Goal: Task Accomplishment & Management: Use online tool/utility

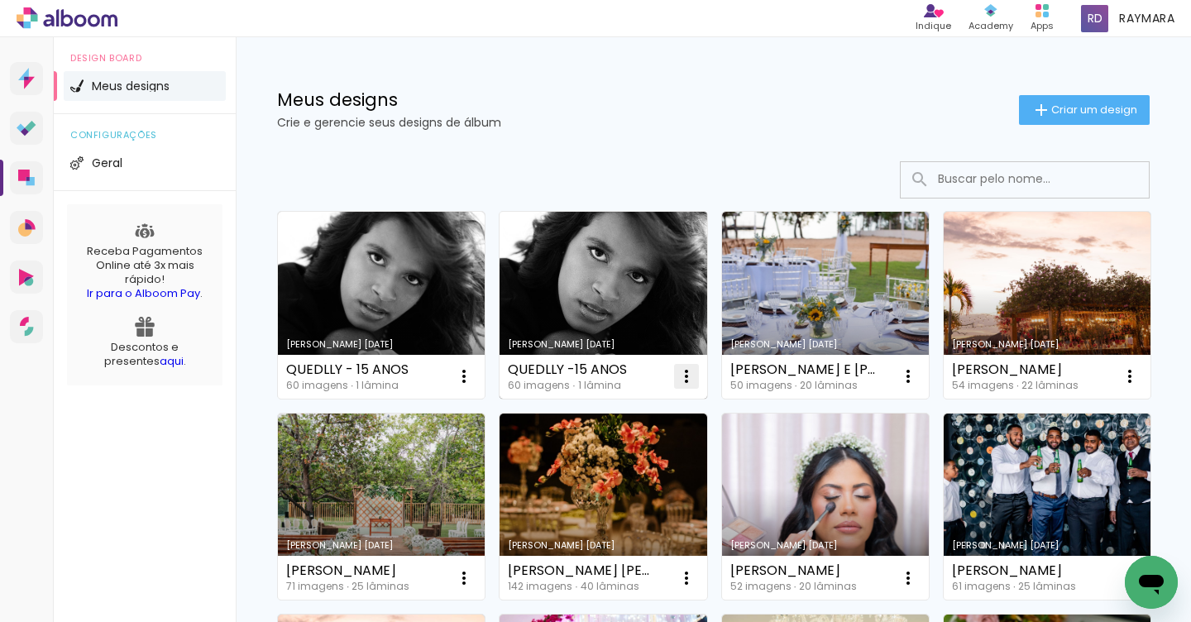
click at [686, 368] on iron-icon at bounding box center [687, 377] width 20 height 20
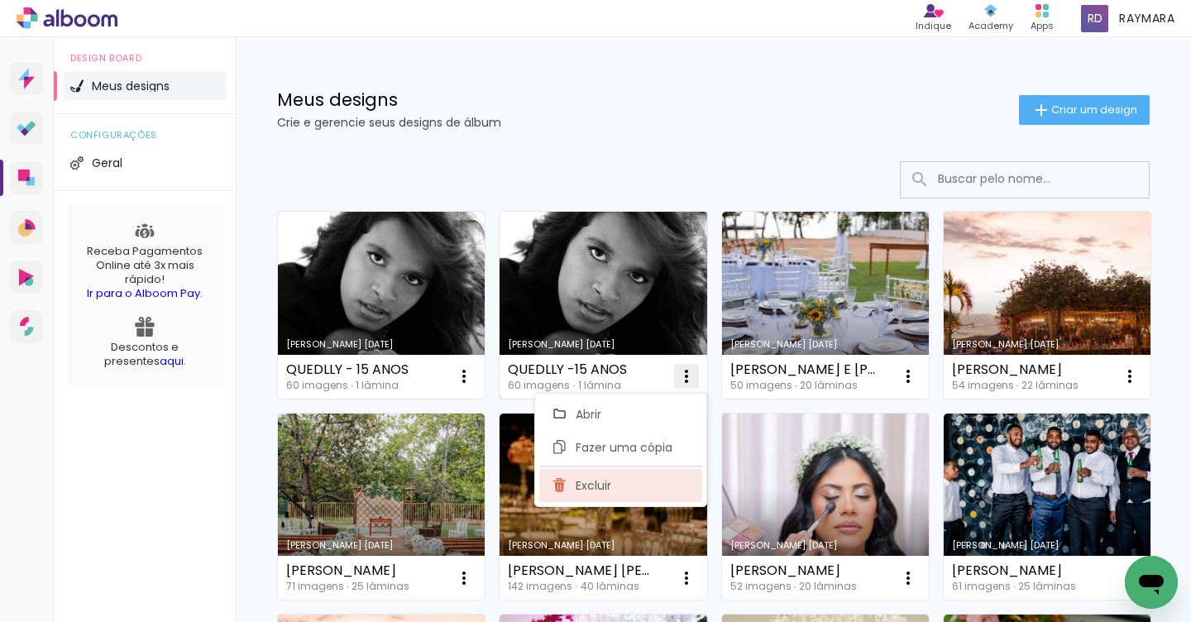
click at [578, 491] on span "Excluir" at bounding box center [594, 486] width 36 height 12
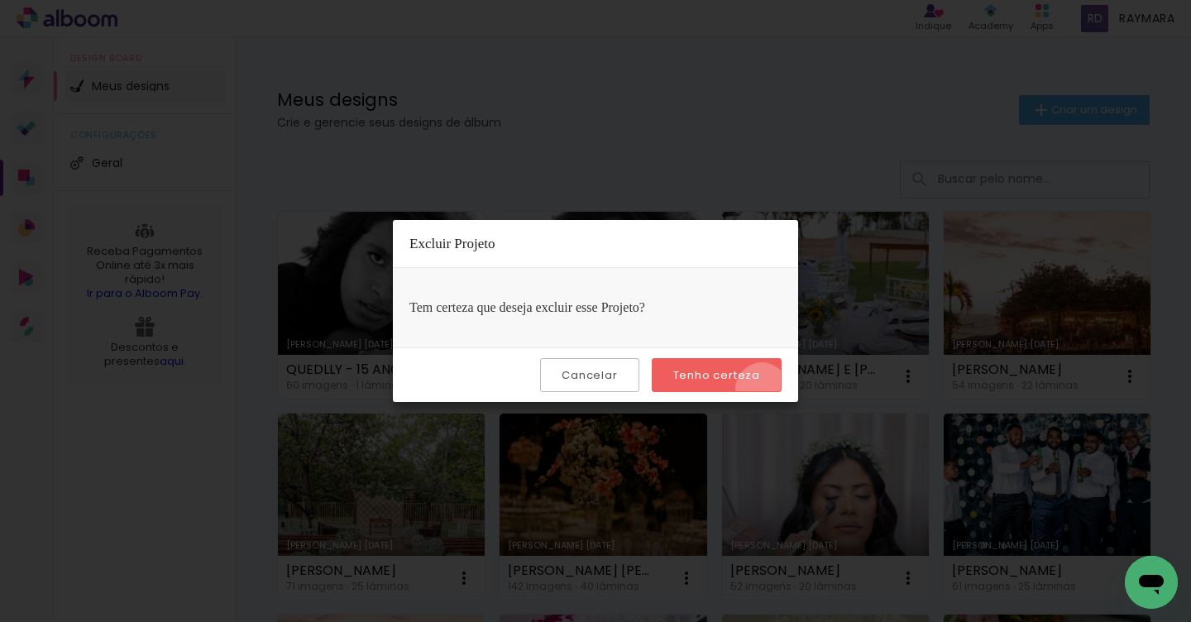
click at [765, 390] on paper-button "Tenho certeza" at bounding box center [717, 375] width 130 height 34
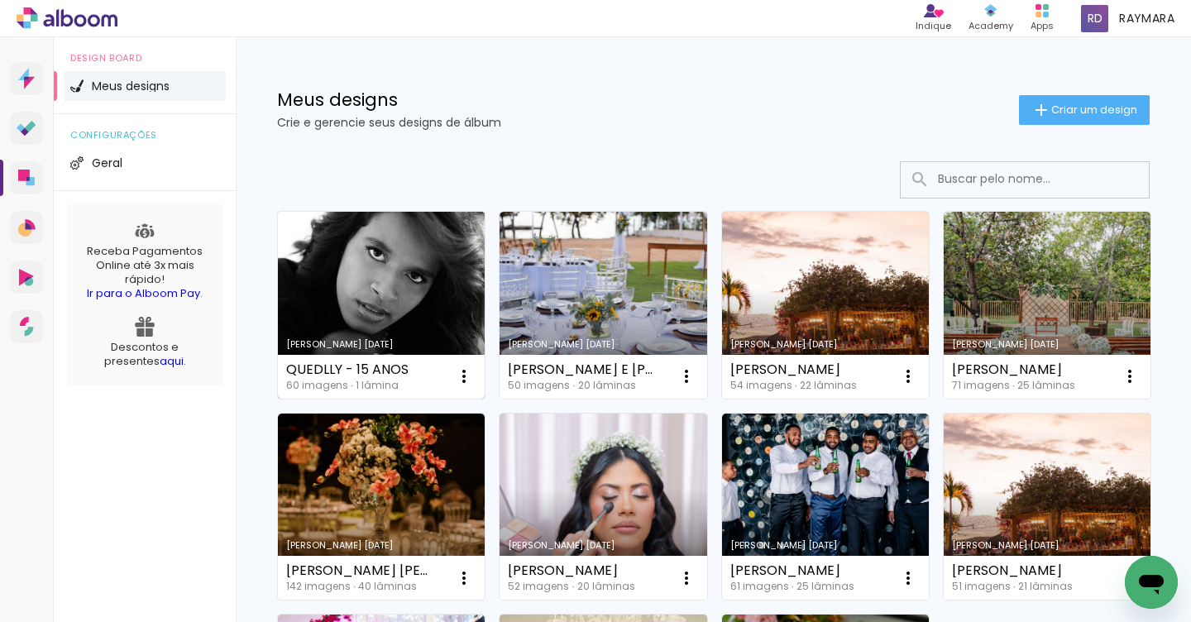
click at [325, 311] on link "Criado em [DATE]" at bounding box center [381, 305] width 207 height 187
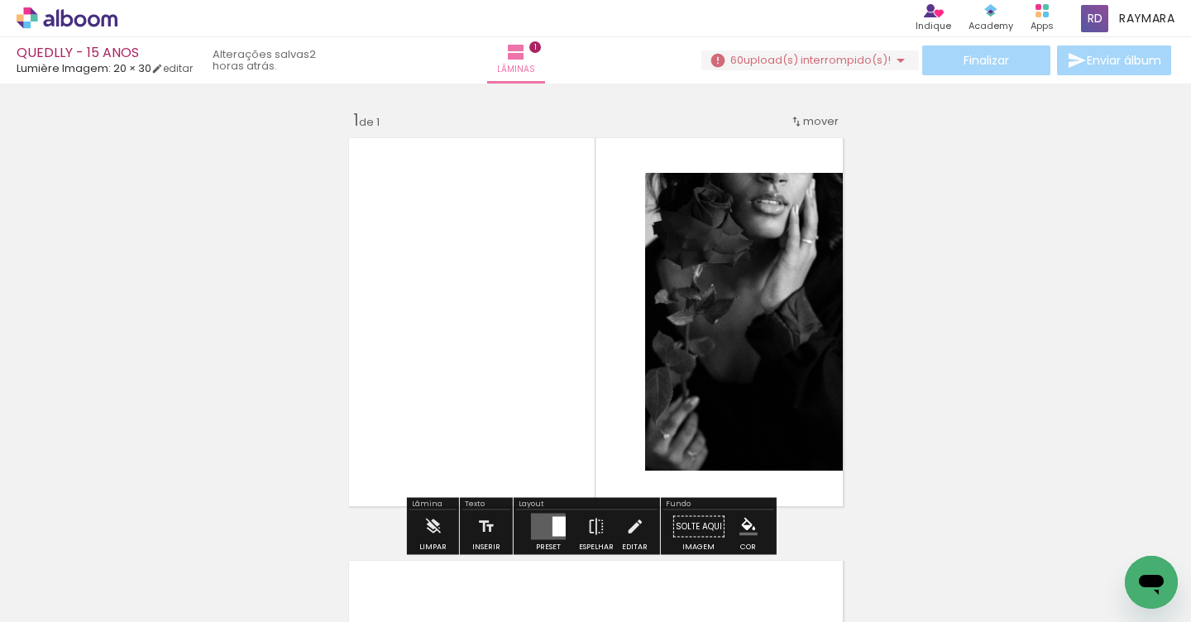
click at [869, 52] on span "upload(s) interrompido(s)!" at bounding box center [817, 60] width 147 height 16
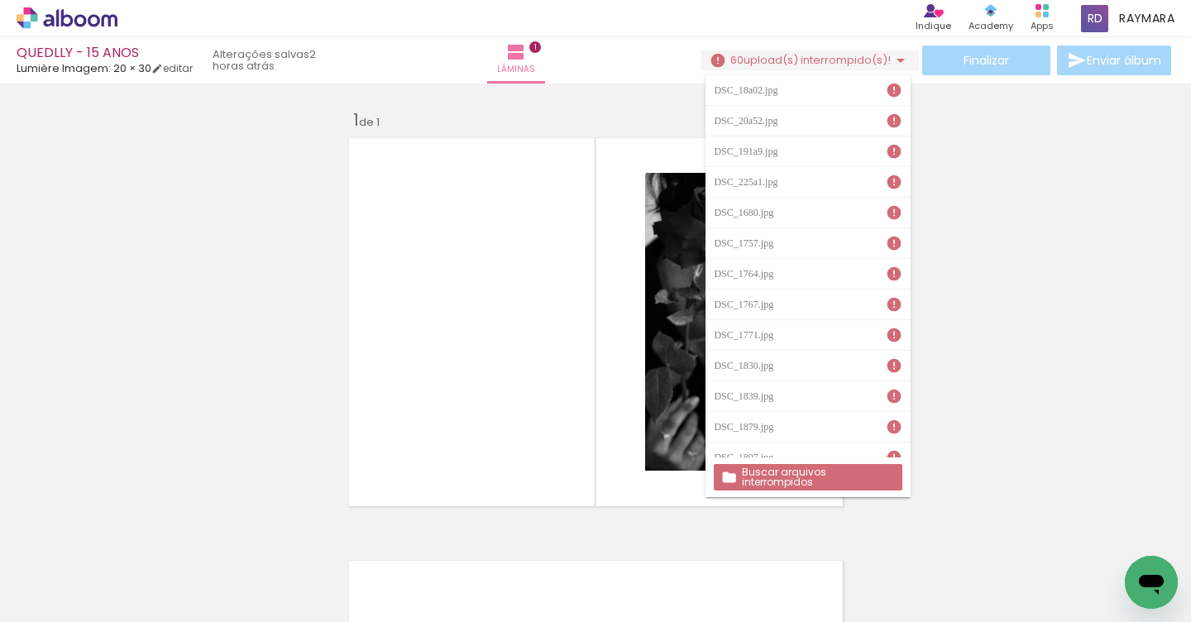
click at [0, 0] on slot "Buscar arquivos interrompidos" at bounding box center [0, 0] width 0 height 0
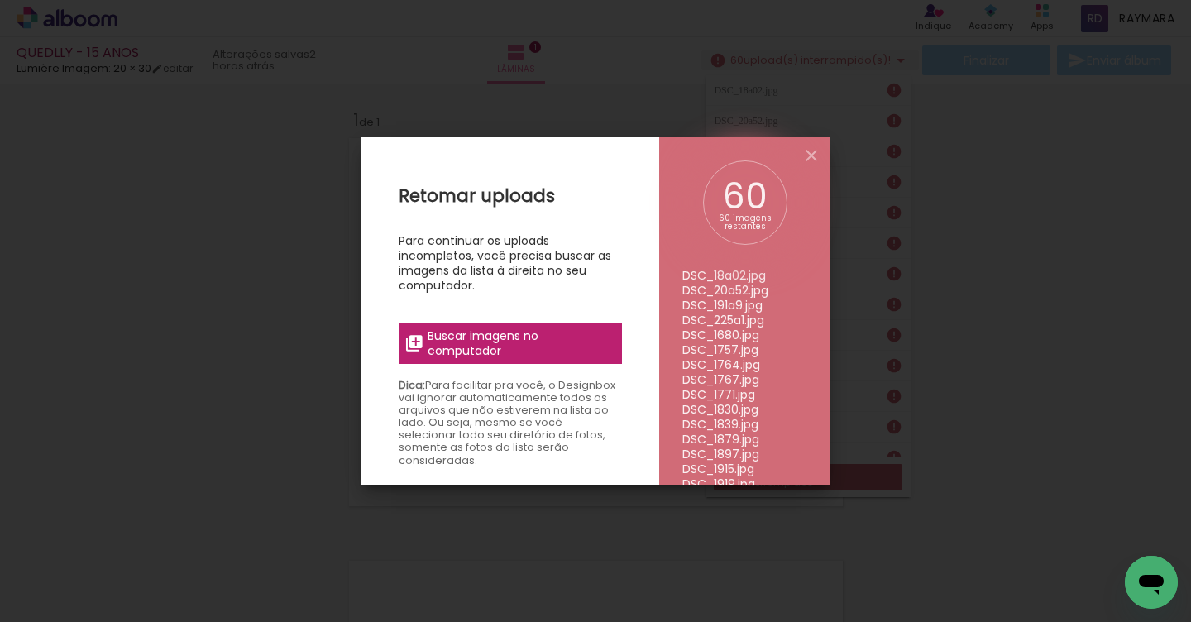
click at [578, 363] on label "Buscar imagens no computador" at bounding box center [510, 343] width 223 height 41
click at [0, 0] on input "file" at bounding box center [0, 0] width 0 height 0
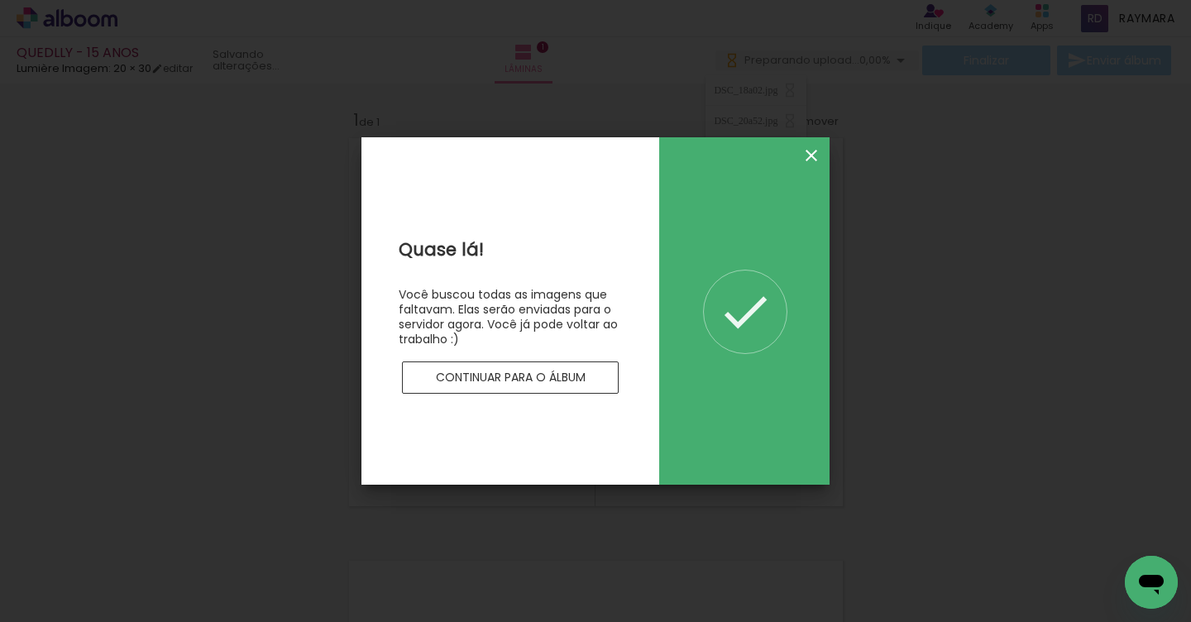
click at [818, 154] on iron-icon at bounding box center [812, 156] width 20 height 20
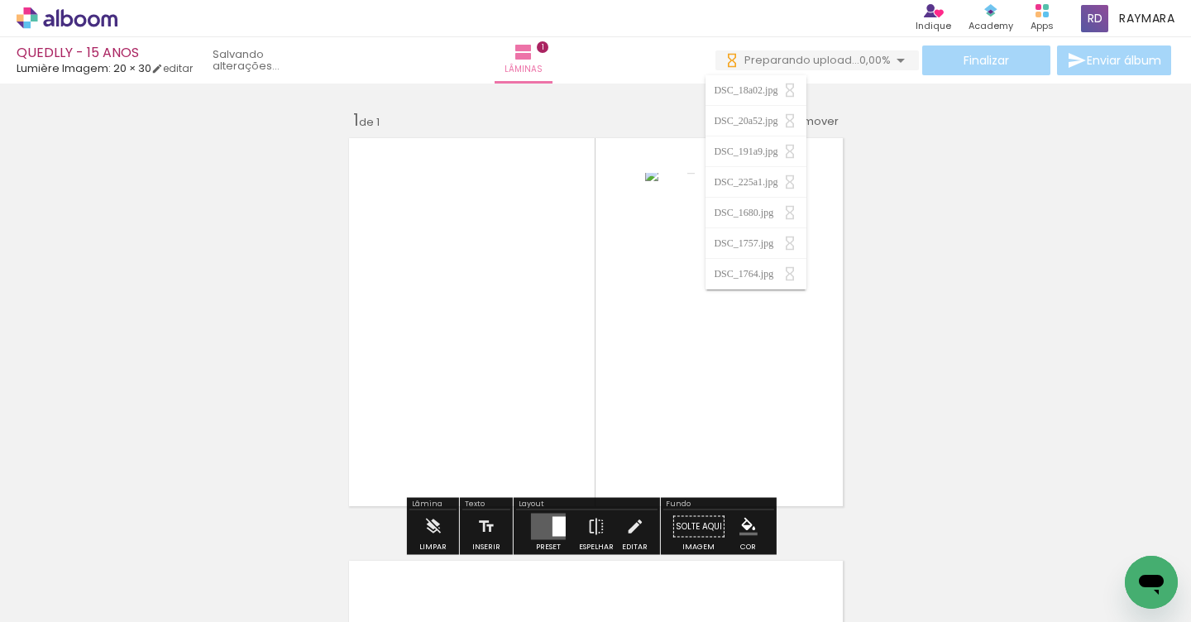
click at [967, 345] on div "Inserir lâmina 1 de 1" at bounding box center [595, 512] width 1191 height 846
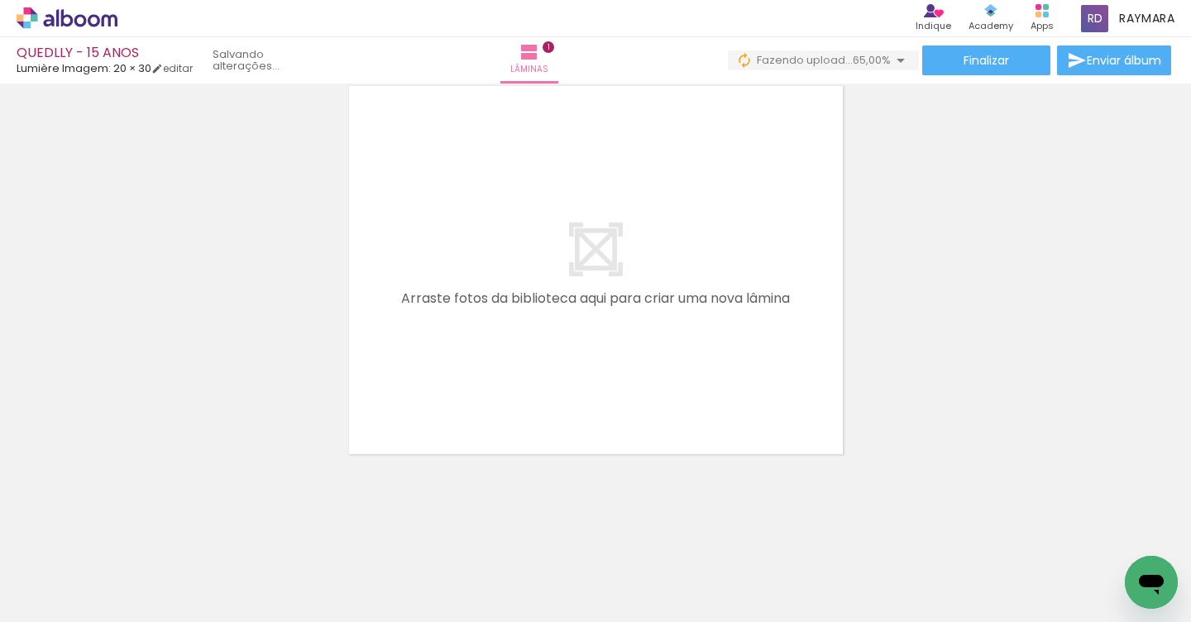
scroll to position [0, 132]
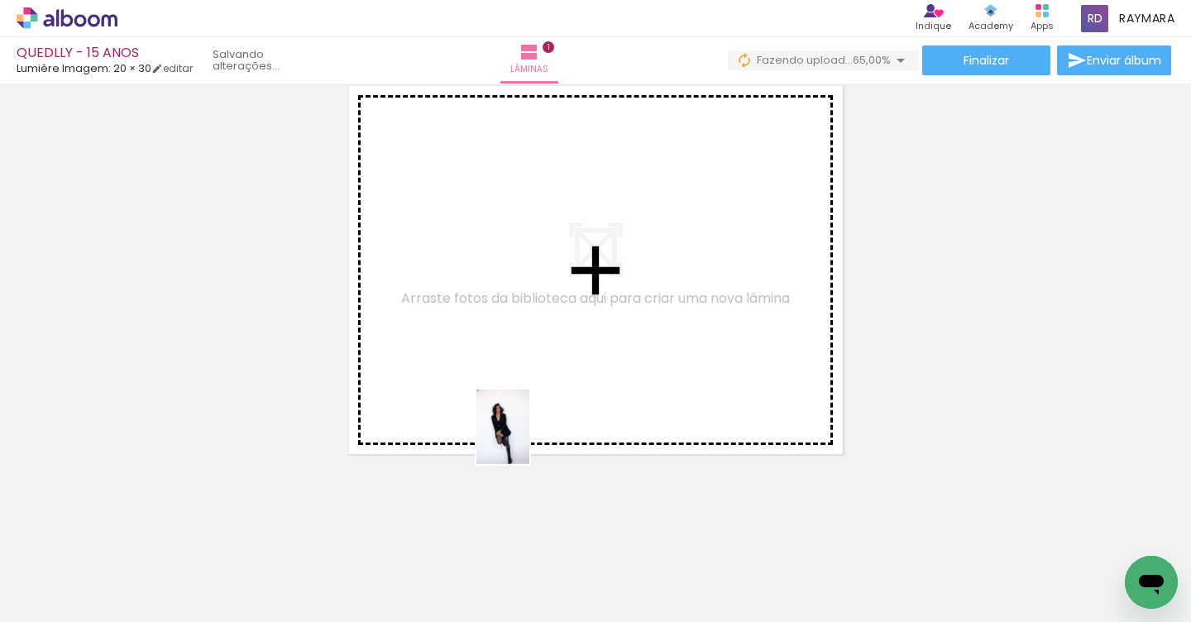
drag, startPoint x: 412, startPoint y: 560, endPoint x: 526, endPoint y: 439, distance: 166.2
click at [526, 439] on quentale-workspace at bounding box center [595, 311] width 1191 height 622
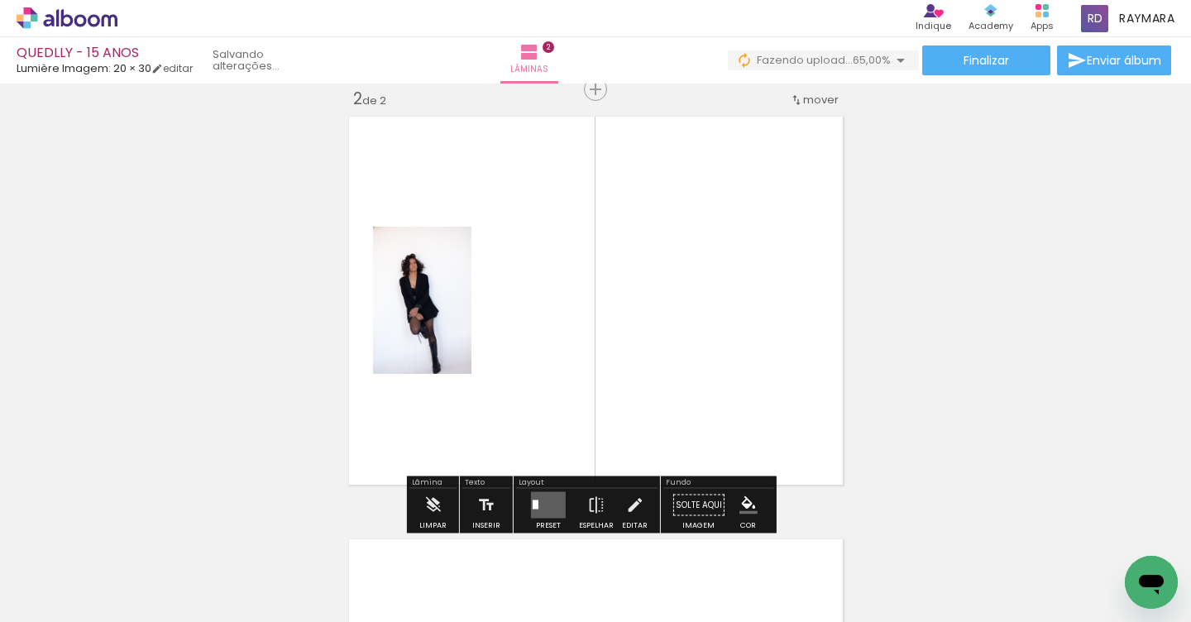
scroll to position [443, 0]
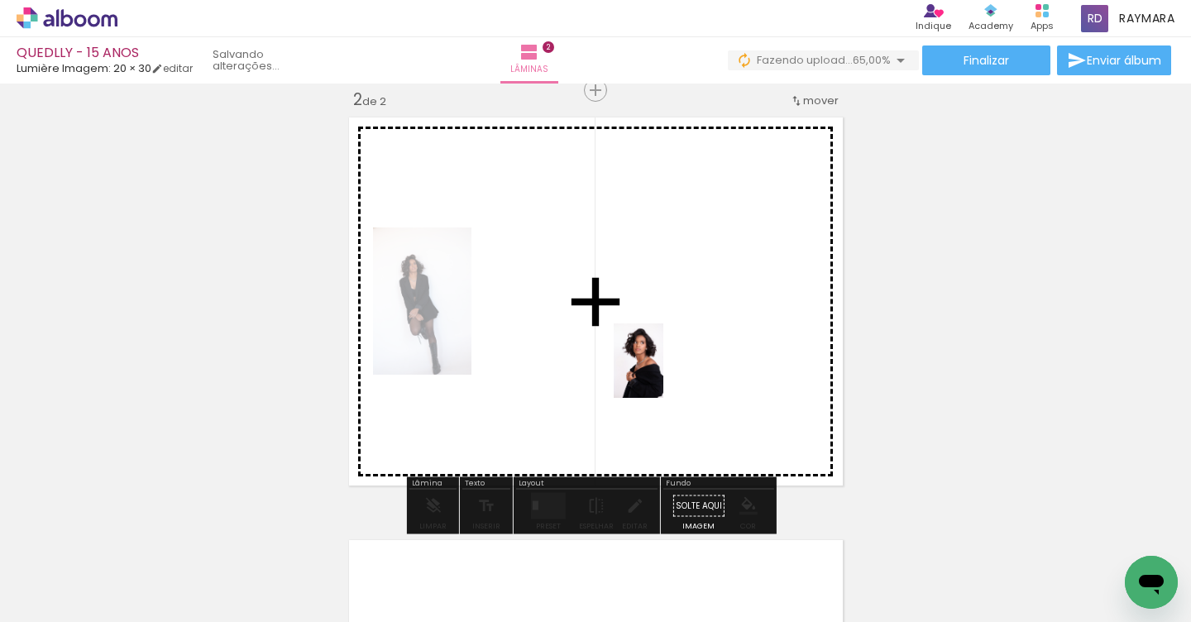
drag, startPoint x: 591, startPoint y: 563, endPoint x: 664, endPoint y: 373, distance: 203.8
click at [664, 373] on quentale-workspace at bounding box center [595, 311] width 1191 height 622
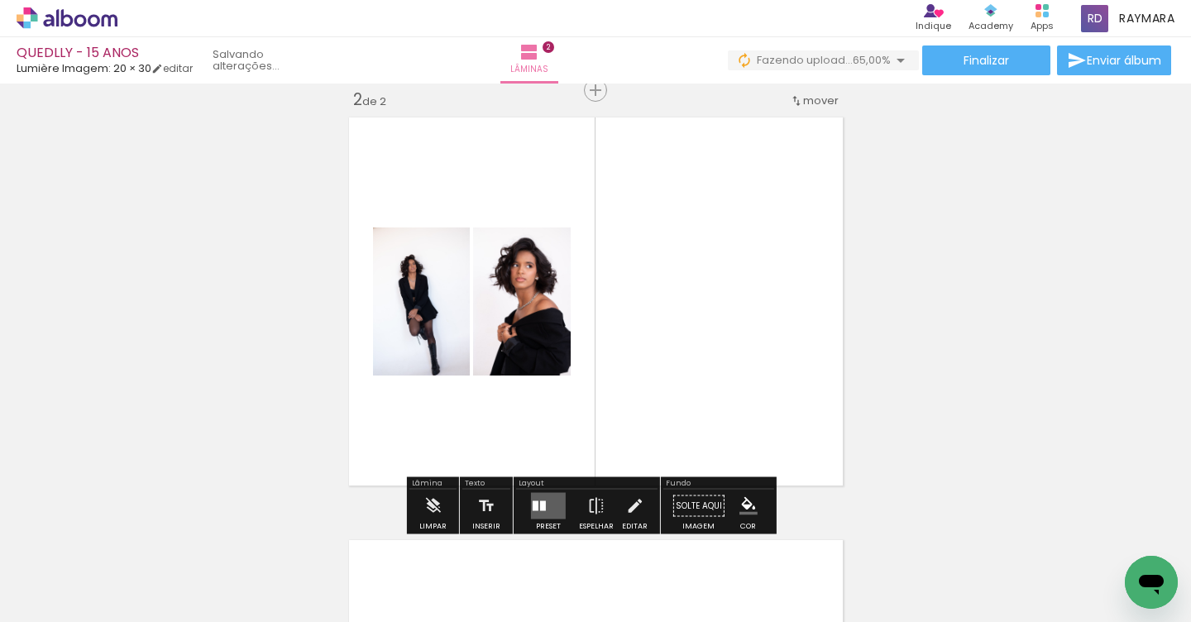
click at [548, 505] on quentale-layouter at bounding box center [548, 506] width 35 height 26
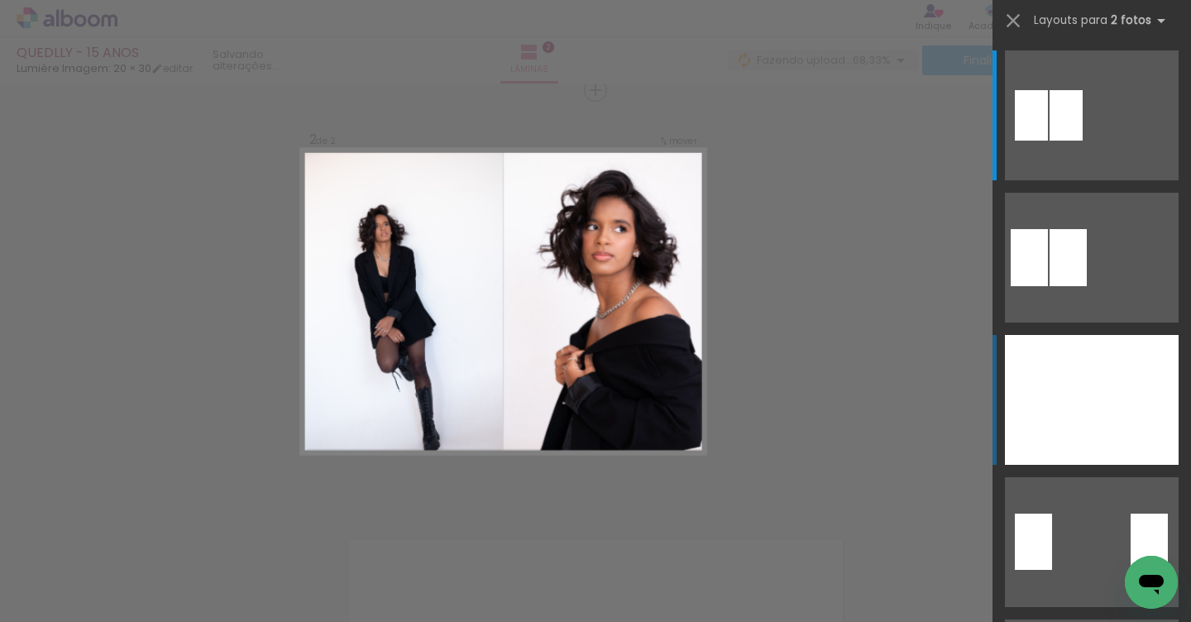
click at [1049, 401] on div at bounding box center [1048, 400] width 87 height 130
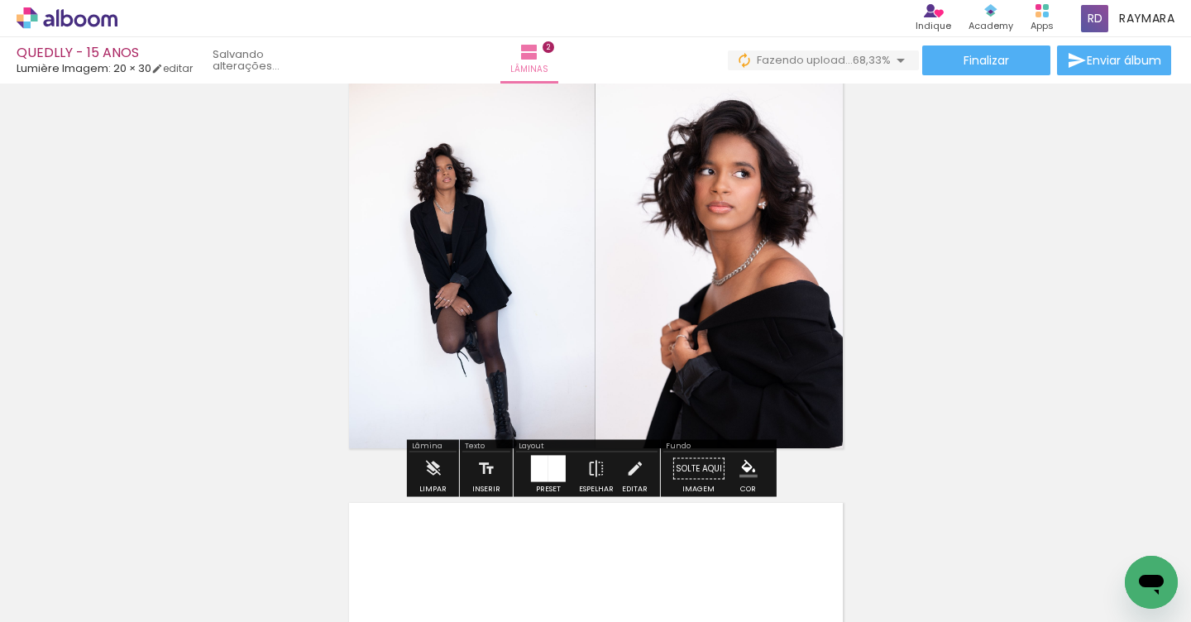
scroll to position [538, 0]
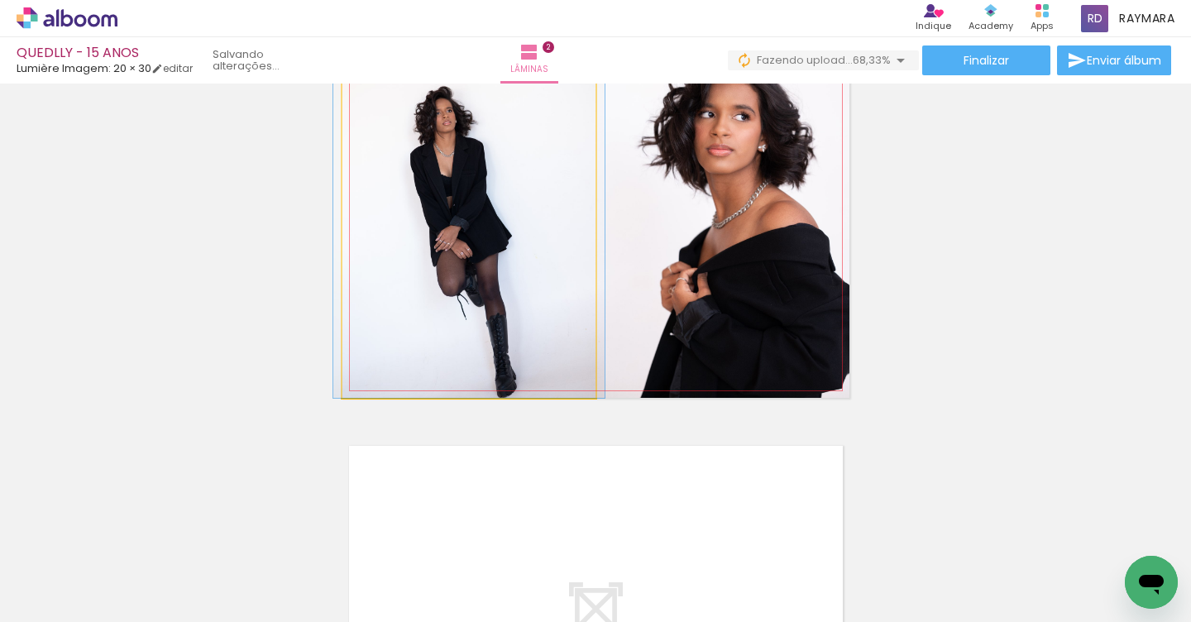
click at [496, 261] on quentale-photo at bounding box center [469, 207] width 253 height 381
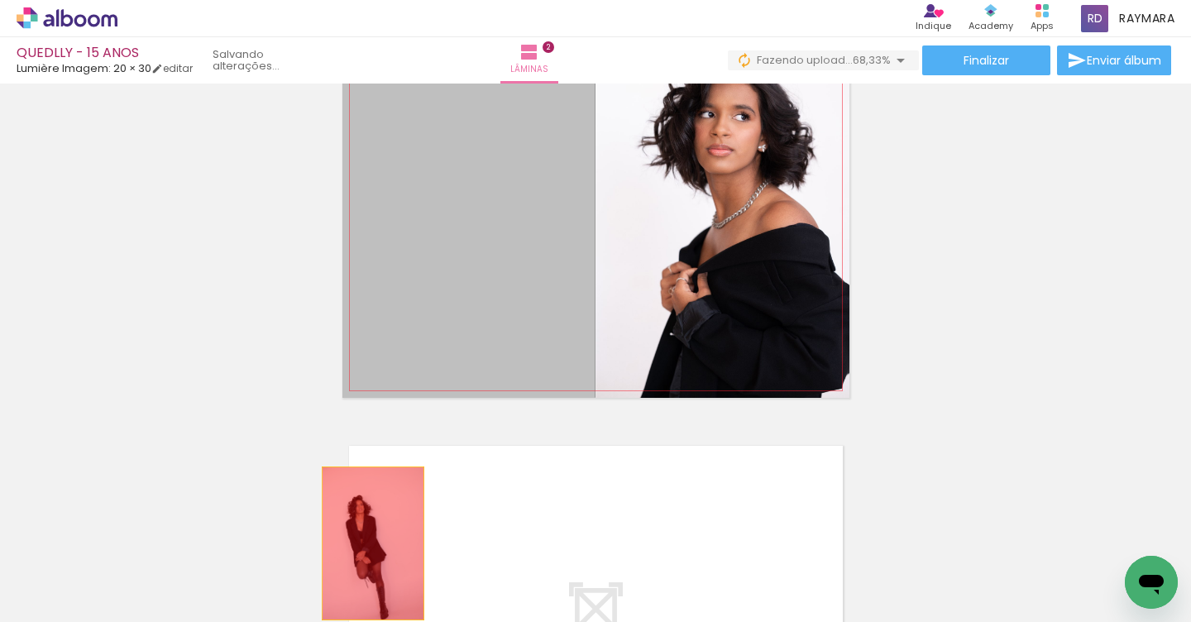
drag, startPoint x: 489, startPoint y: 263, endPoint x: 367, endPoint y: 545, distance: 307.6
click at [367, 545] on quentale-workspace at bounding box center [595, 311] width 1191 height 622
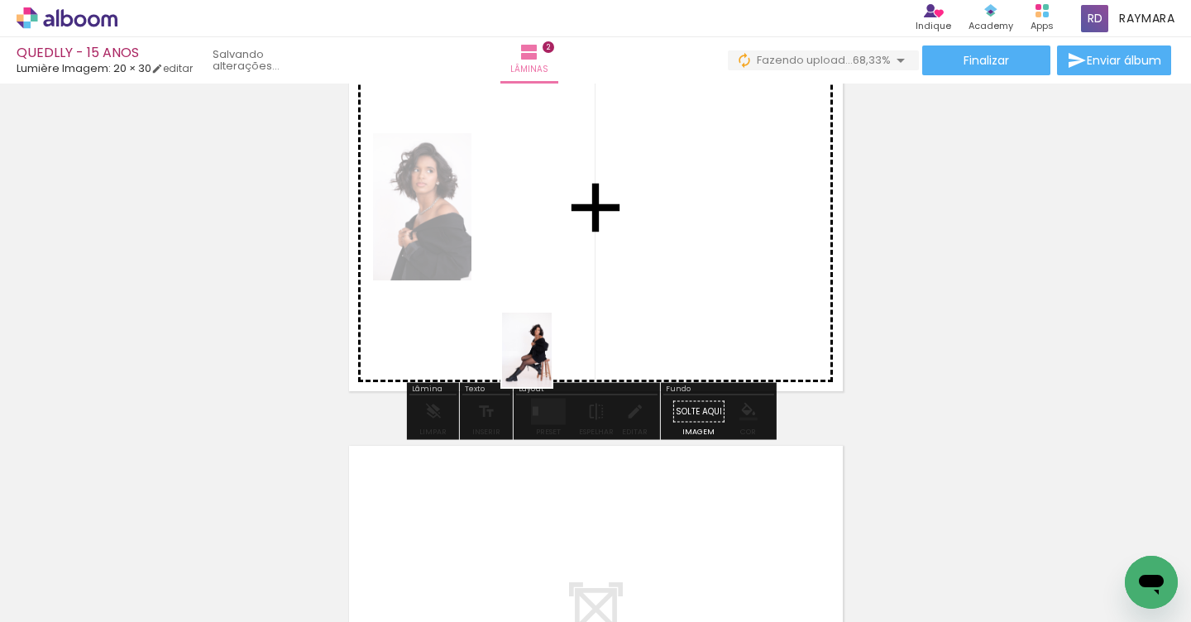
drag, startPoint x: 495, startPoint y: 577, endPoint x: 552, endPoint y: 362, distance: 221.8
click at [552, 362] on quentale-workspace at bounding box center [595, 311] width 1191 height 622
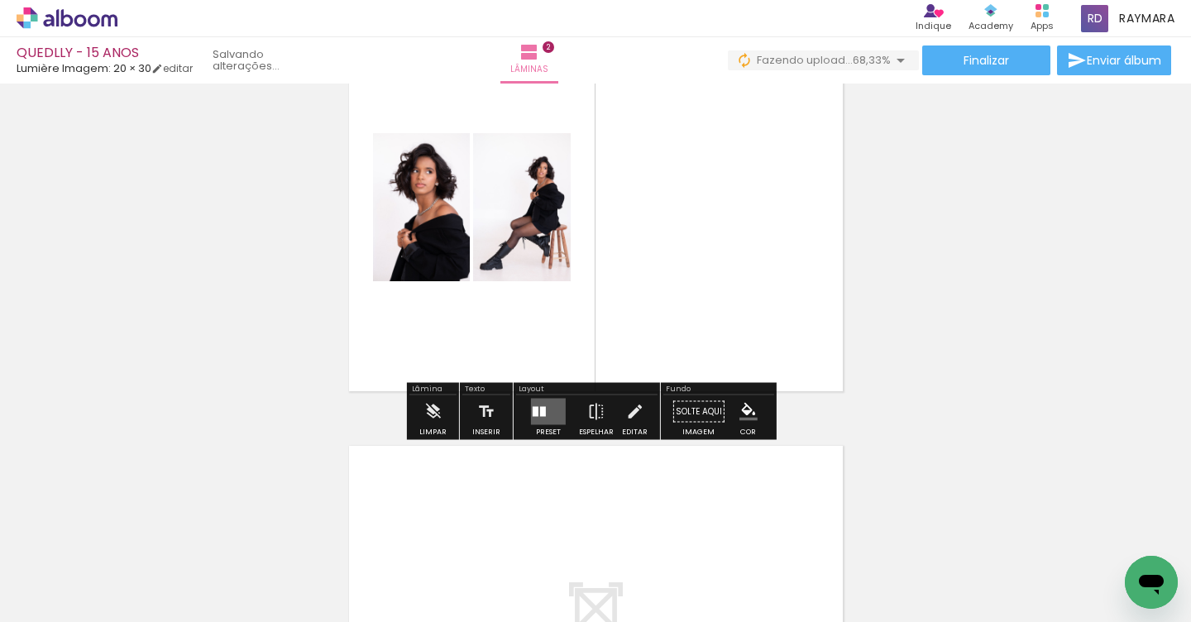
click at [544, 405] on quentale-layouter at bounding box center [548, 412] width 35 height 26
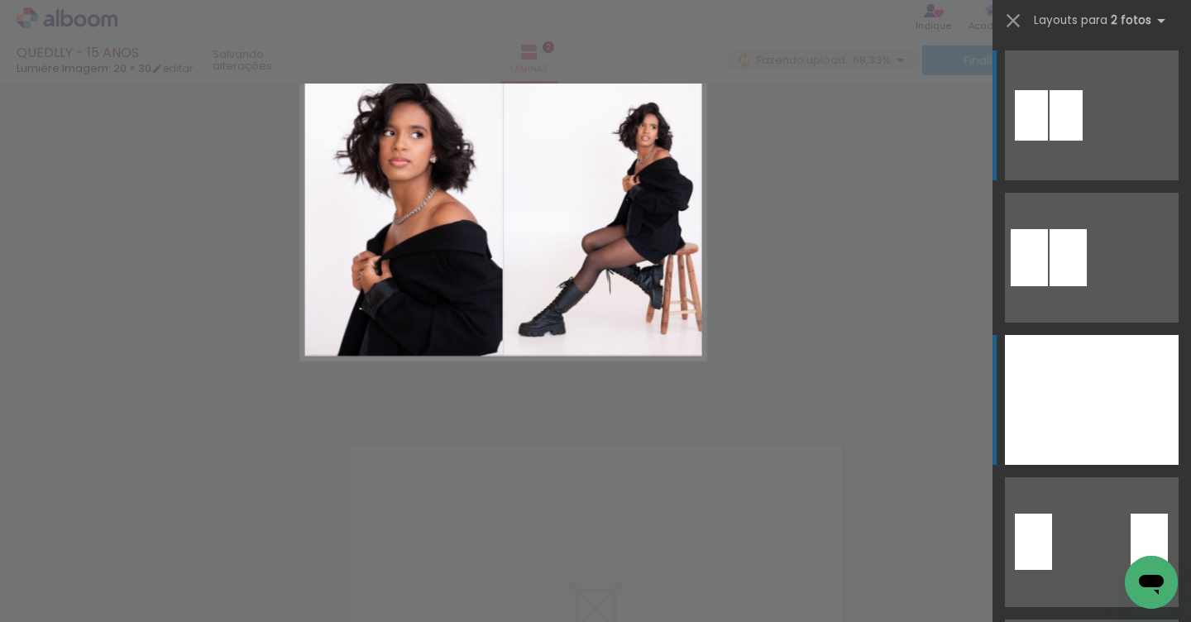
click at [1108, 372] on div at bounding box center [1135, 400] width 87 height 130
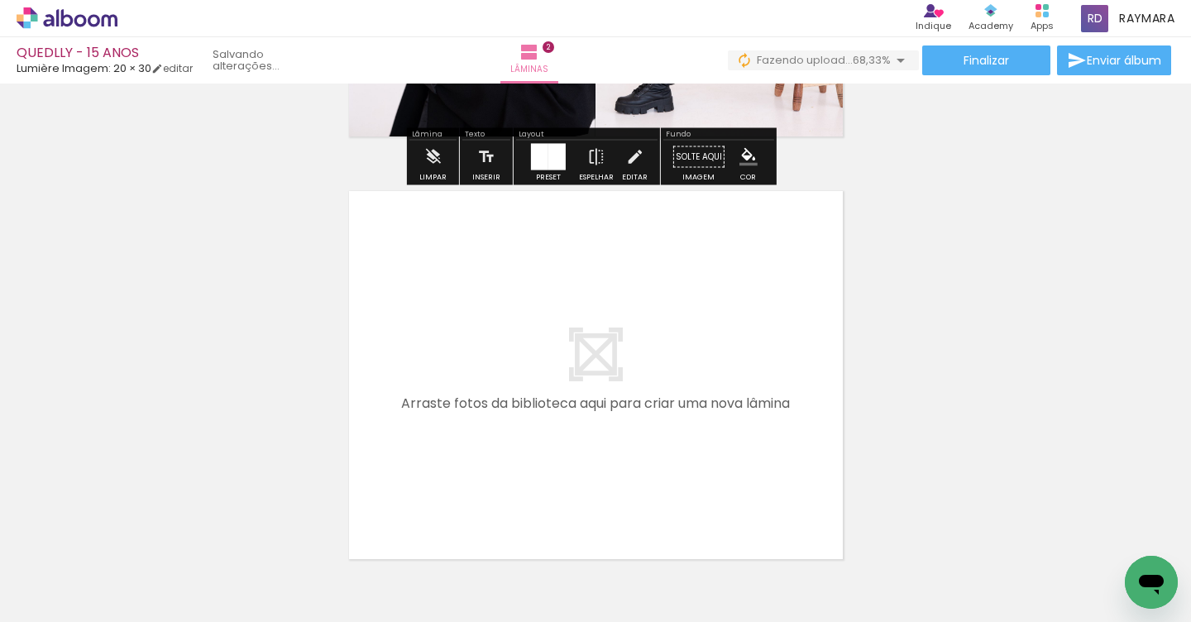
scroll to position [898, 0]
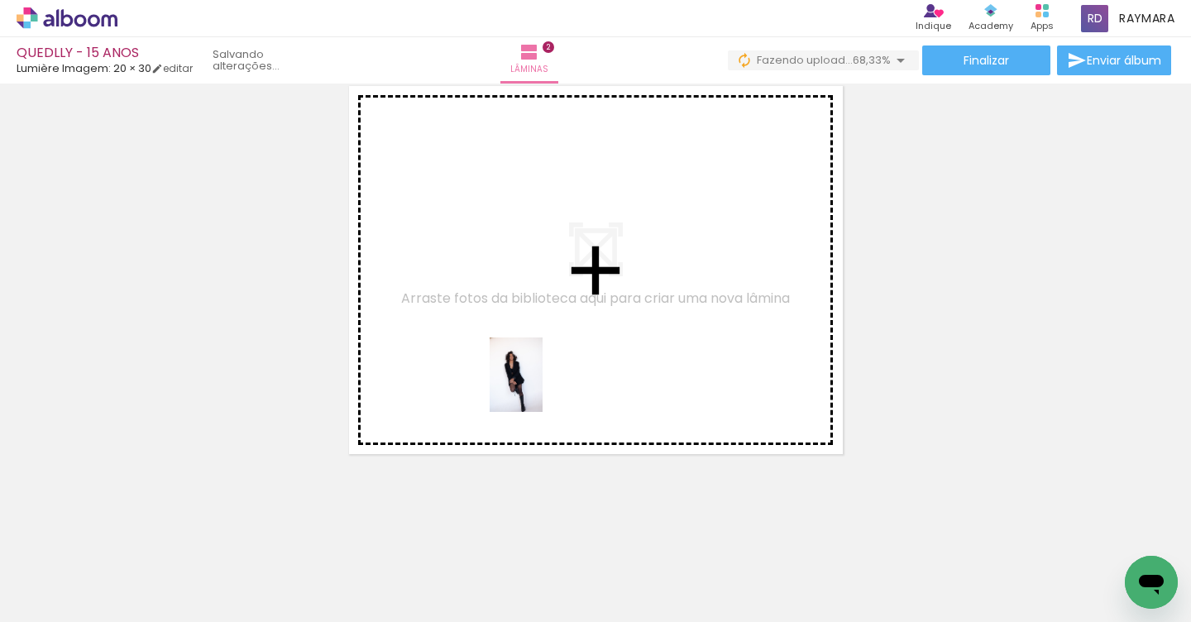
drag, startPoint x: 469, startPoint y: 475, endPoint x: 539, endPoint y: 387, distance: 112.4
click at [539, 387] on quentale-workspace at bounding box center [595, 311] width 1191 height 622
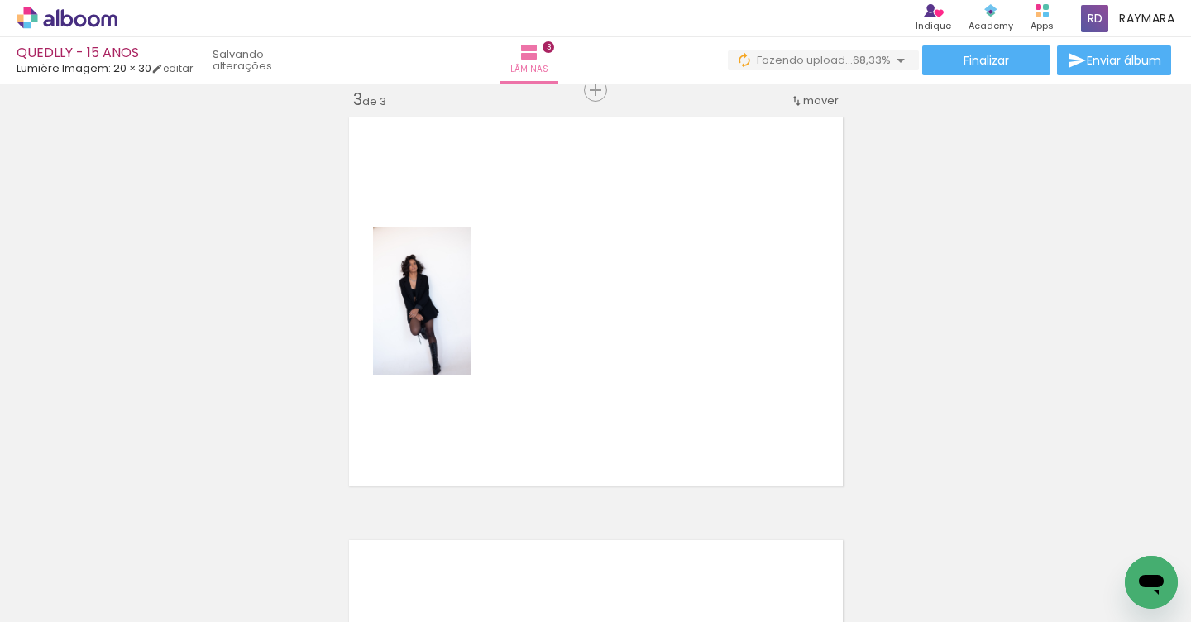
scroll to position [0, 0]
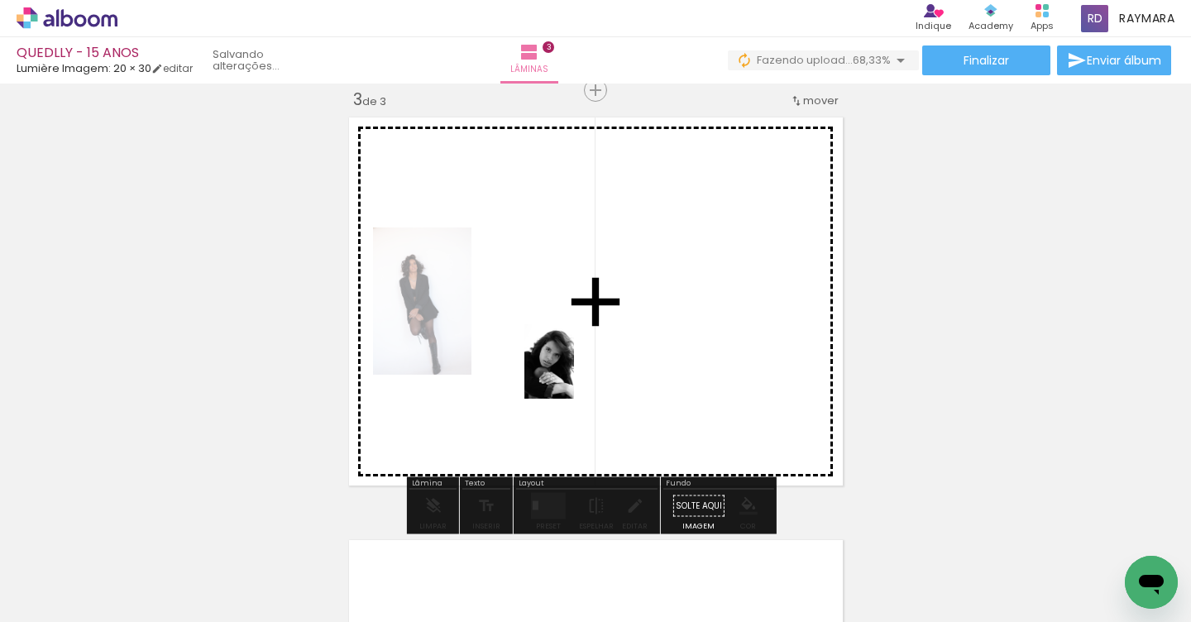
drag, startPoint x: 322, startPoint y: 501, endPoint x: 574, endPoint y: 374, distance: 282.3
click at [574, 374] on quentale-workspace at bounding box center [595, 311] width 1191 height 622
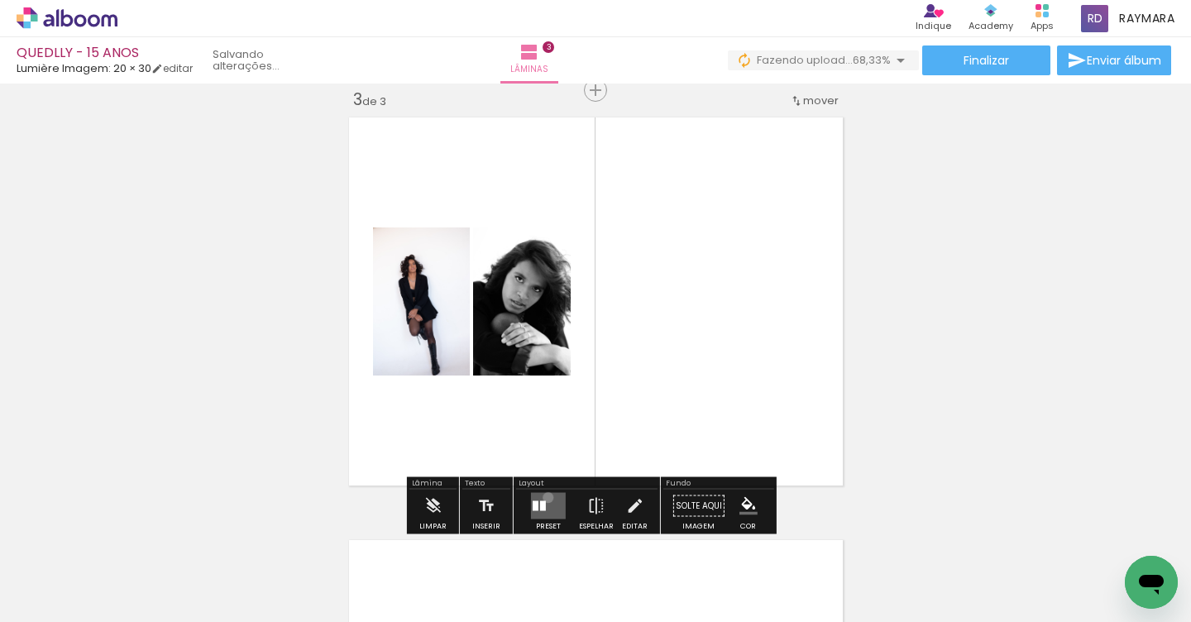
click at [544, 497] on quentale-layouter at bounding box center [548, 506] width 35 height 26
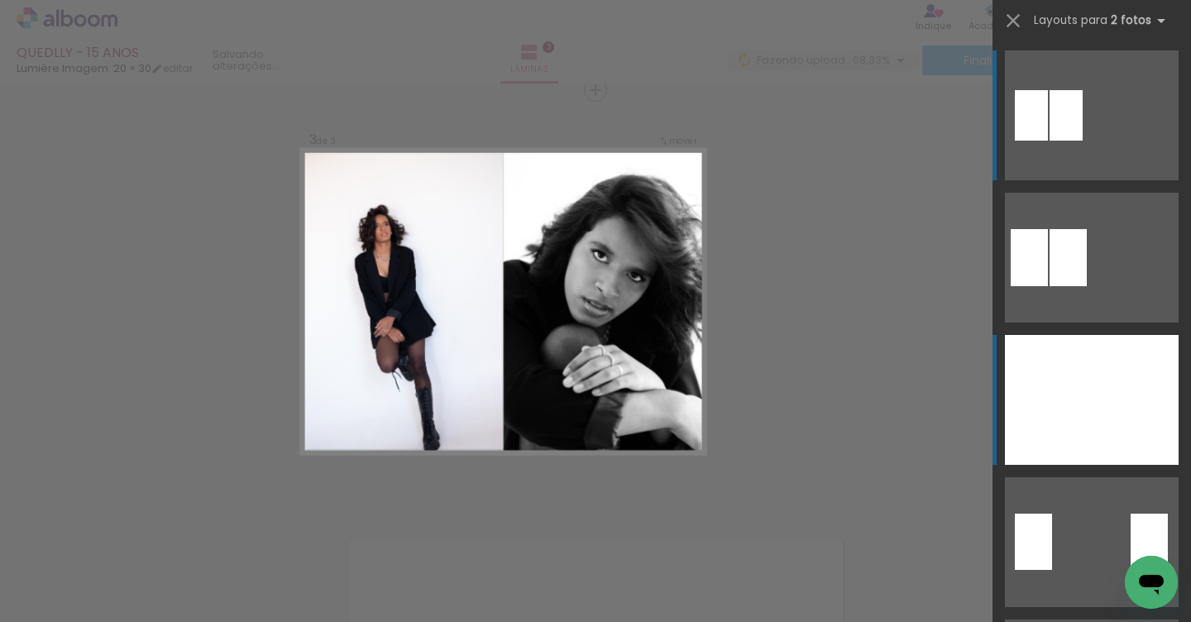
click at [1073, 417] on div at bounding box center [1048, 400] width 87 height 130
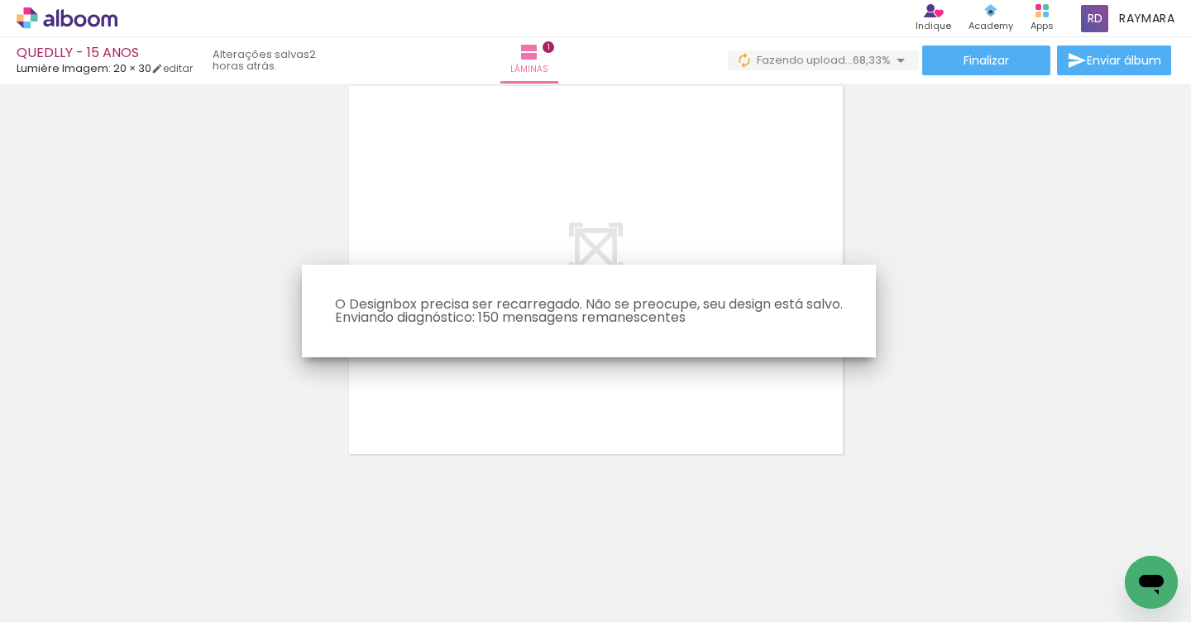
scroll to position [475, 0]
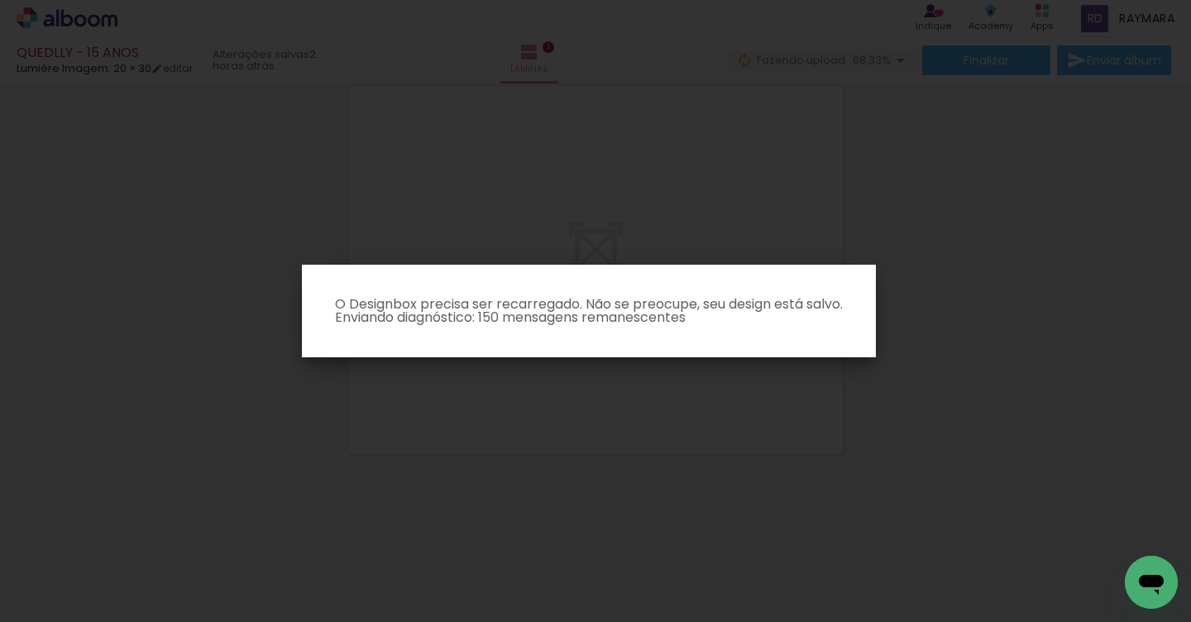
drag, startPoint x: 808, startPoint y: 567, endPoint x: 779, endPoint y: 482, distance: 89.2
click at [779, 482] on iron-overlay-backdrop at bounding box center [595, 311] width 1191 height 622
click at [748, 475] on iron-overlay-backdrop at bounding box center [595, 311] width 1191 height 622
click at [715, 417] on iron-overlay-backdrop at bounding box center [595, 311] width 1191 height 622
drag, startPoint x: 568, startPoint y: 189, endPoint x: 575, endPoint y: 199, distance: 12.4
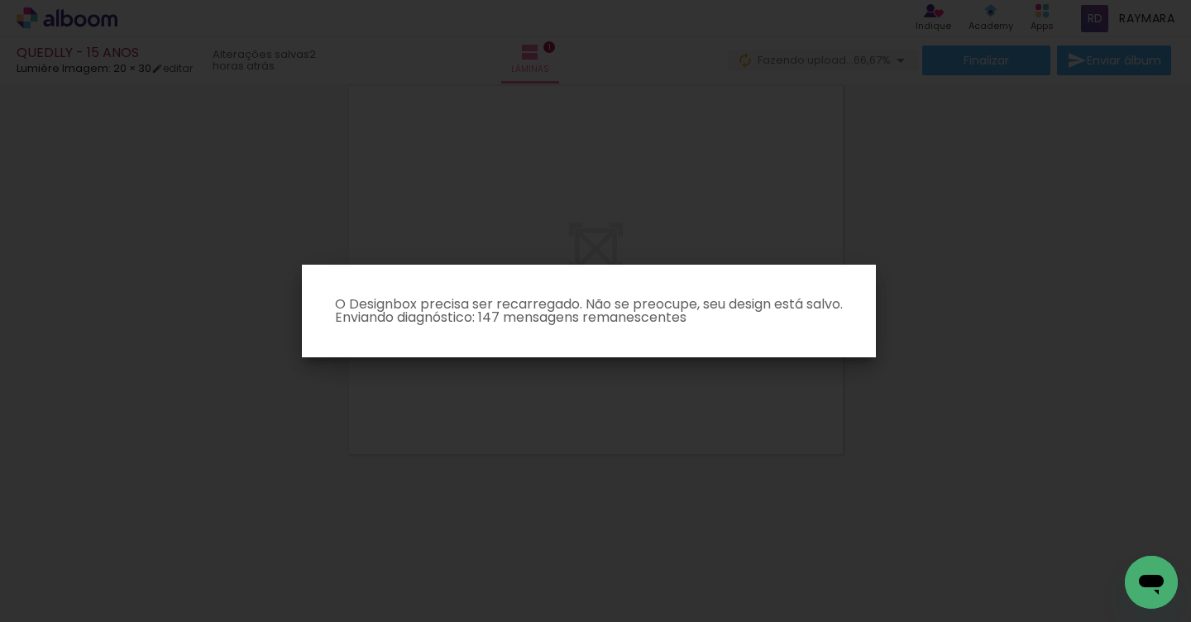
click at [568, 189] on iron-overlay-backdrop at bounding box center [595, 311] width 1191 height 622
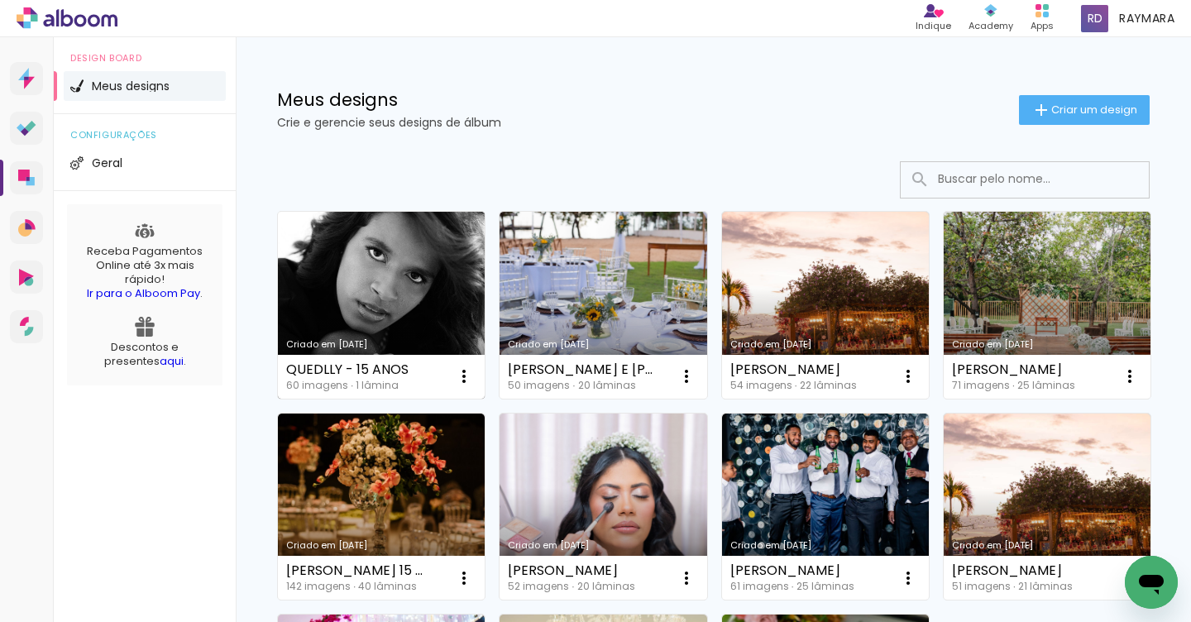
click at [395, 304] on link "Criado em [DATE]" at bounding box center [381, 305] width 207 height 187
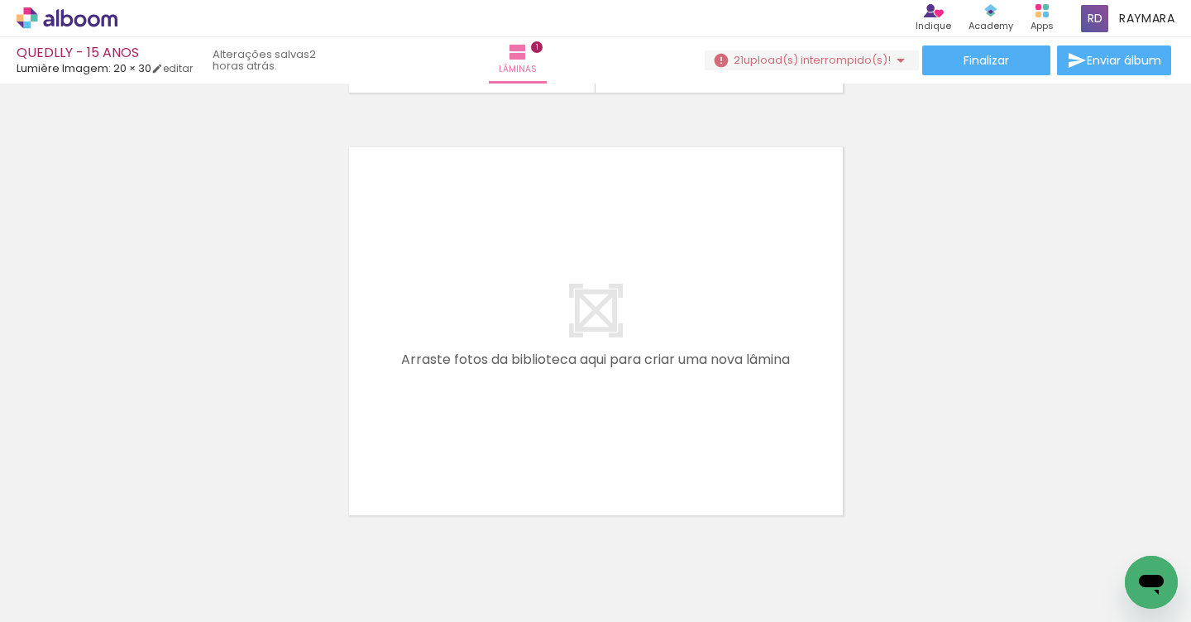
scroll to position [461, 0]
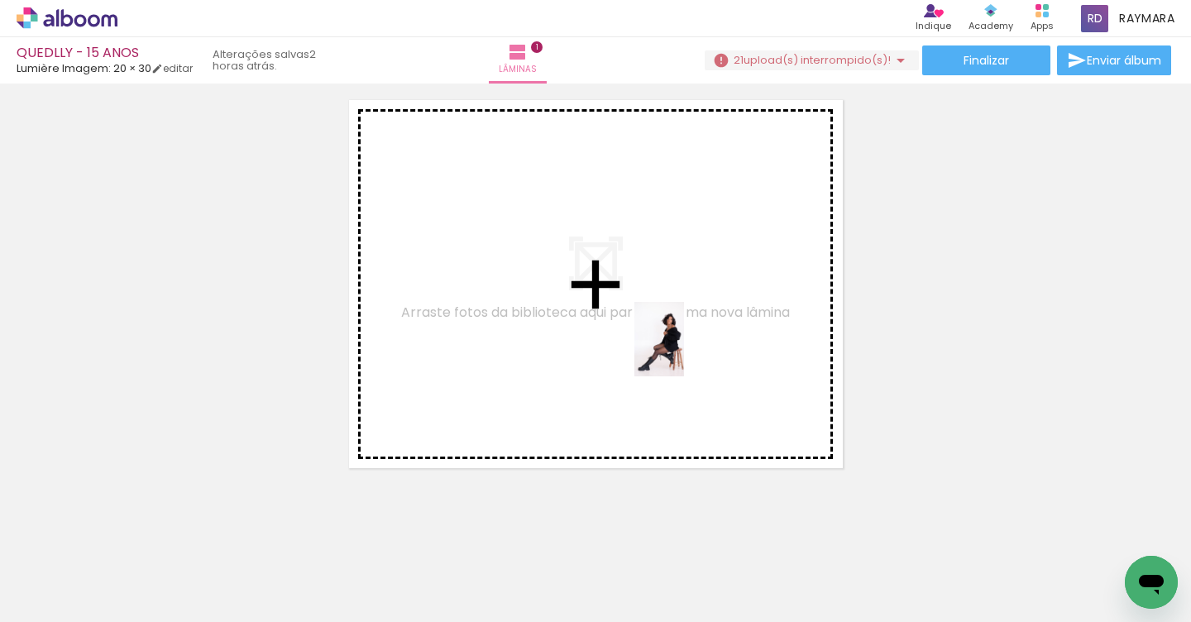
drag, startPoint x: 635, startPoint y: 549, endPoint x: 684, endPoint y: 352, distance: 203.7
click at [684, 352] on quentale-workspace at bounding box center [595, 311] width 1191 height 622
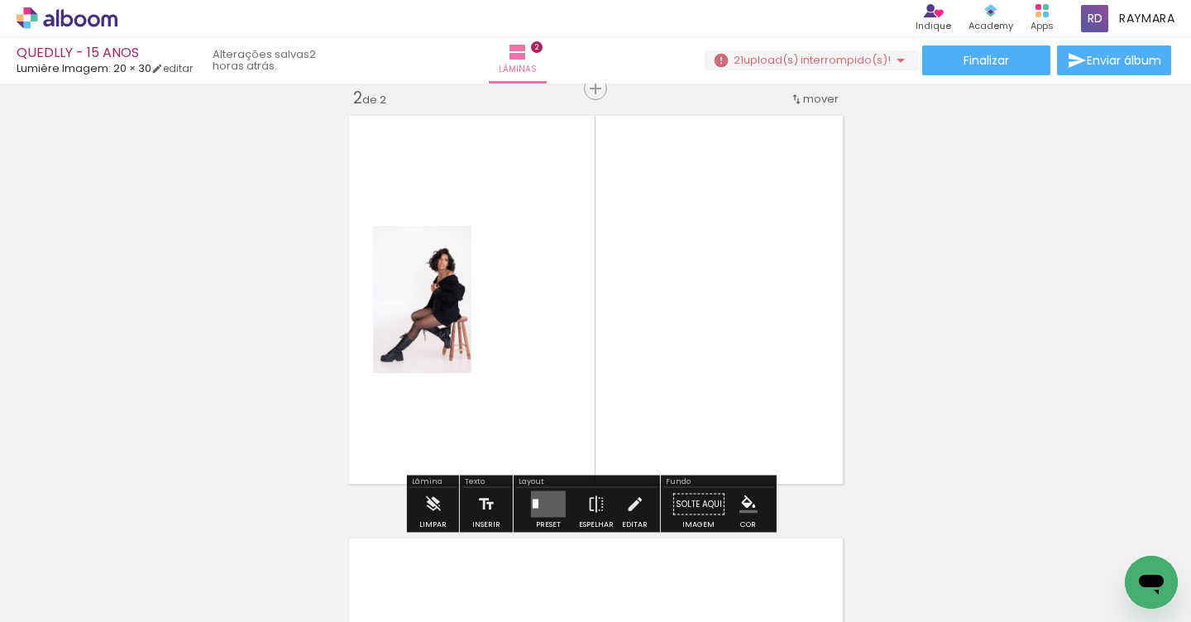
scroll to position [443, 0]
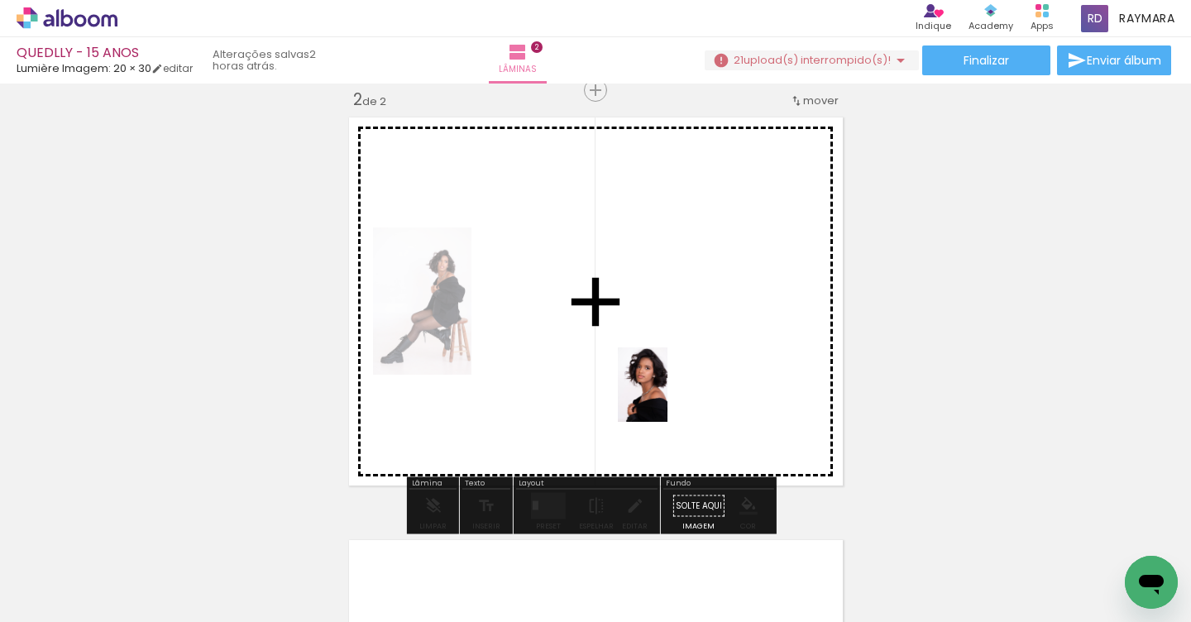
drag, startPoint x: 806, startPoint y: 576, endPoint x: 668, endPoint y: 397, distance: 225.9
click at [668, 397] on quentale-workspace at bounding box center [595, 311] width 1191 height 622
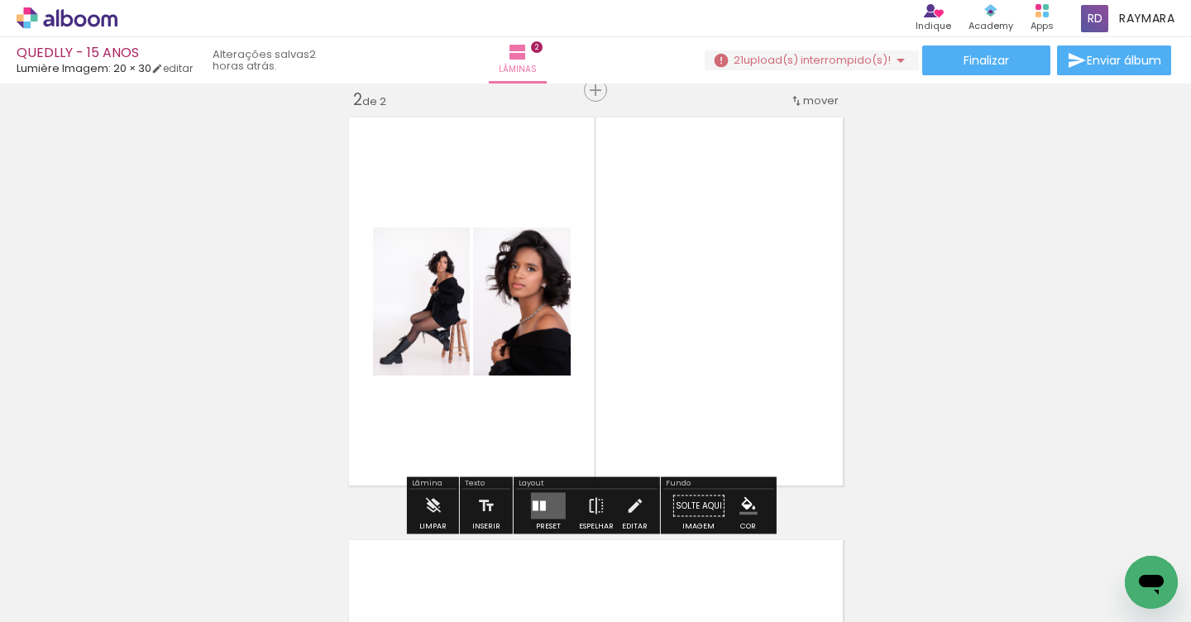
click at [539, 512] on quentale-layouter at bounding box center [548, 506] width 35 height 26
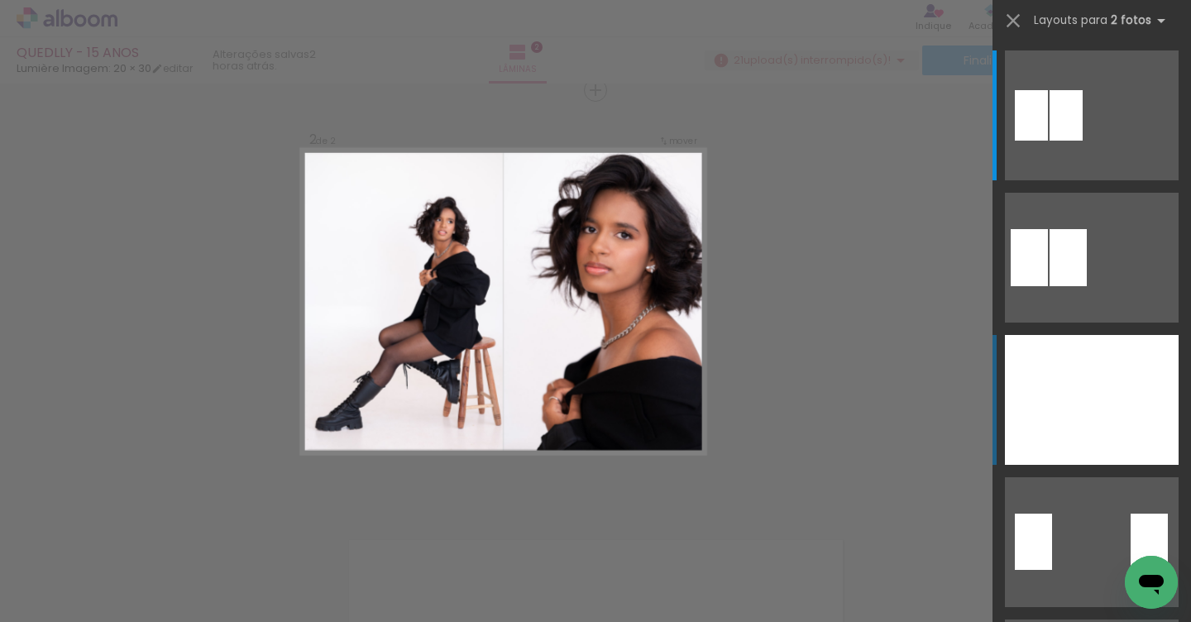
click at [1135, 373] on div at bounding box center [1135, 400] width 87 height 130
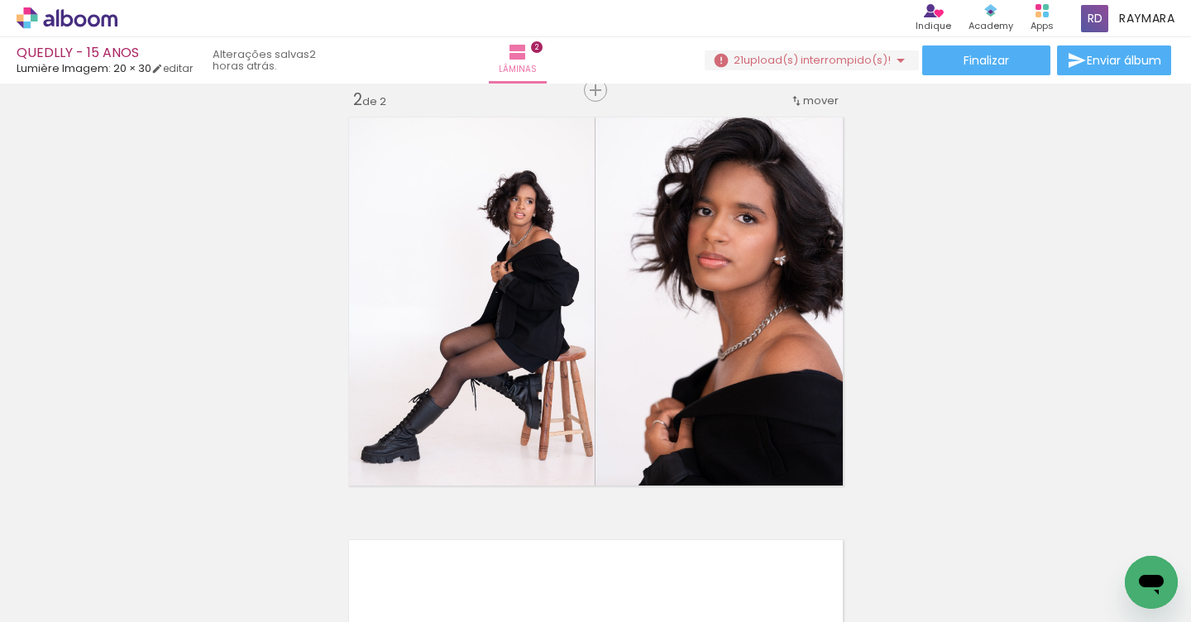
scroll to position [0, 1133]
drag, startPoint x: 271, startPoint y: 616, endPoint x: 686, endPoint y: 607, distance: 414.6
click at [136, 600] on iron-horizontal-list at bounding box center [119, 570] width 33 height 103
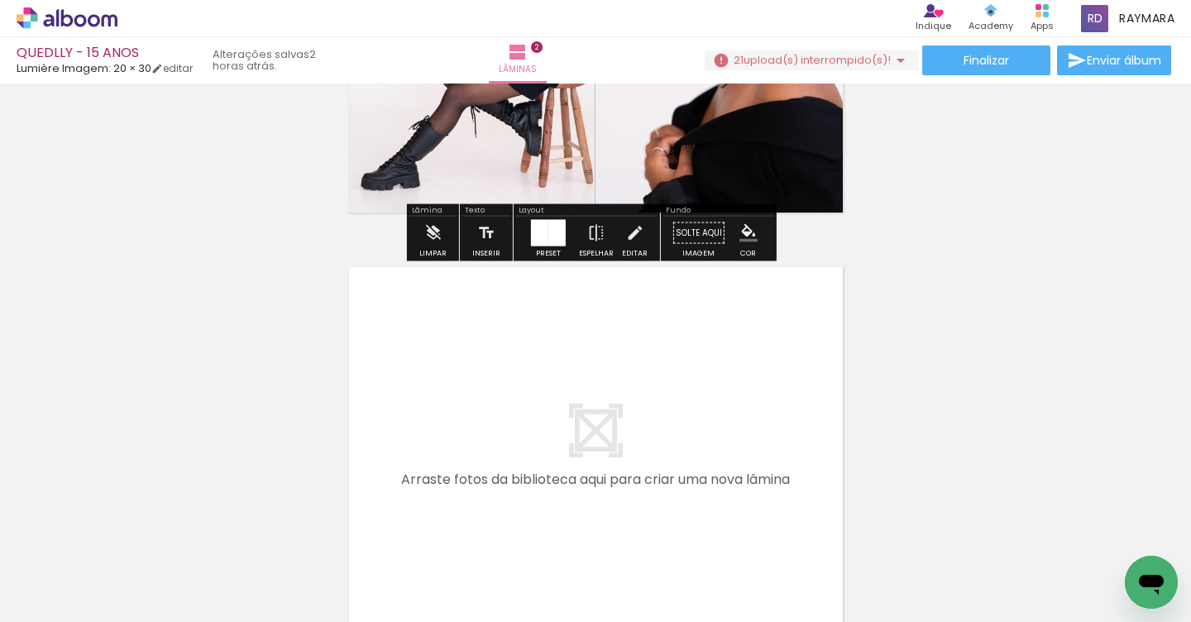
scroll to position [853, 0]
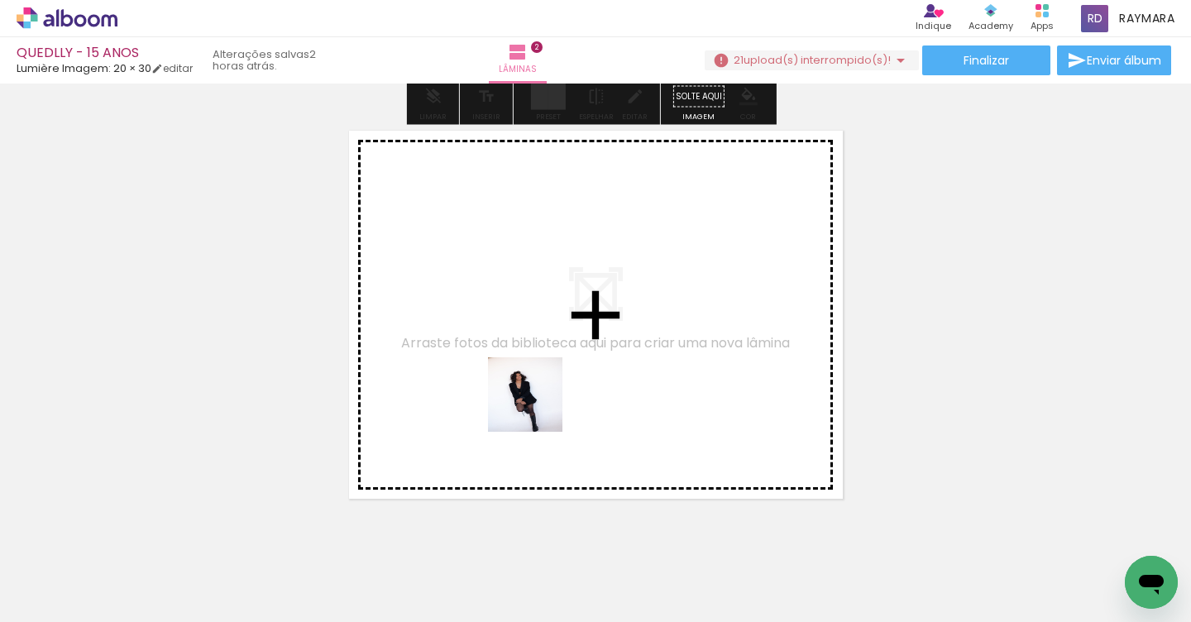
drag, startPoint x: 537, startPoint y: 552, endPoint x: 538, endPoint y: 406, distance: 145.6
click at [538, 406] on quentale-workspace at bounding box center [595, 311] width 1191 height 622
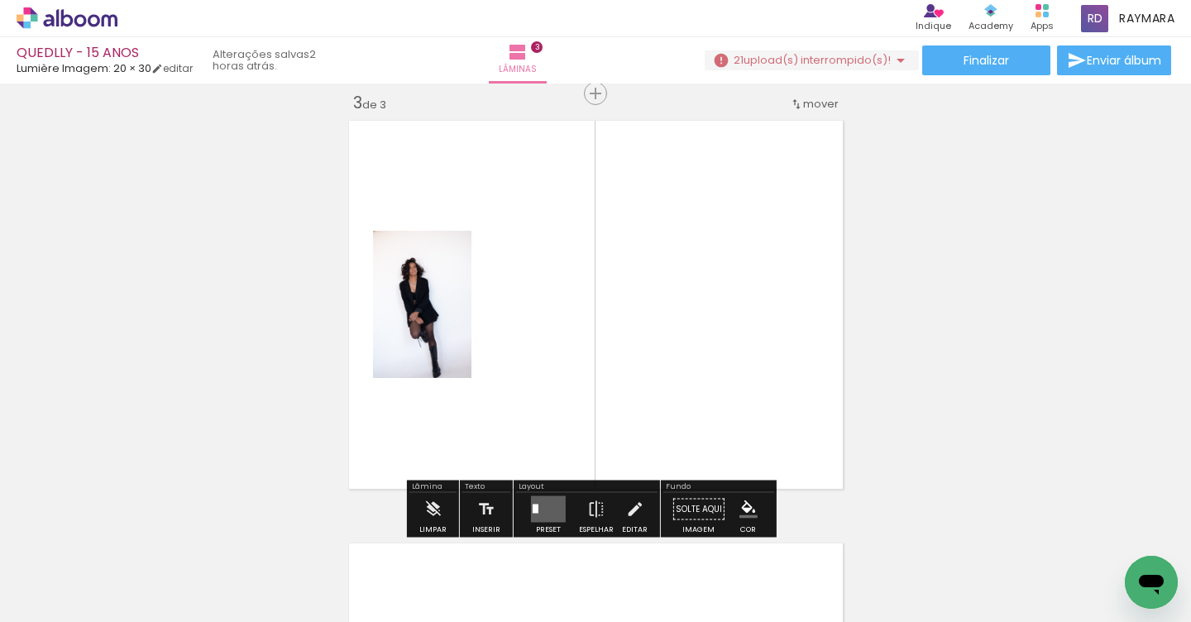
scroll to position [866, 0]
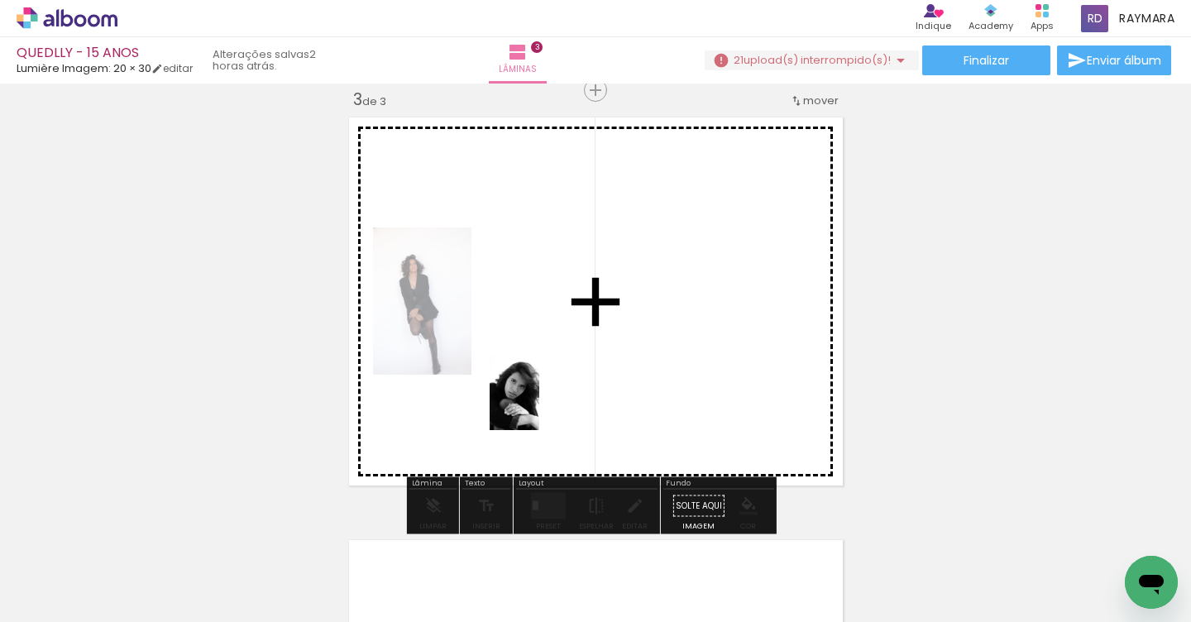
drag, startPoint x: 187, startPoint y: 567, endPoint x: 542, endPoint y: 404, distance: 390.6
click at [542, 404] on quentale-workspace at bounding box center [595, 311] width 1191 height 622
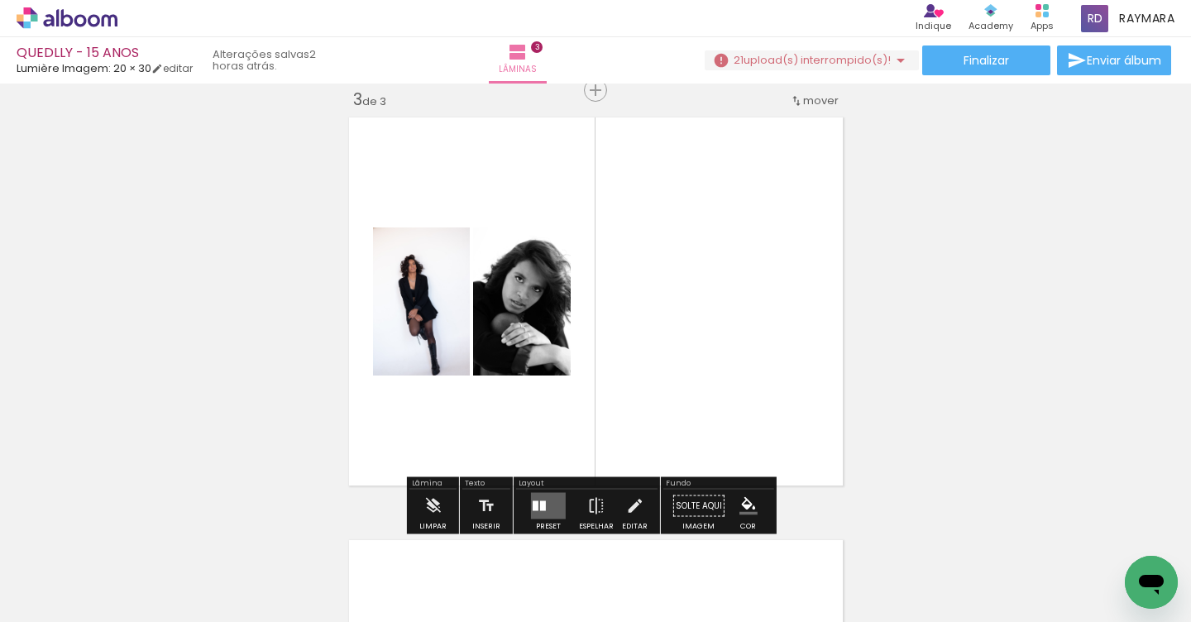
click at [538, 497] on quentale-layouter at bounding box center [548, 506] width 35 height 26
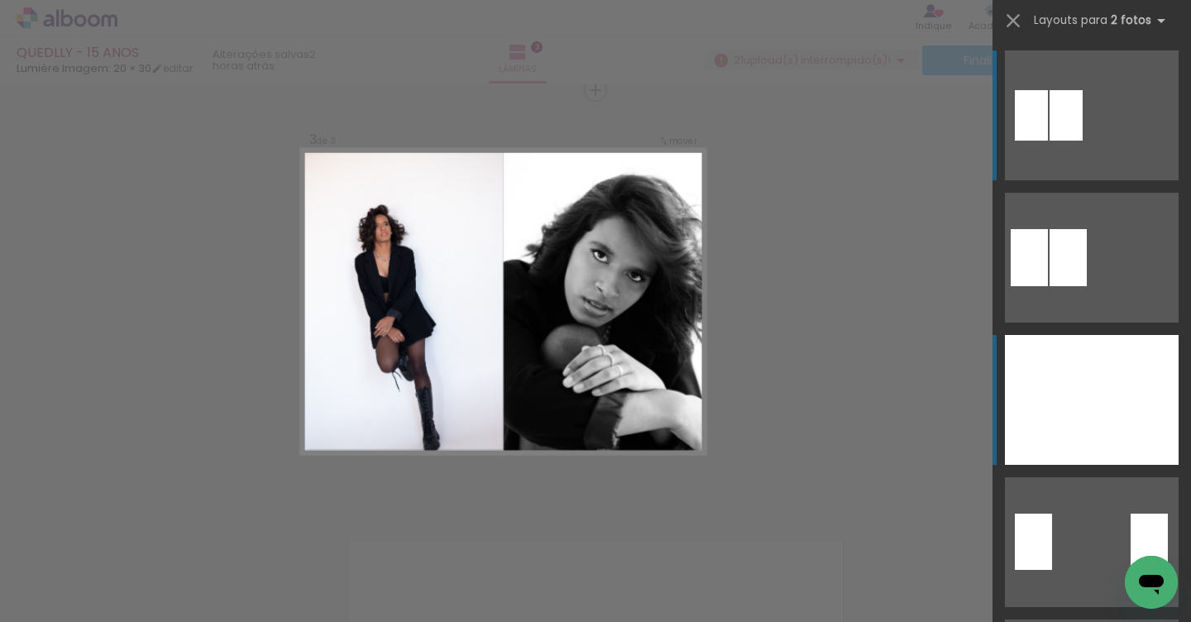
scroll to position [700, 0]
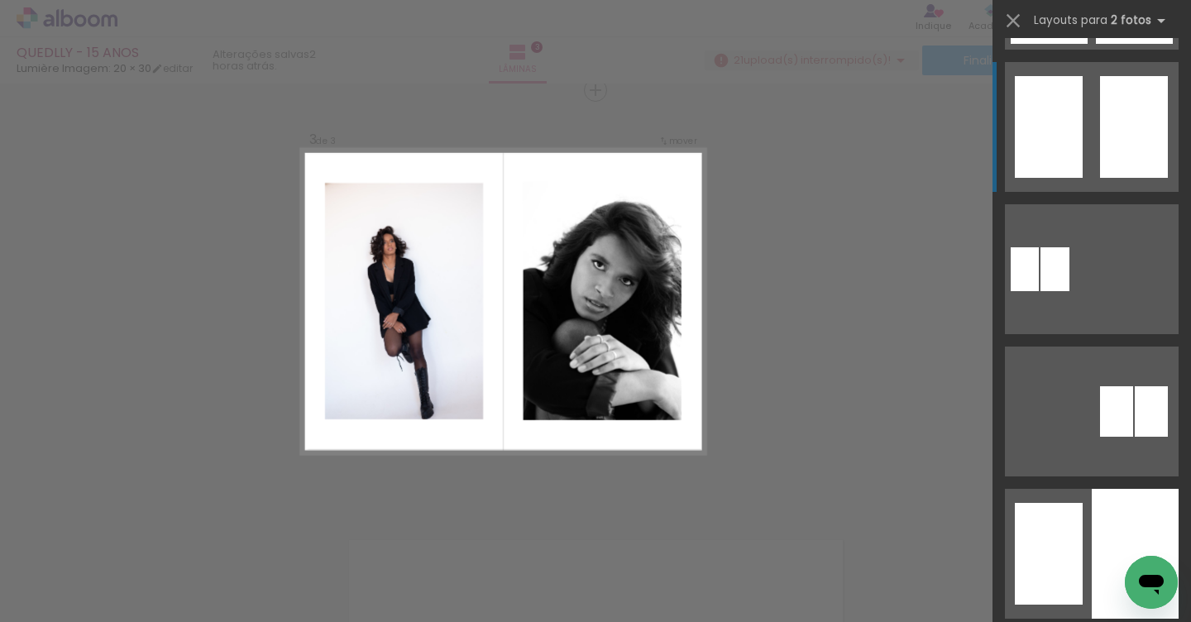
click at [1057, 173] on div at bounding box center [1049, 127] width 68 height 102
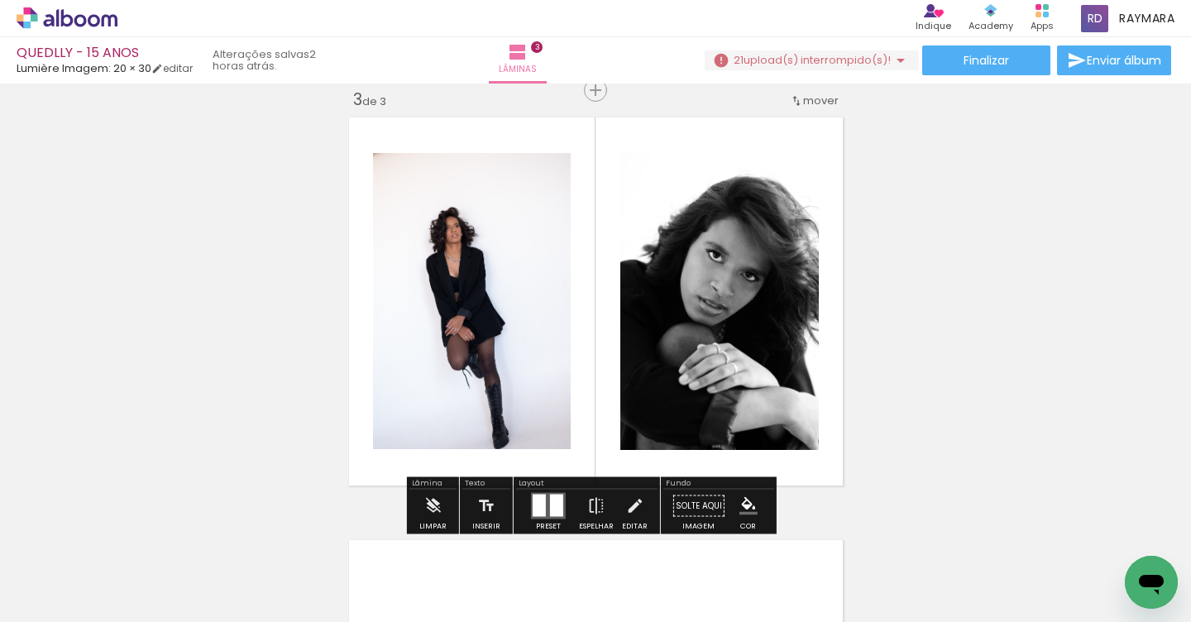
click at [533, 506] on div at bounding box center [539, 506] width 13 height 22
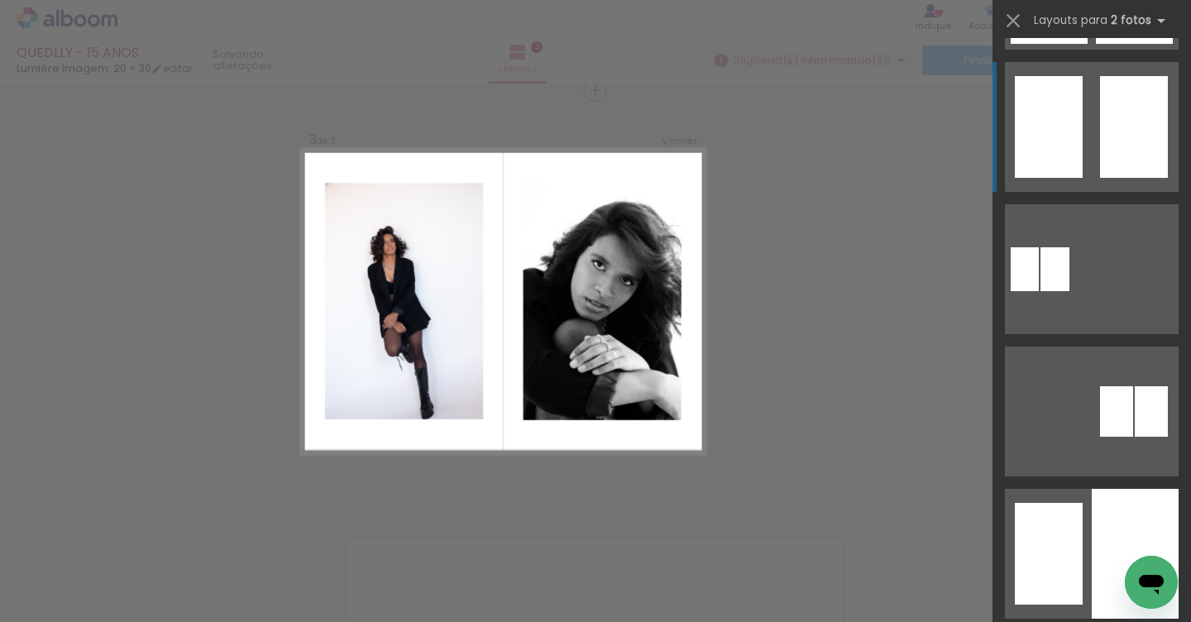
scroll to position [712, 0]
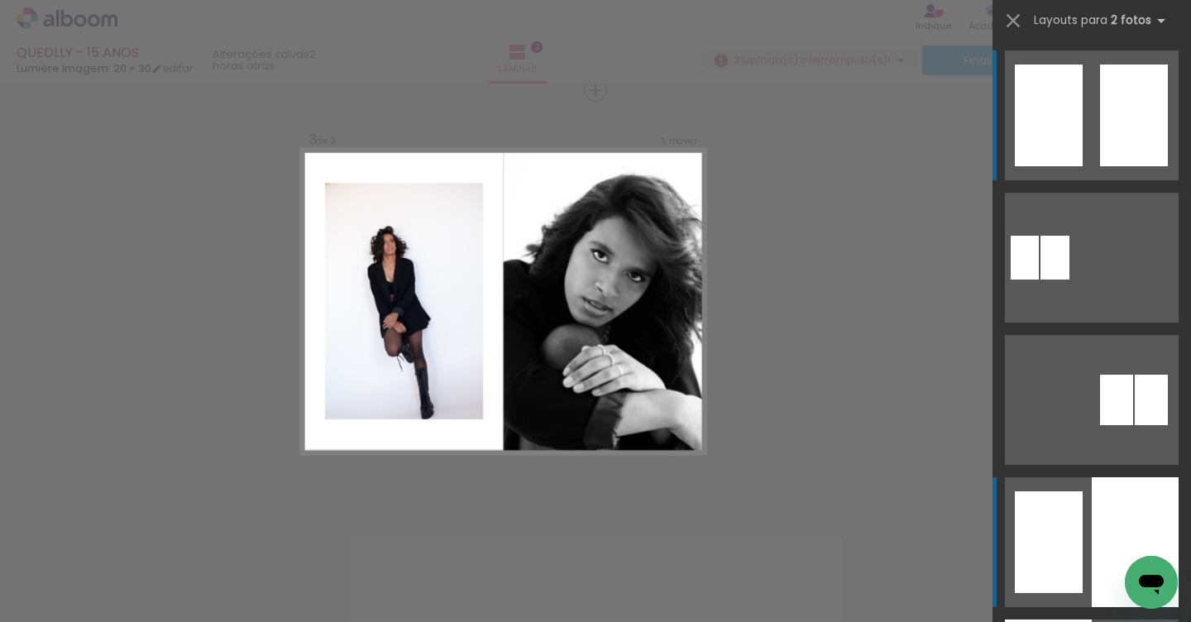
click at [1081, 496] on quentale-layouter at bounding box center [1092, 542] width 174 height 130
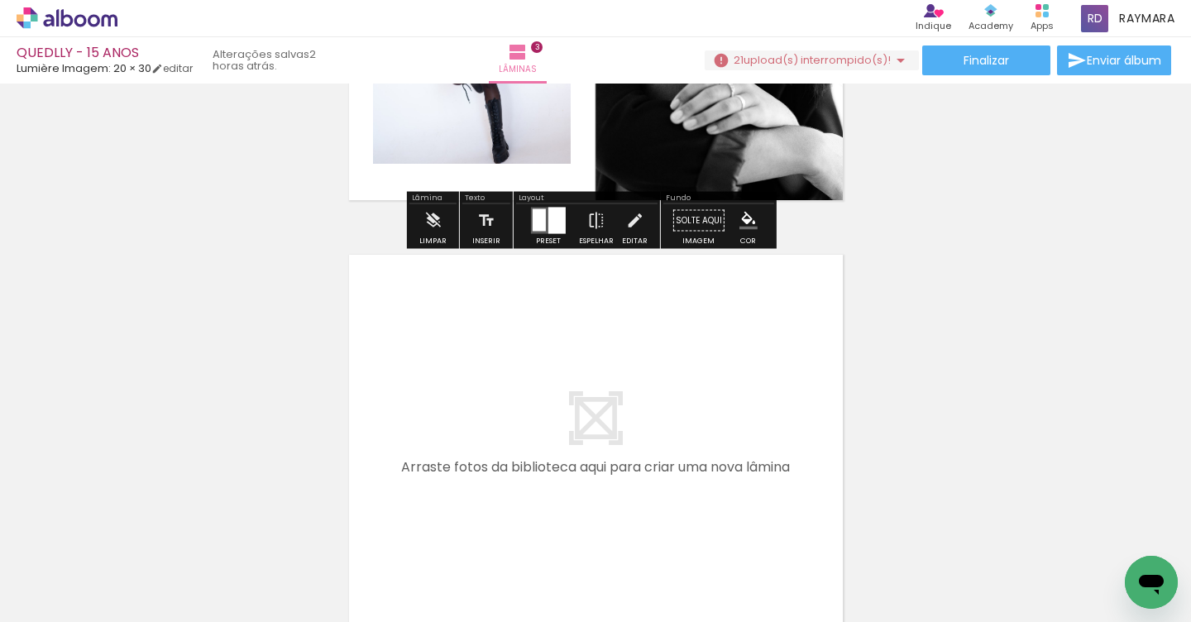
scroll to position [1321, 0]
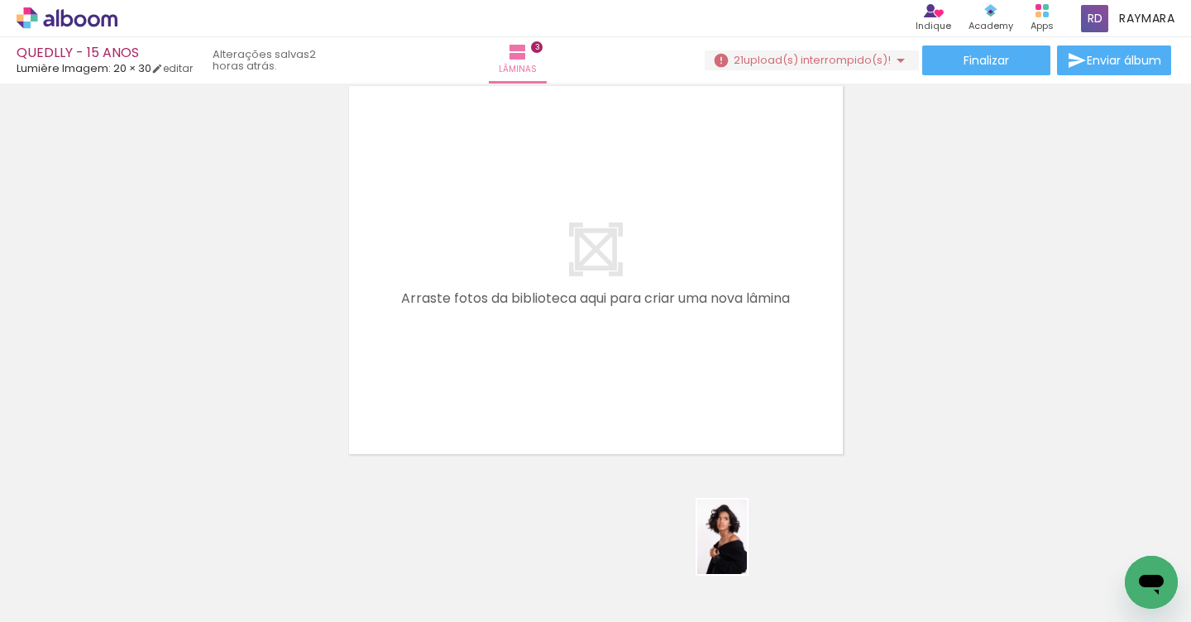
drag, startPoint x: 736, startPoint y: 550, endPoint x: 747, endPoint y: 549, distance: 11.6
click at [747, 549] on div at bounding box center [721, 566] width 55 height 82
drag, startPoint x: 736, startPoint y: 550, endPoint x: 706, endPoint y: 413, distance: 140.5
click at [706, 413] on quentale-workspace at bounding box center [595, 311] width 1191 height 622
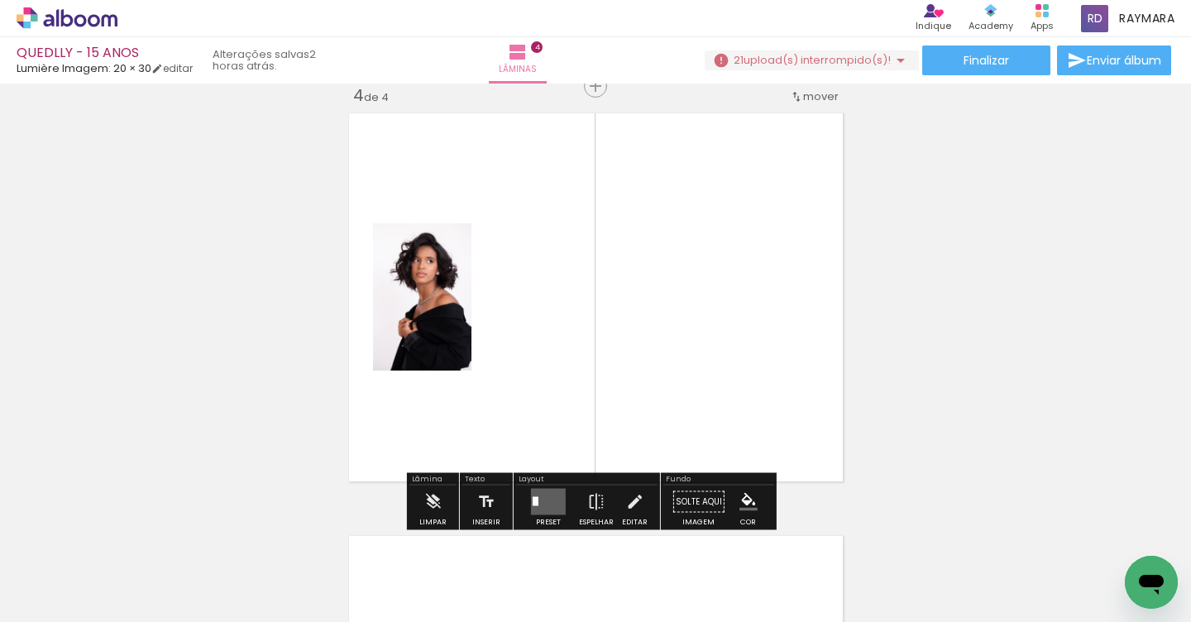
scroll to position [1289, 0]
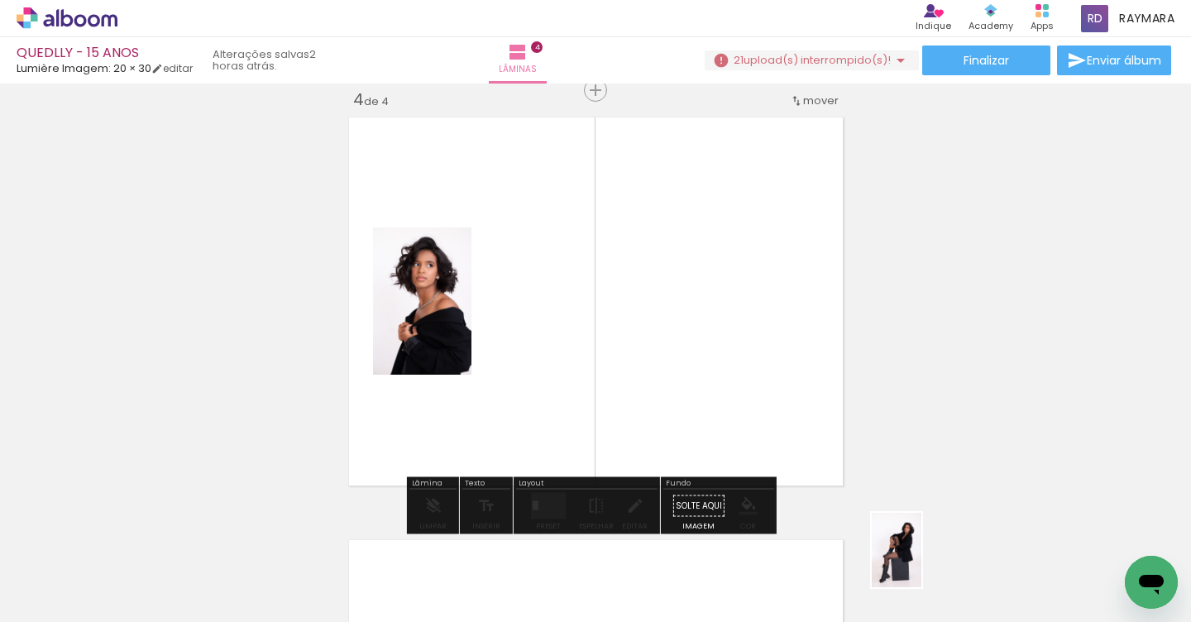
click at [923, 568] on div at bounding box center [907, 566] width 55 height 82
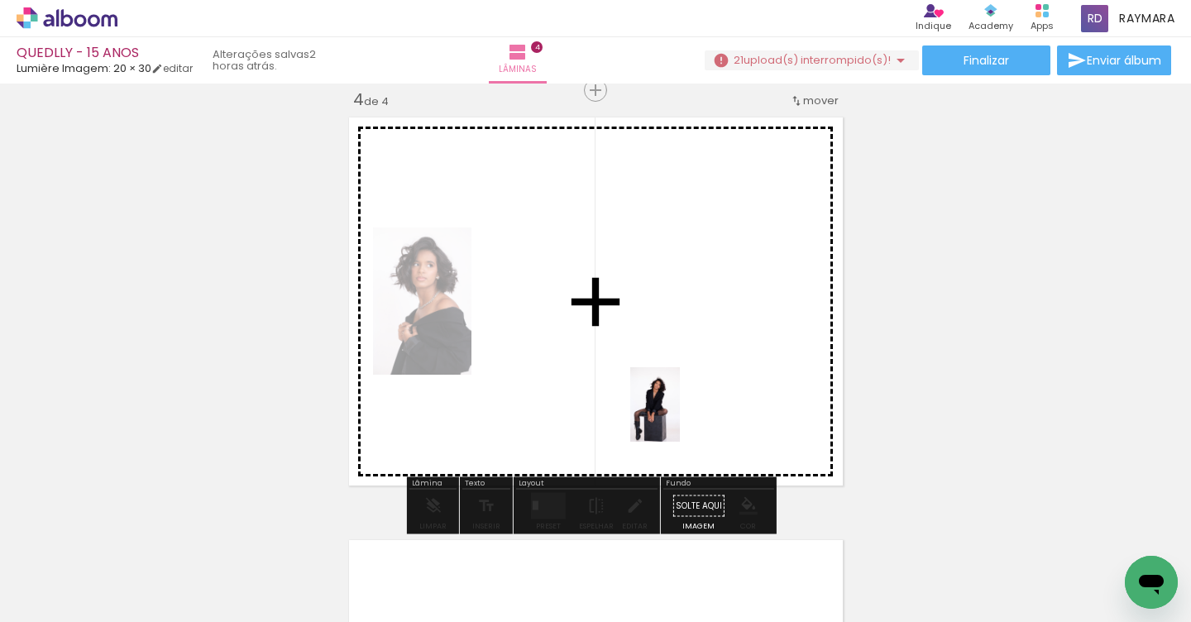
drag, startPoint x: 988, startPoint y: 549, endPoint x: 680, endPoint y: 417, distance: 334.7
click at [680, 417] on quentale-workspace at bounding box center [595, 311] width 1191 height 622
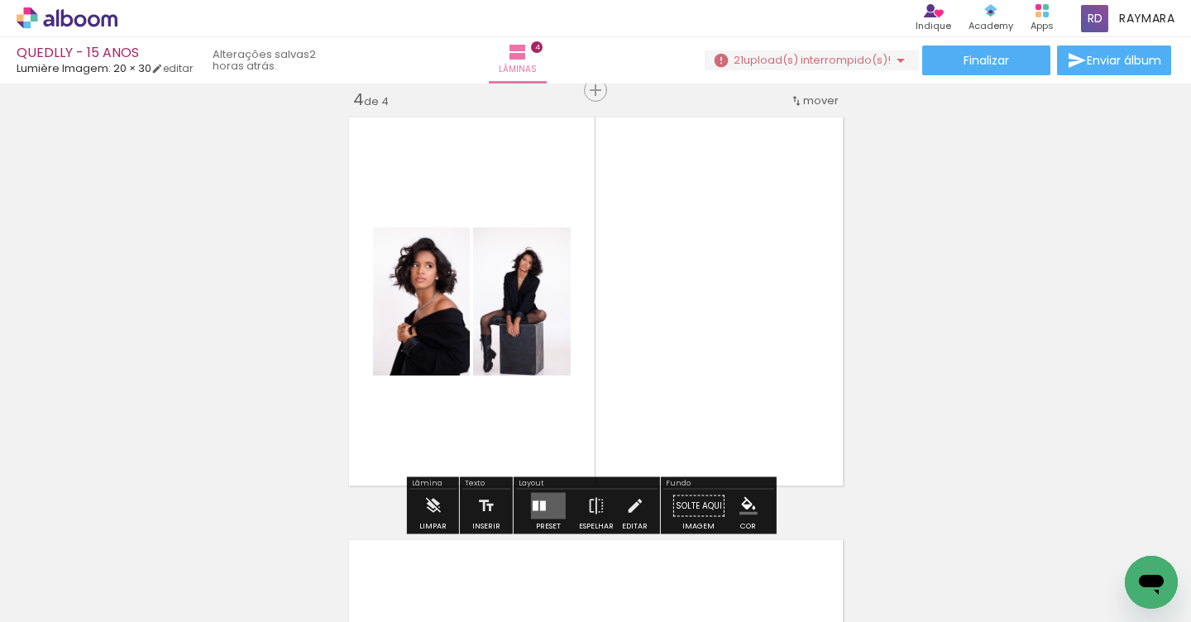
click at [534, 501] on div at bounding box center [536, 506] width 6 height 10
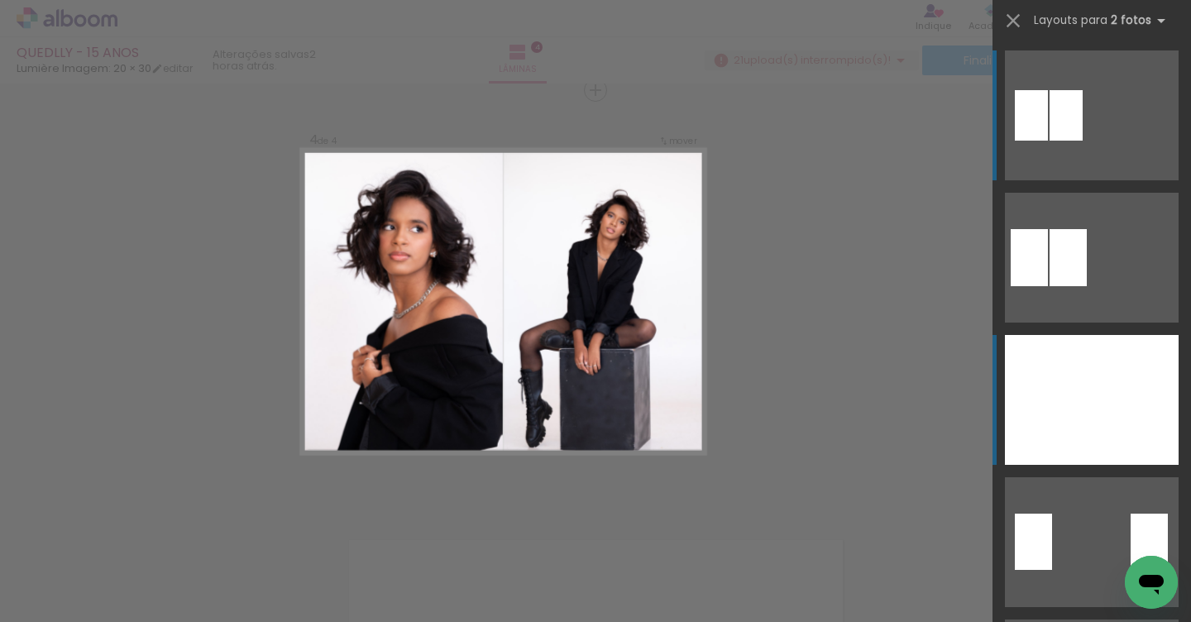
click at [1036, 380] on div at bounding box center [1048, 400] width 87 height 130
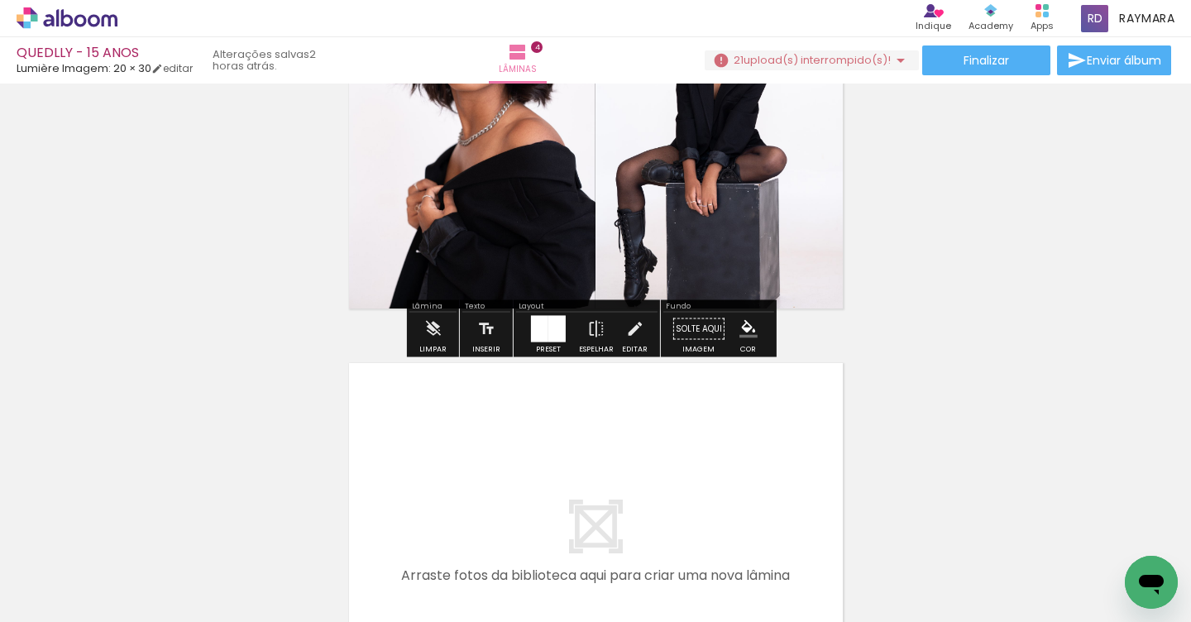
scroll to position [1597, 0]
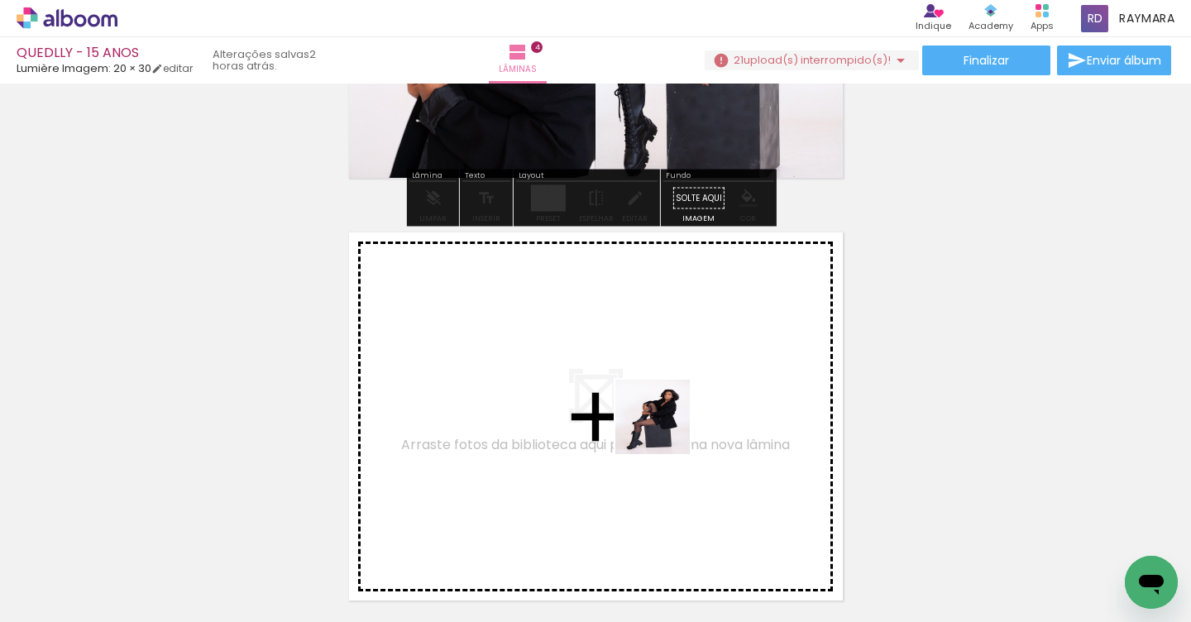
drag, startPoint x: 904, startPoint y: 565, endPoint x: 653, endPoint y: 425, distance: 287.8
click at [653, 425] on quentale-workspace at bounding box center [595, 311] width 1191 height 622
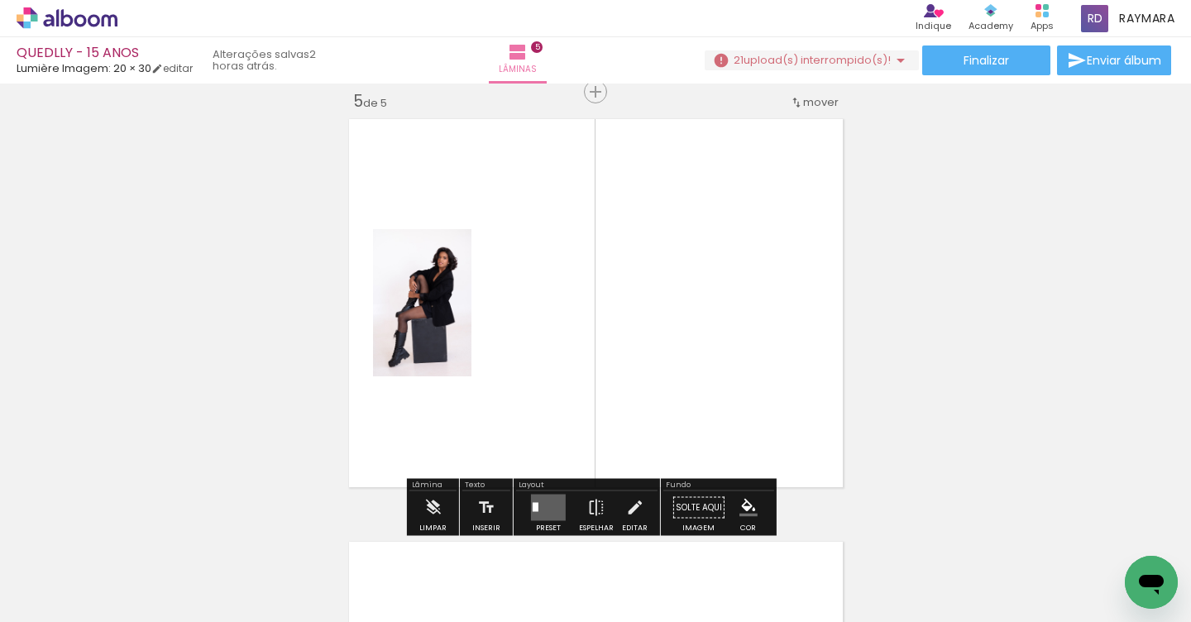
scroll to position [1712, 0]
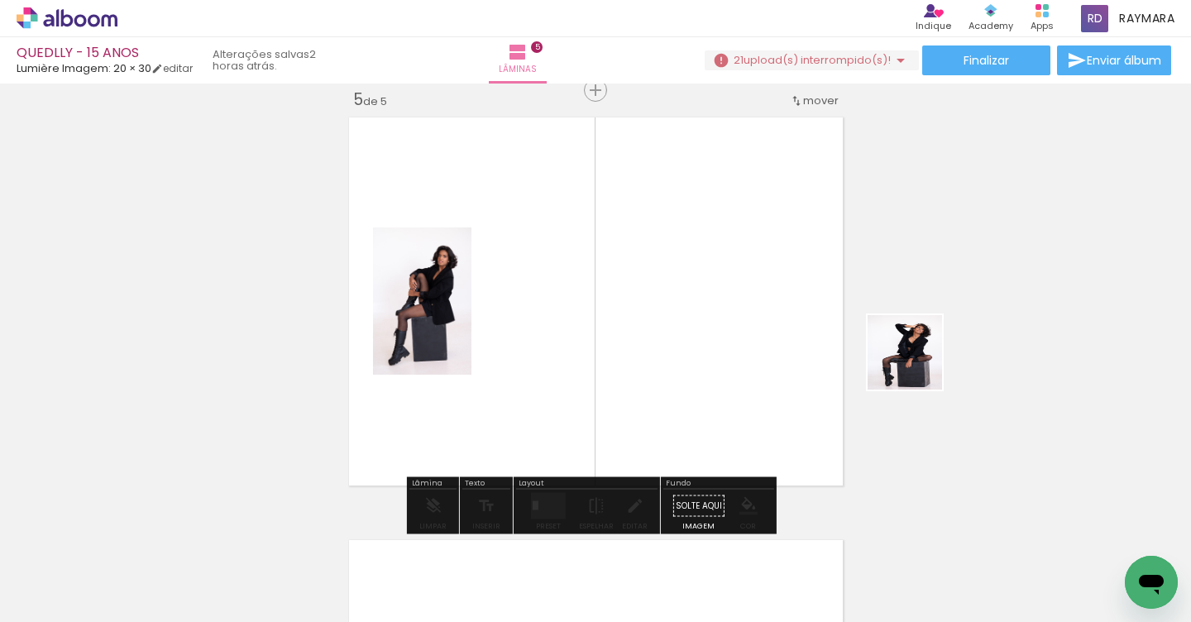
drag, startPoint x: 1106, startPoint y: 539, endPoint x: 812, endPoint y: 352, distance: 349.3
click at [812, 352] on quentale-workspace at bounding box center [595, 311] width 1191 height 622
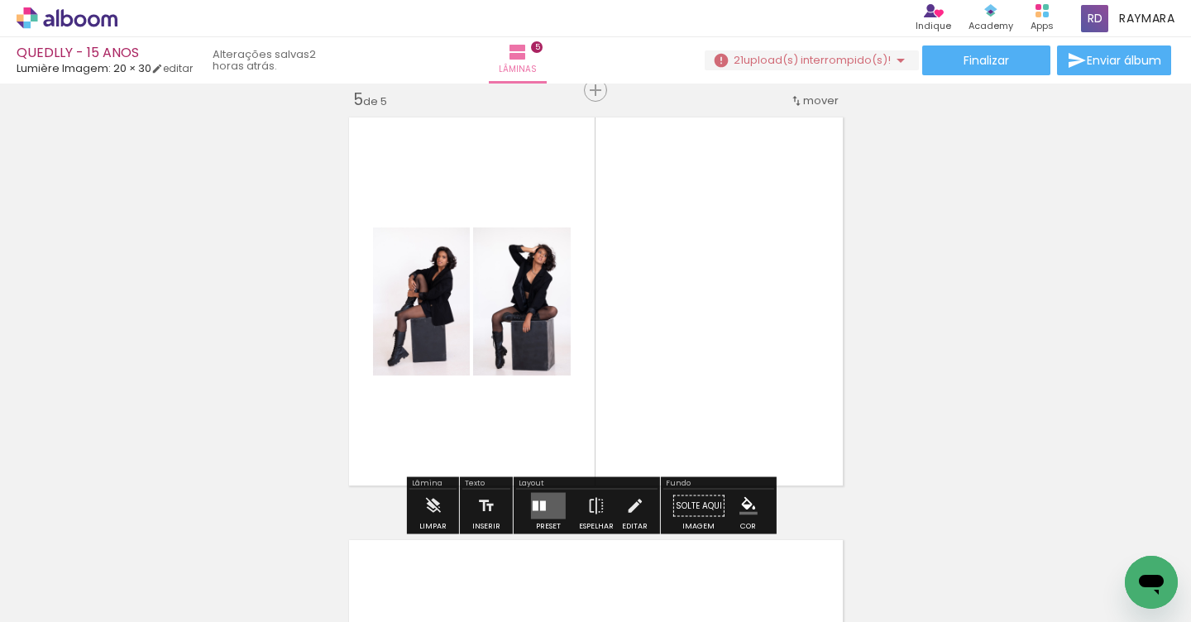
click at [549, 497] on quentale-layouter at bounding box center [548, 506] width 35 height 26
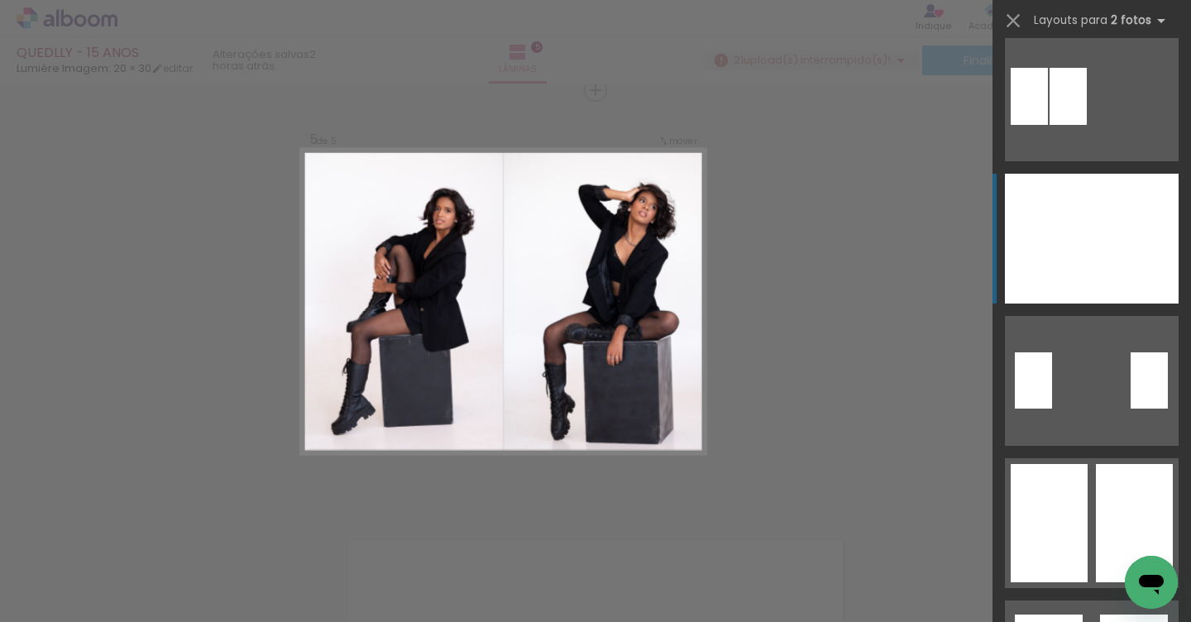
scroll to position [295, 0]
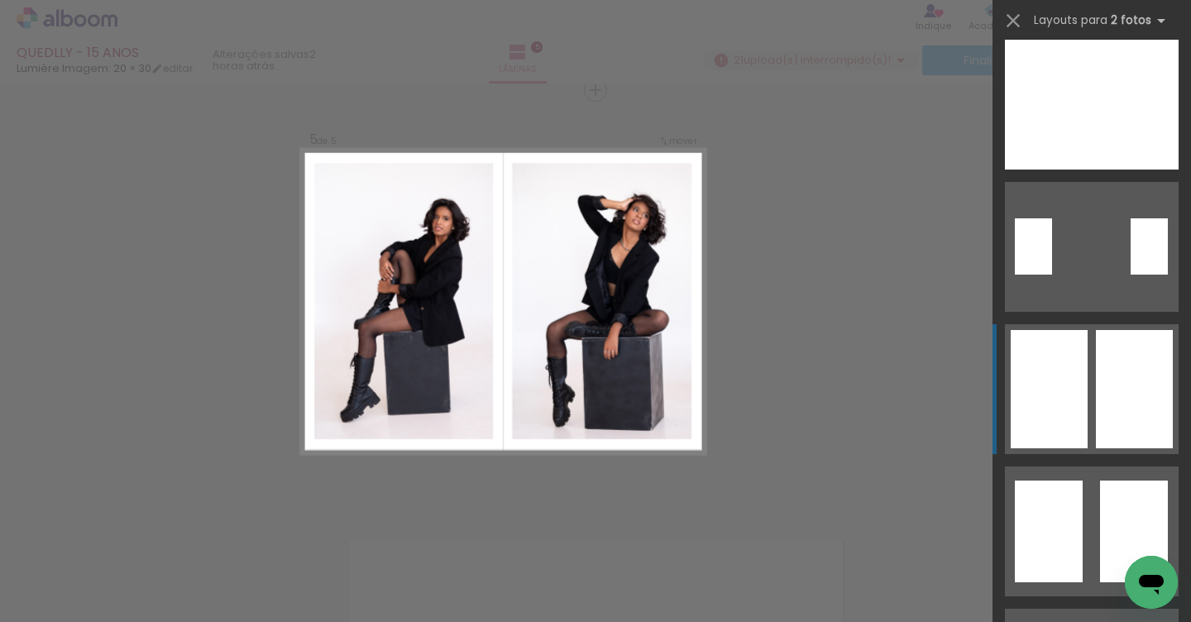
click at [1056, 395] on div at bounding box center [1049, 389] width 77 height 118
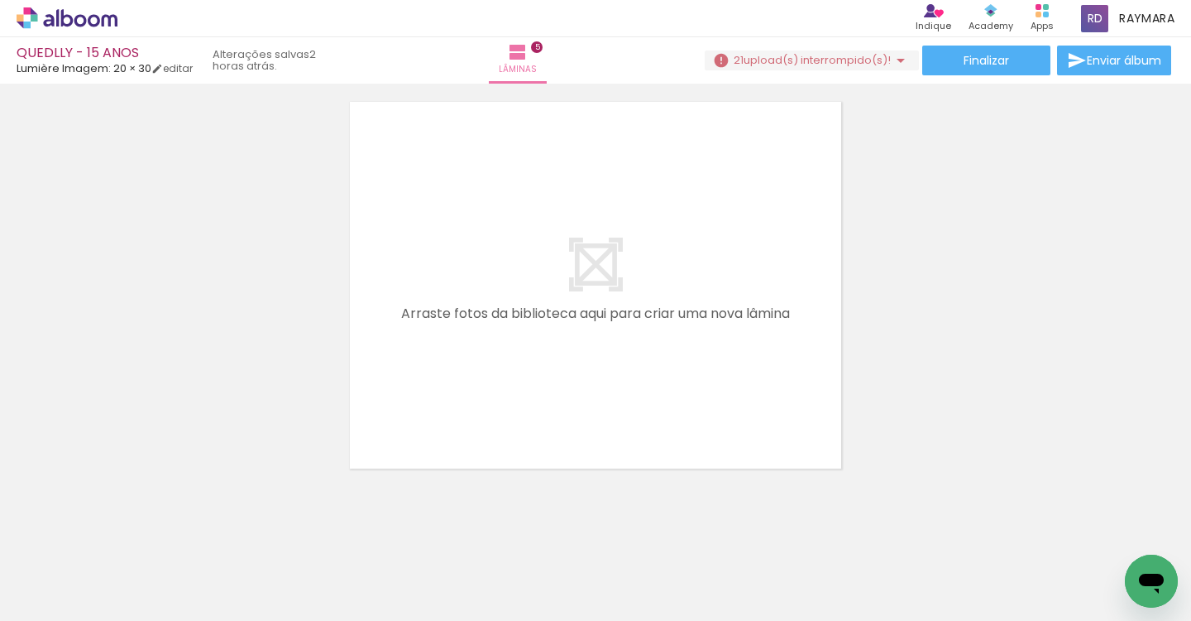
scroll to position [0, 860]
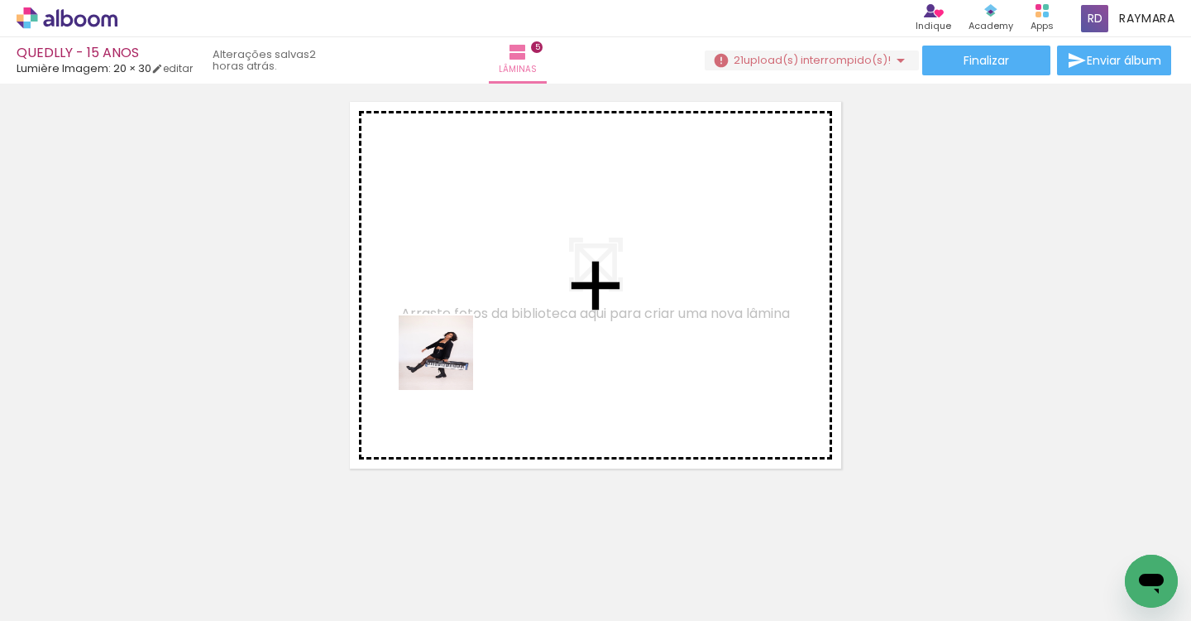
drag, startPoint x: 368, startPoint y: 505, endPoint x: 480, endPoint y: 348, distance: 192.8
click at [480, 348] on quentale-workspace at bounding box center [595, 310] width 1191 height 621
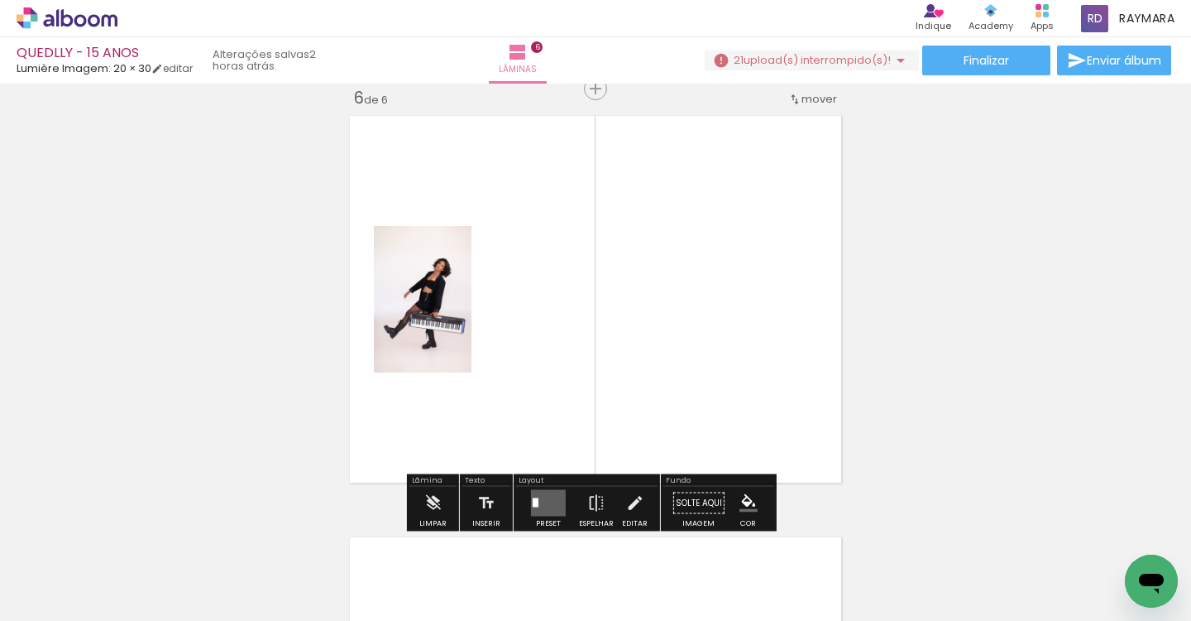
scroll to position [2126, 0]
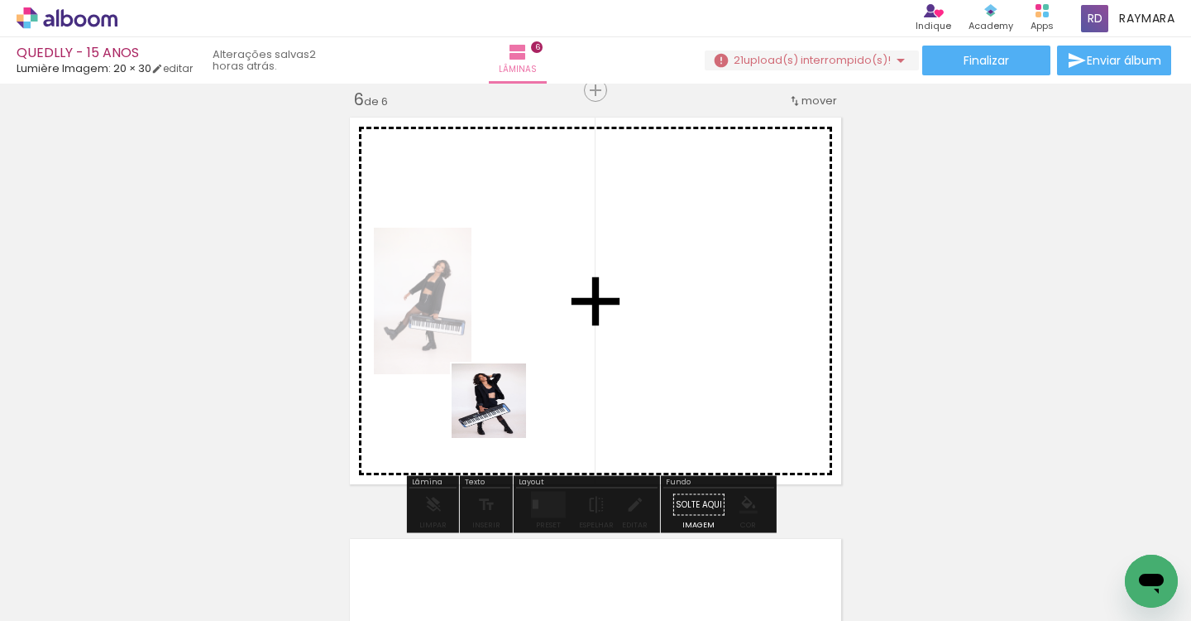
drag, startPoint x: 419, startPoint y: 568, endPoint x: 526, endPoint y: 386, distance: 210.7
click at [526, 386] on quentale-workspace at bounding box center [595, 310] width 1191 height 621
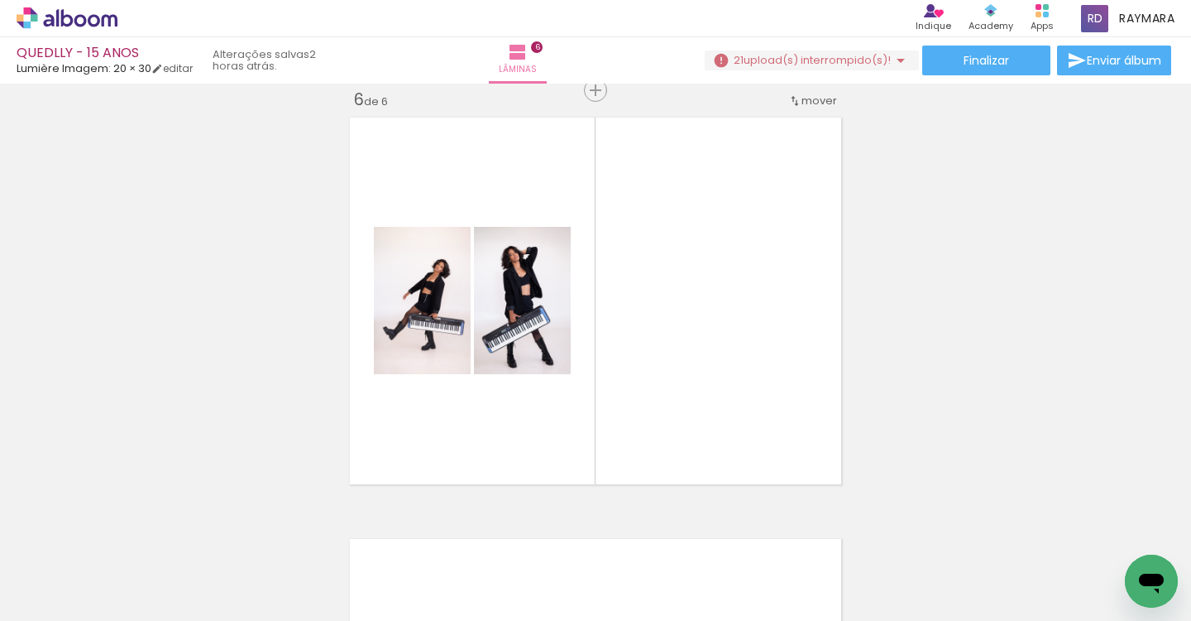
scroll to position [0, 1158]
drag, startPoint x: 443, startPoint y: 616, endPoint x: 786, endPoint y: 597, distance: 343.1
click at [136, 582] on iron-horizontal-list at bounding box center [119, 568] width 33 height 103
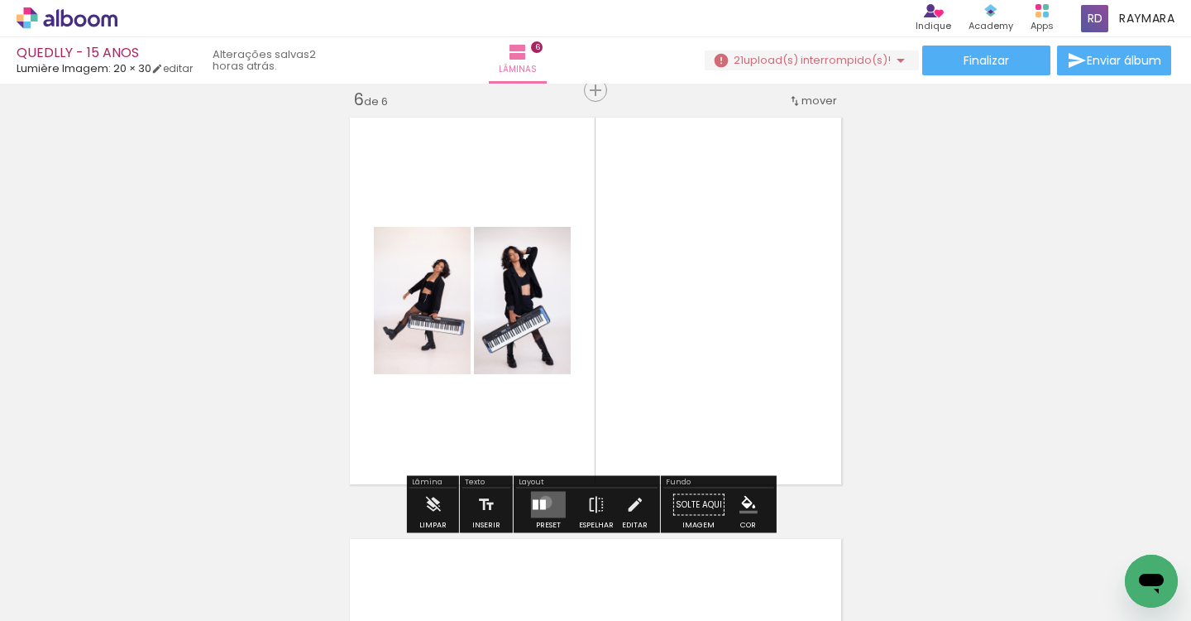
click at [542, 501] on div at bounding box center [543, 505] width 6 height 10
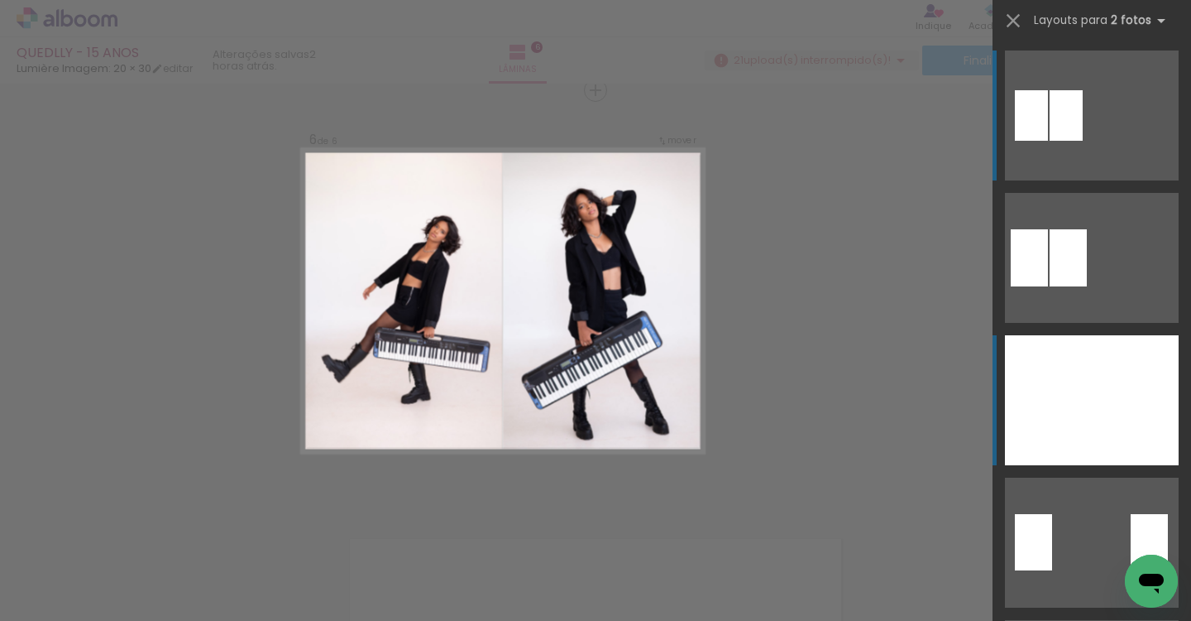
click at [1092, 421] on div at bounding box center [1135, 400] width 87 height 130
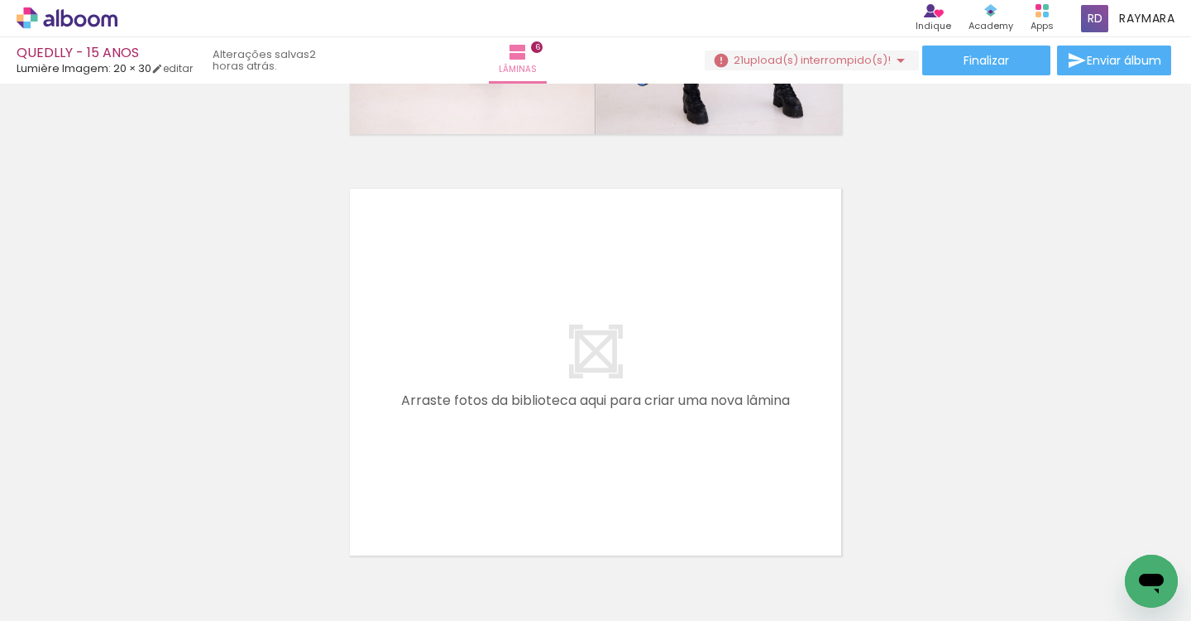
click at [265, 563] on div at bounding box center [258, 565] width 55 height 82
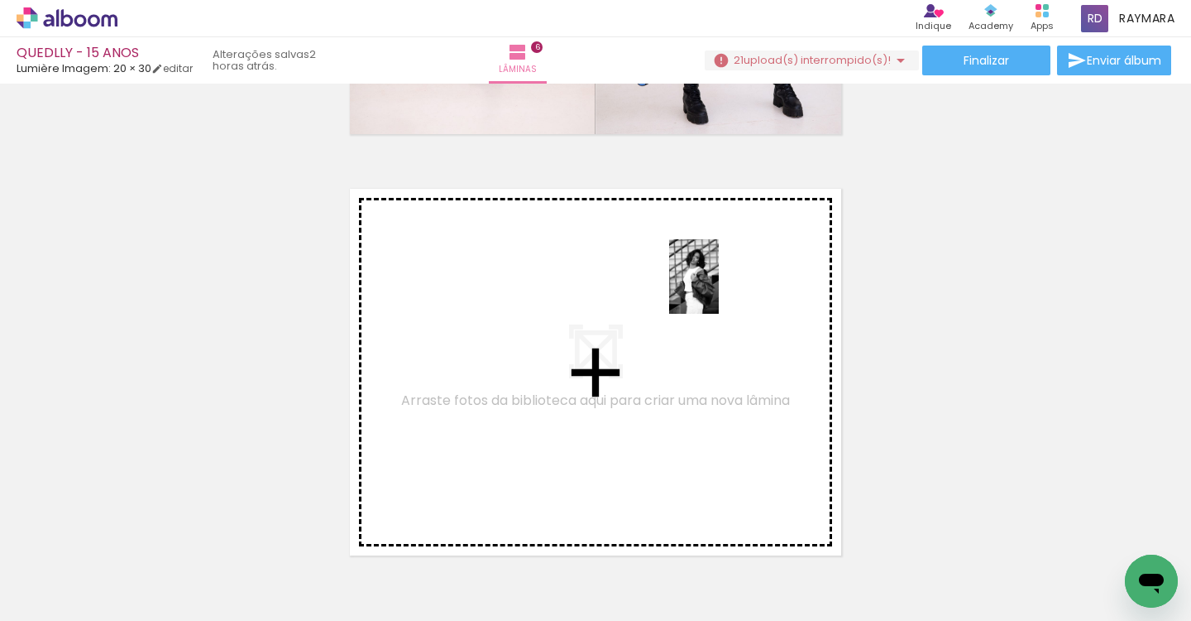
drag, startPoint x: 303, startPoint y: 538, endPoint x: 663, endPoint y: 325, distance: 418.0
click at [663, 325] on quentale-workspace at bounding box center [595, 310] width 1191 height 621
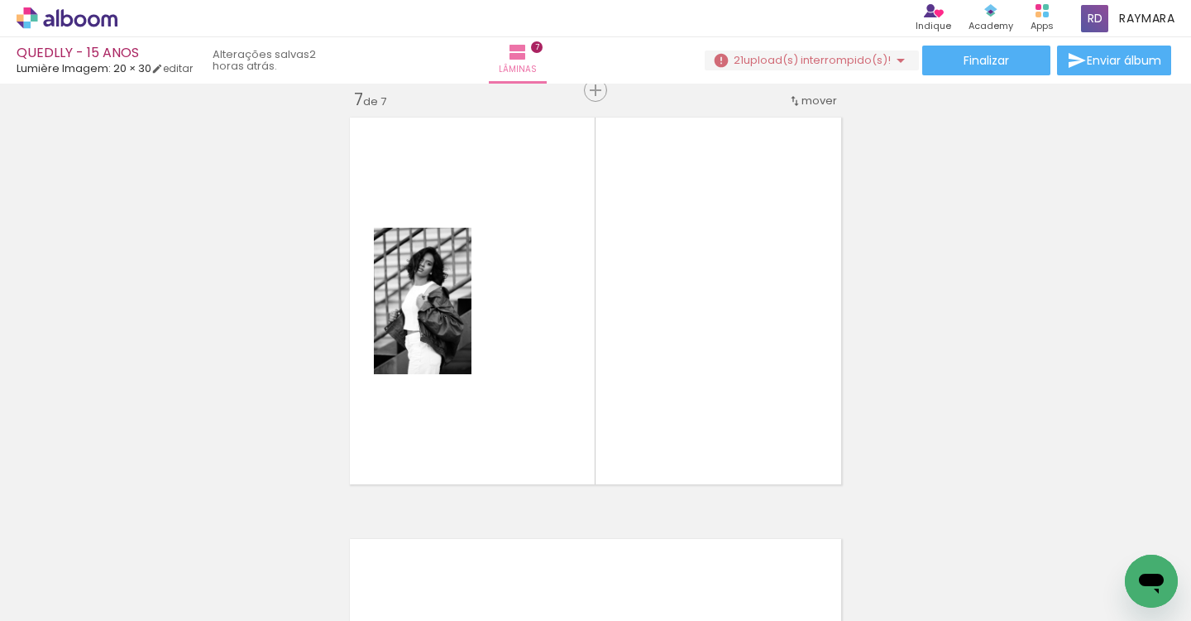
scroll to position [0, 1081]
drag, startPoint x: 177, startPoint y: 614, endPoint x: 457, endPoint y: 606, distance: 279.8
click at [136, 606] on iron-horizontal-list at bounding box center [119, 568] width 33 height 103
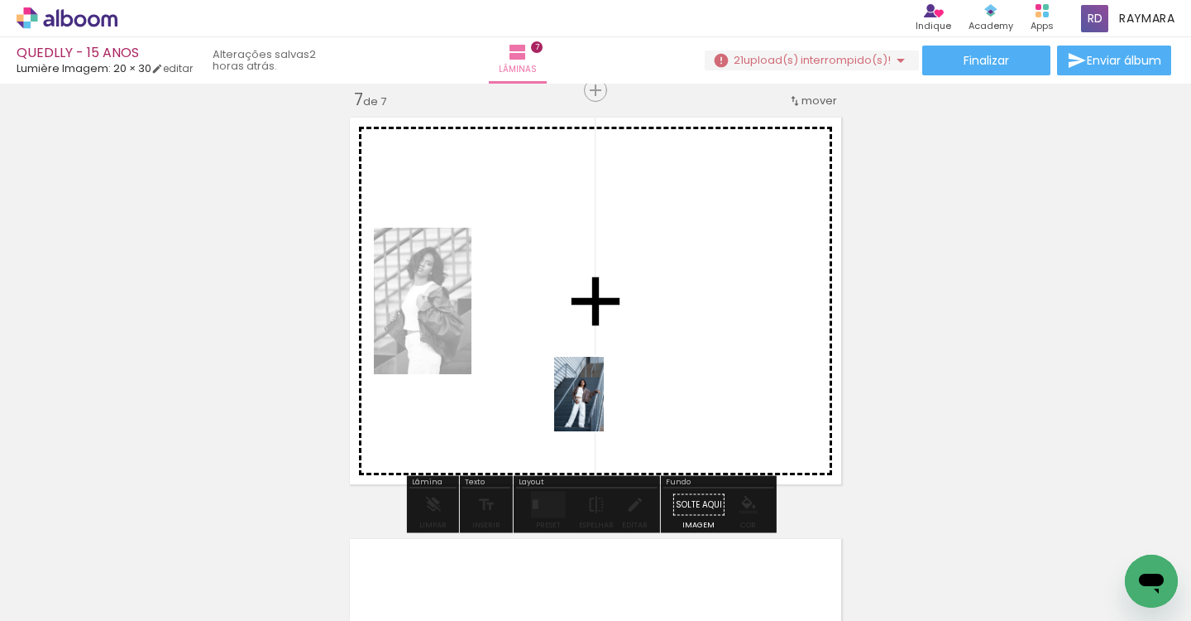
drag, startPoint x: 557, startPoint y: 580, endPoint x: 604, endPoint y: 406, distance: 180.0
click at [604, 406] on quentale-workspace at bounding box center [595, 310] width 1191 height 621
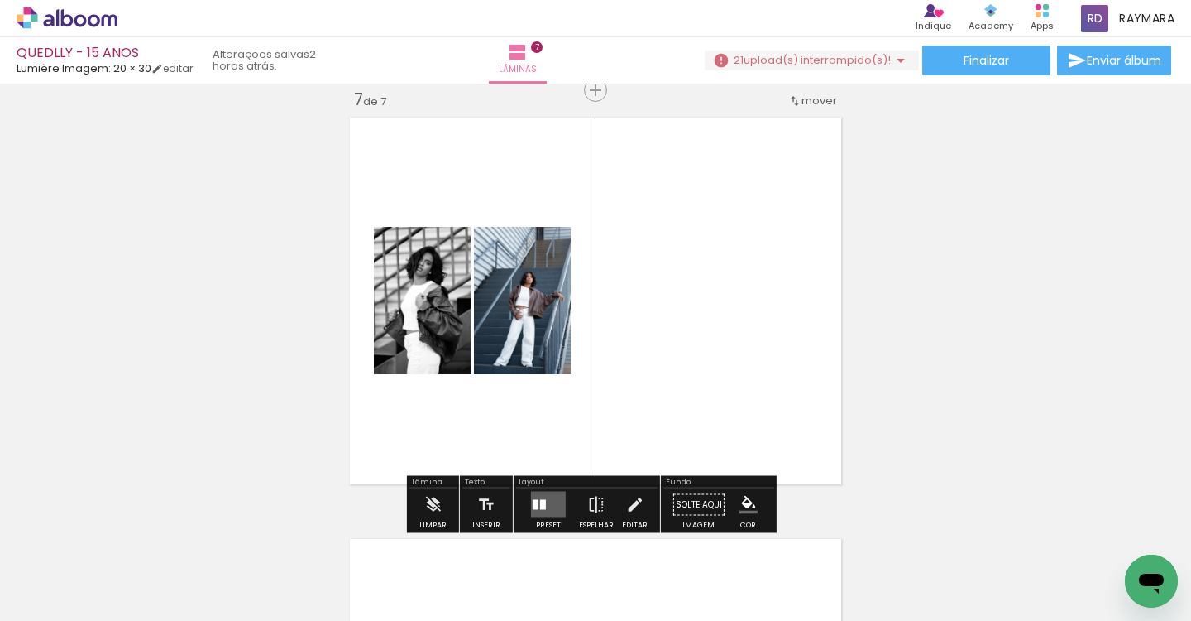
click at [533, 500] on div at bounding box center [536, 505] width 6 height 10
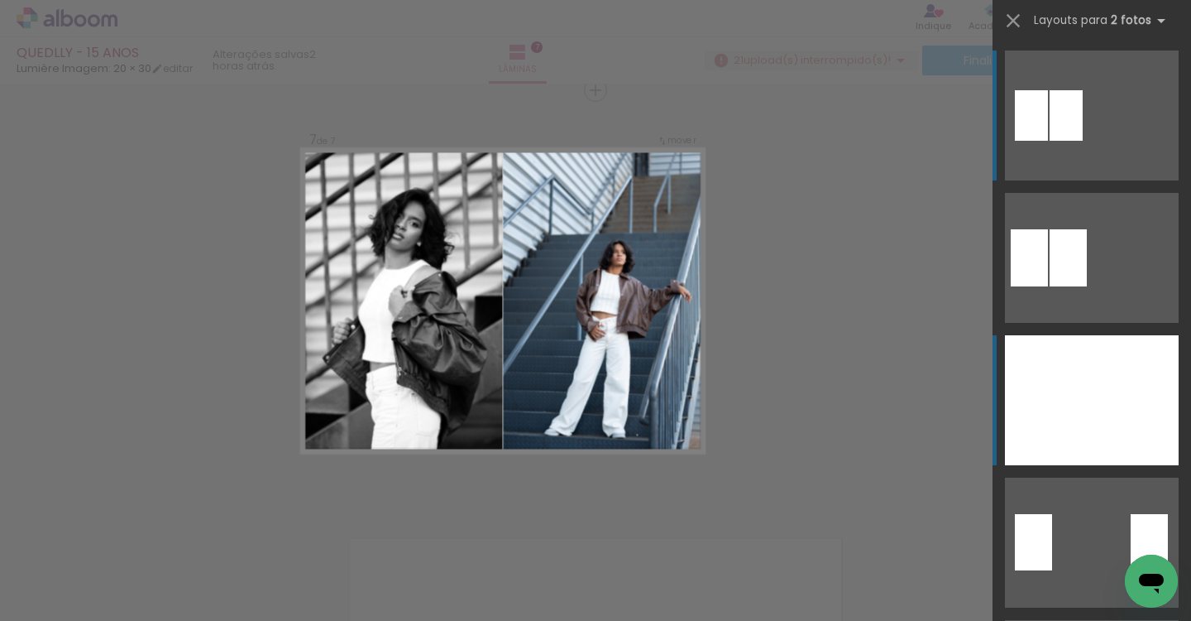
click at [1031, 388] on div at bounding box center [1048, 400] width 87 height 130
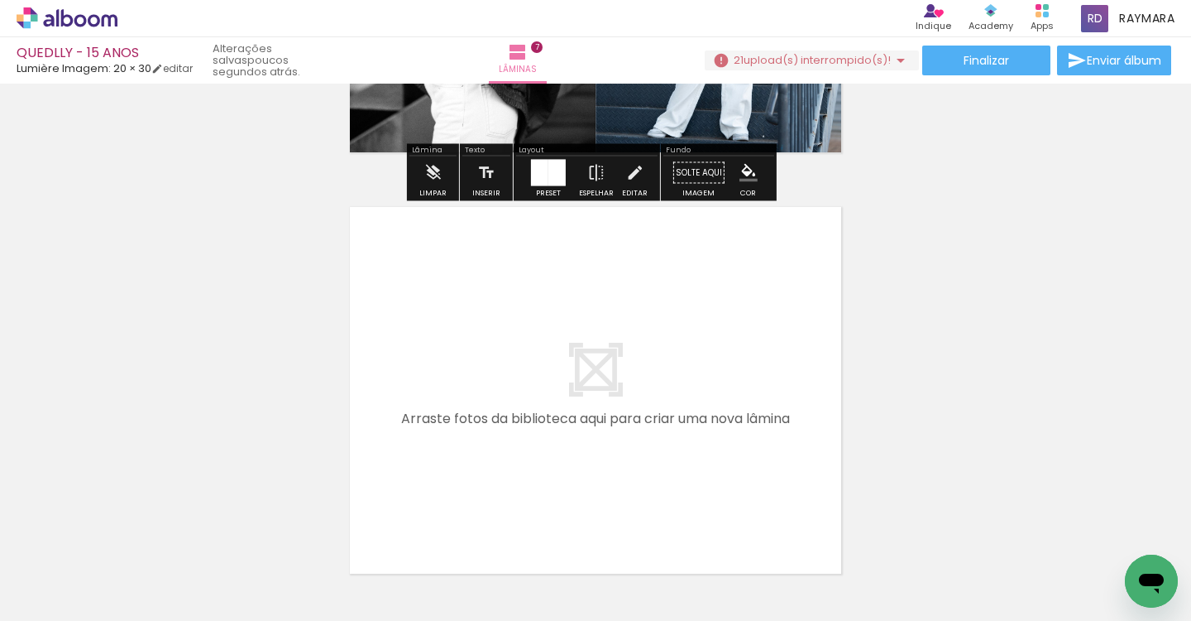
scroll to position [3000, 0]
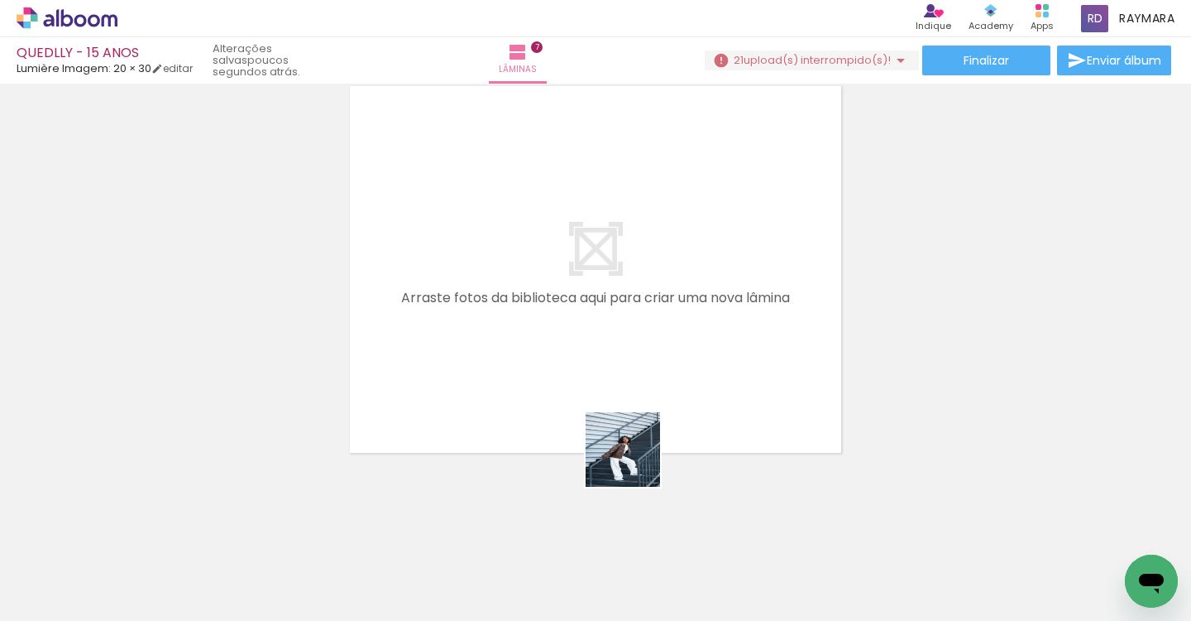
drag, startPoint x: 635, startPoint y: 462, endPoint x: 613, endPoint y: 411, distance: 55.2
click at [613, 411] on quentale-workspace at bounding box center [595, 310] width 1191 height 621
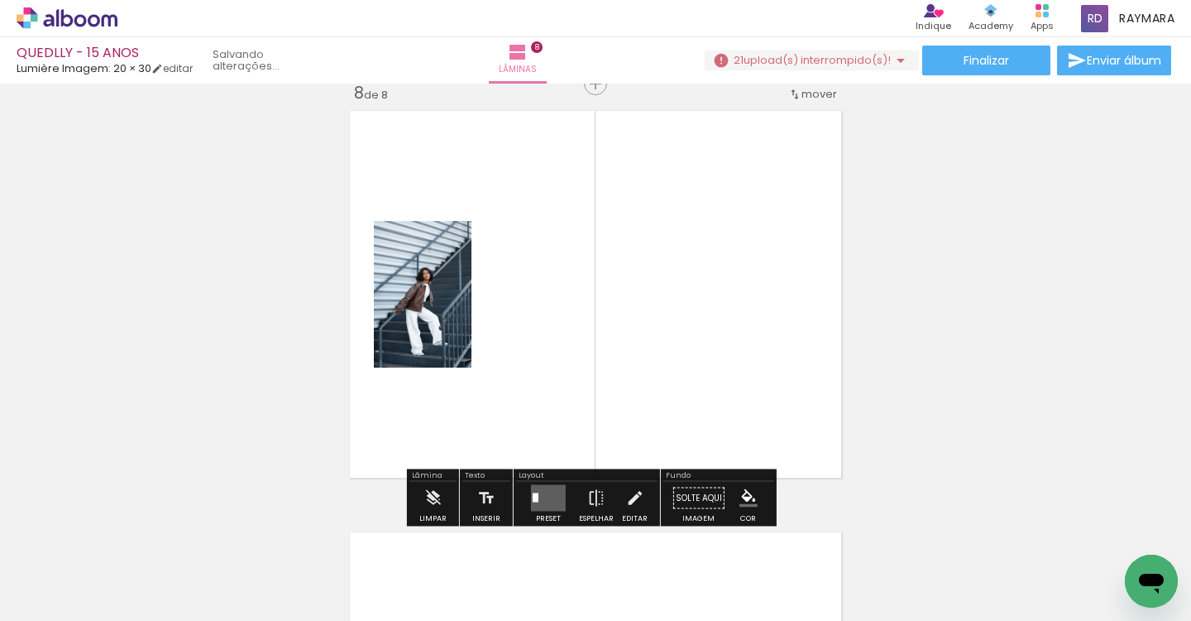
scroll to position [2969, 0]
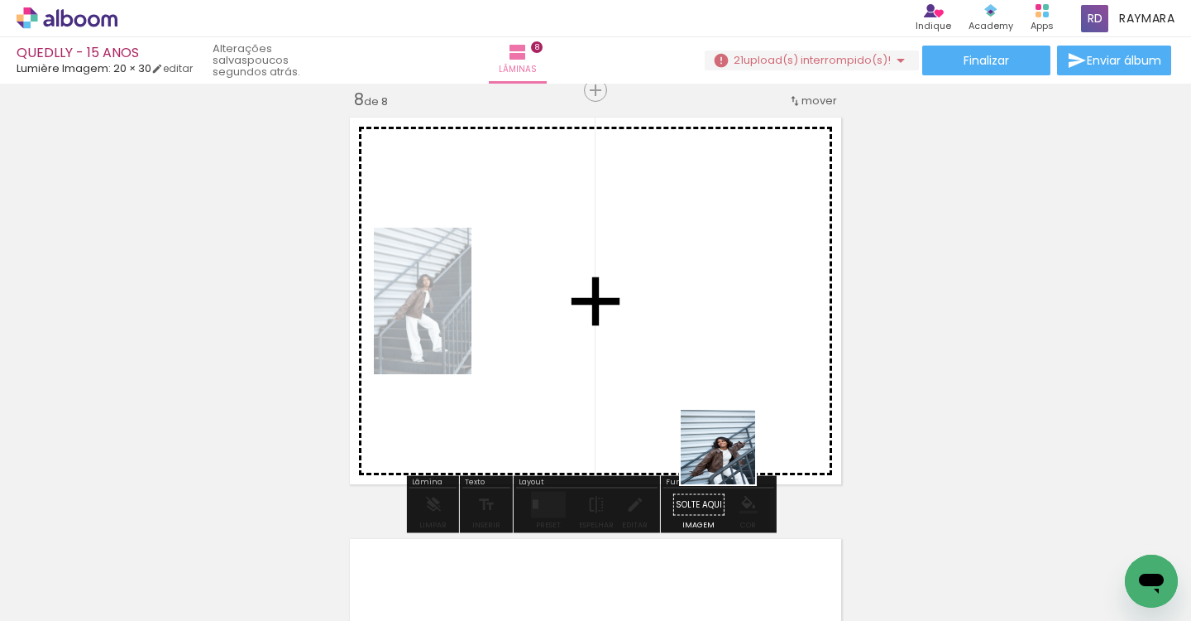
drag, startPoint x: 750, startPoint y: 531, endPoint x: 711, endPoint y: 383, distance: 153.1
click at [711, 383] on quentale-workspace at bounding box center [595, 310] width 1191 height 621
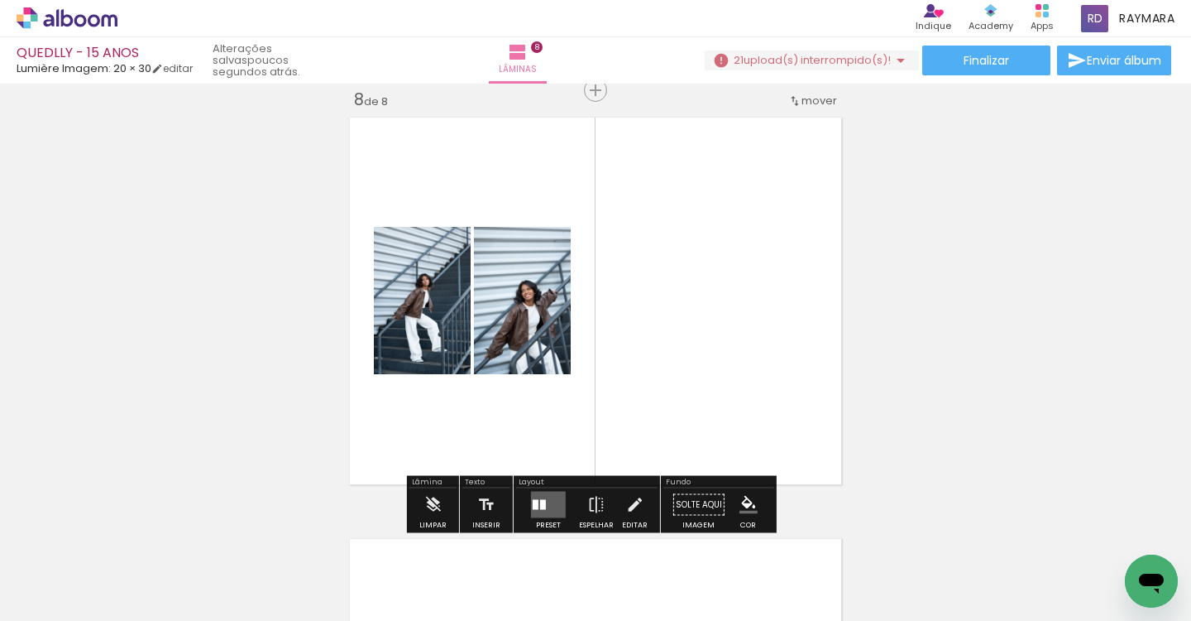
click at [554, 493] on quentale-layouter at bounding box center [548, 504] width 35 height 26
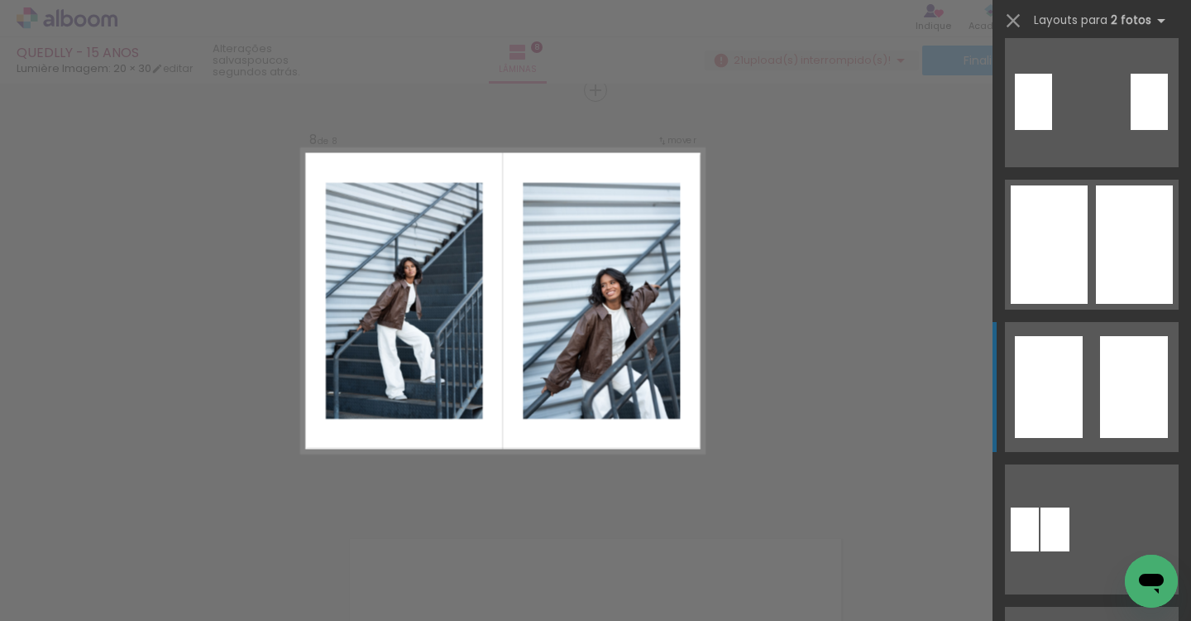
scroll to position [580, 0]
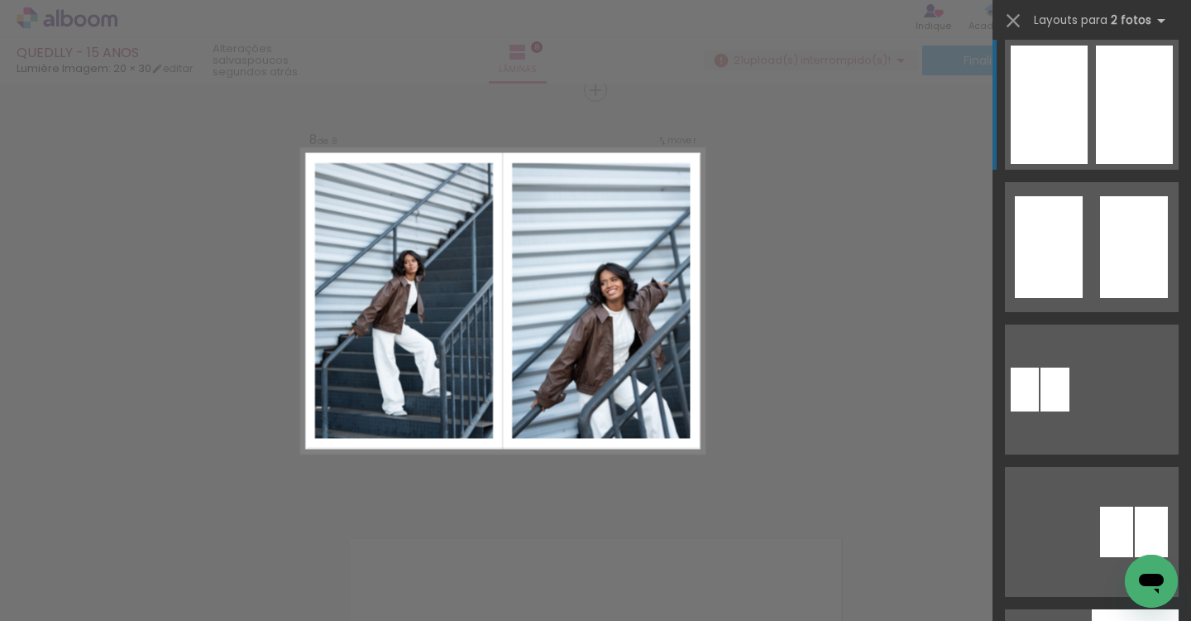
click at [1052, 146] on div at bounding box center [1049, 105] width 77 height 118
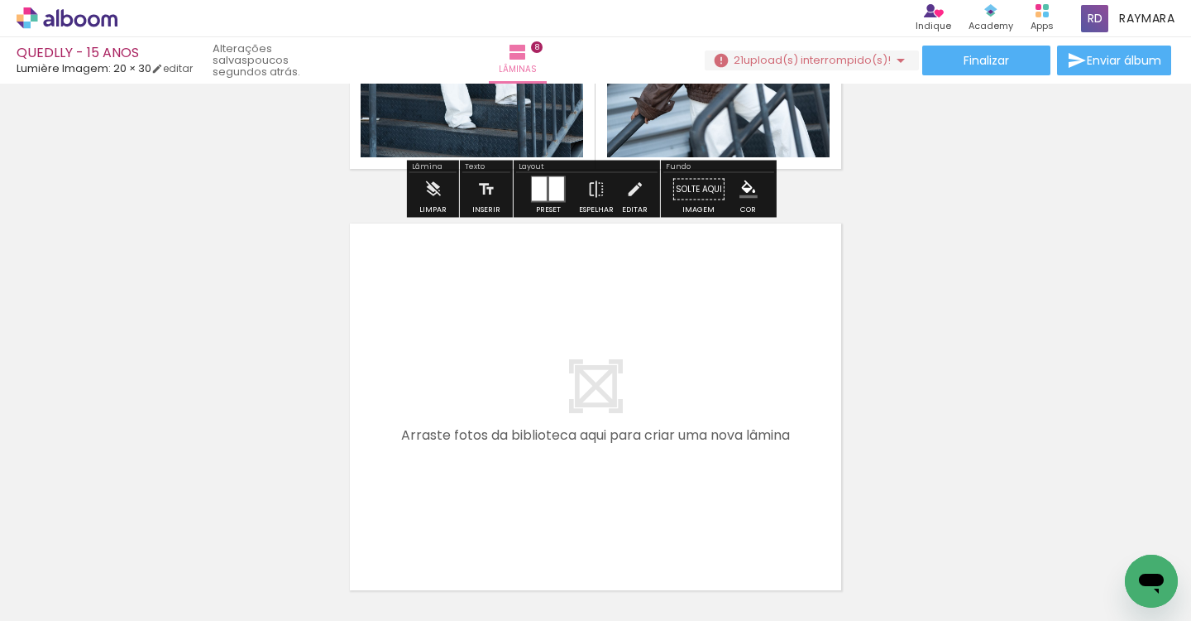
scroll to position [3421, 0]
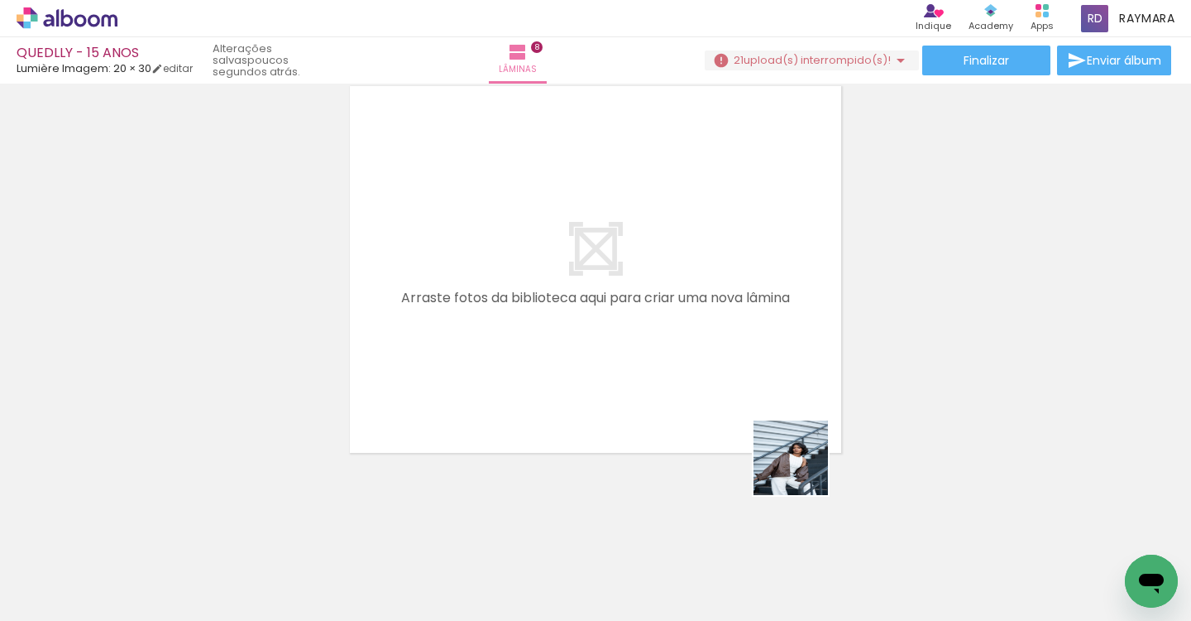
drag, startPoint x: 849, startPoint y: 526, endPoint x: 721, endPoint y: 411, distance: 172.3
click at [721, 411] on quentale-workspace at bounding box center [595, 310] width 1191 height 621
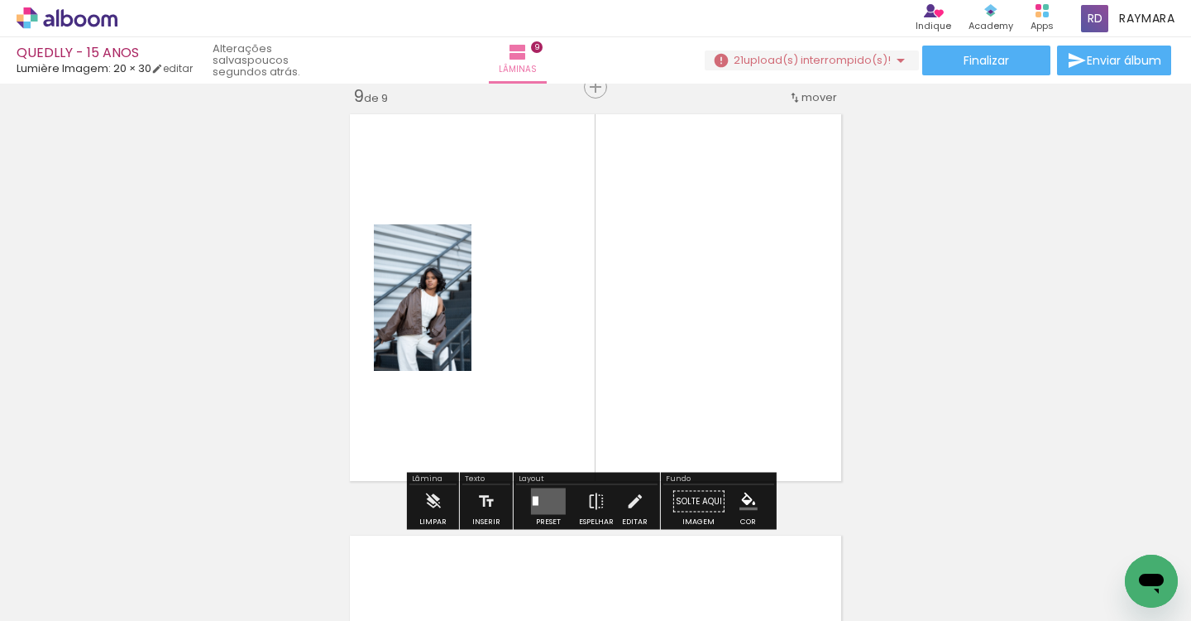
scroll to position [3390, 0]
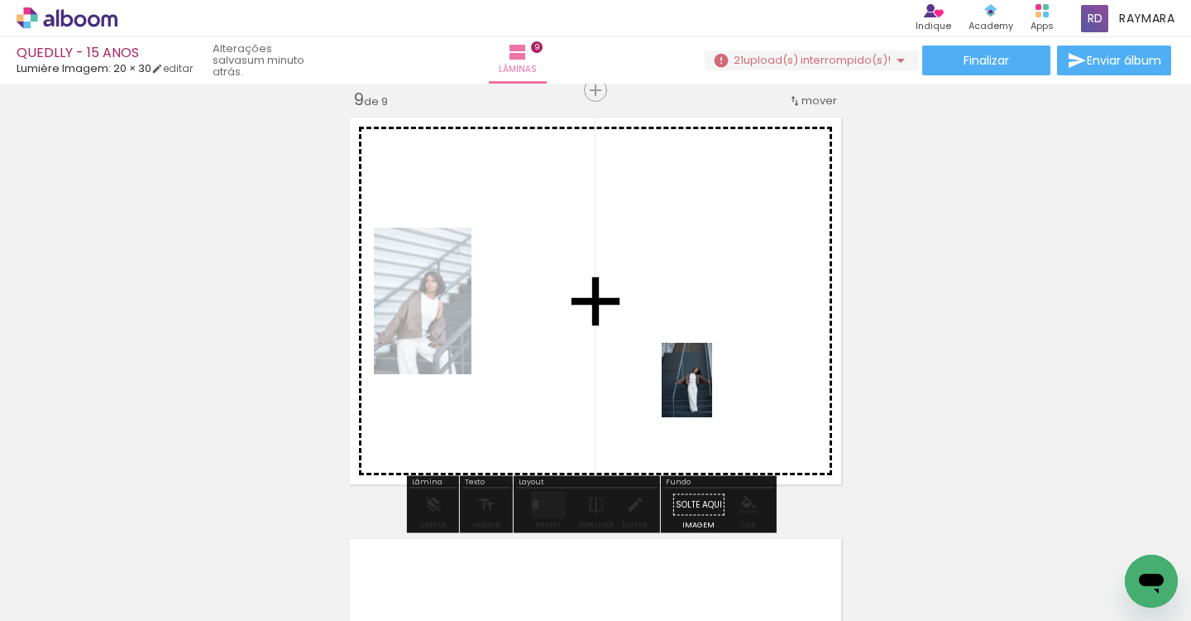
drag, startPoint x: 1028, startPoint y: 553, endPoint x: 703, endPoint y: 394, distance: 361.9
click at [706, 390] on quentale-workspace at bounding box center [595, 310] width 1191 height 621
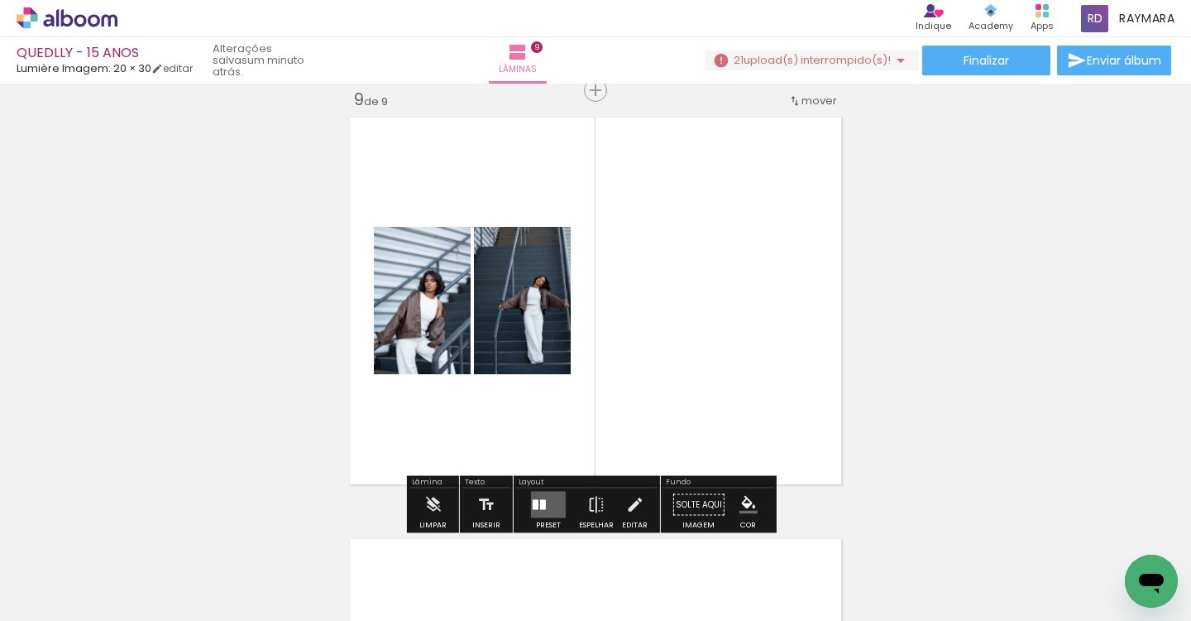
click at [549, 505] on quentale-layouter at bounding box center [548, 504] width 35 height 26
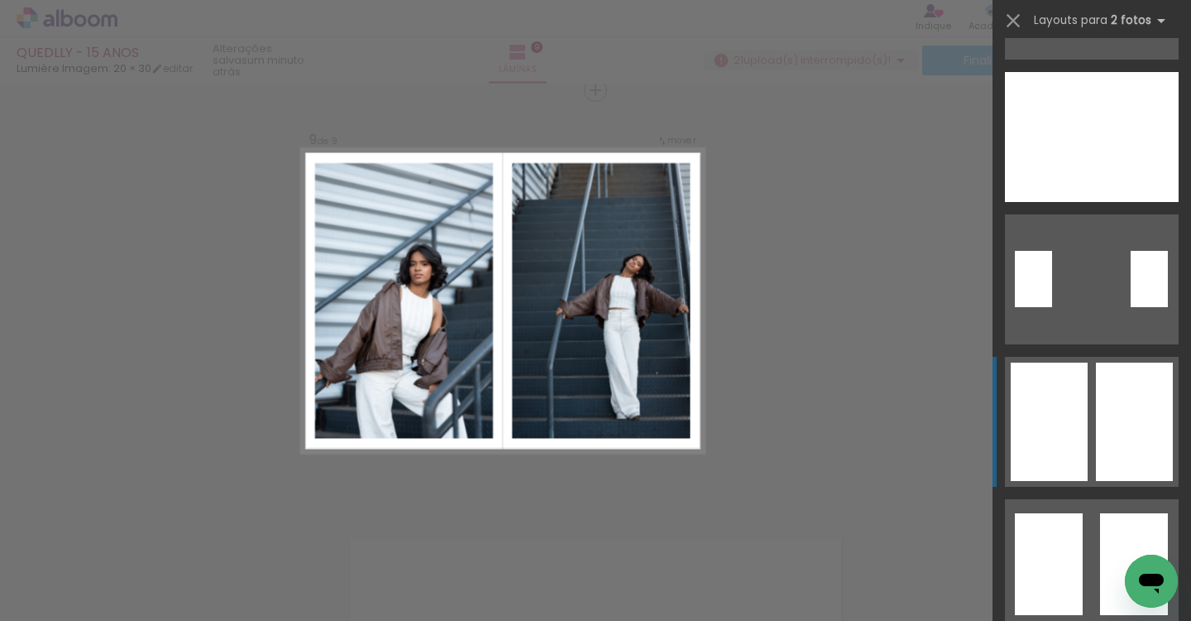
scroll to position [319, 0]
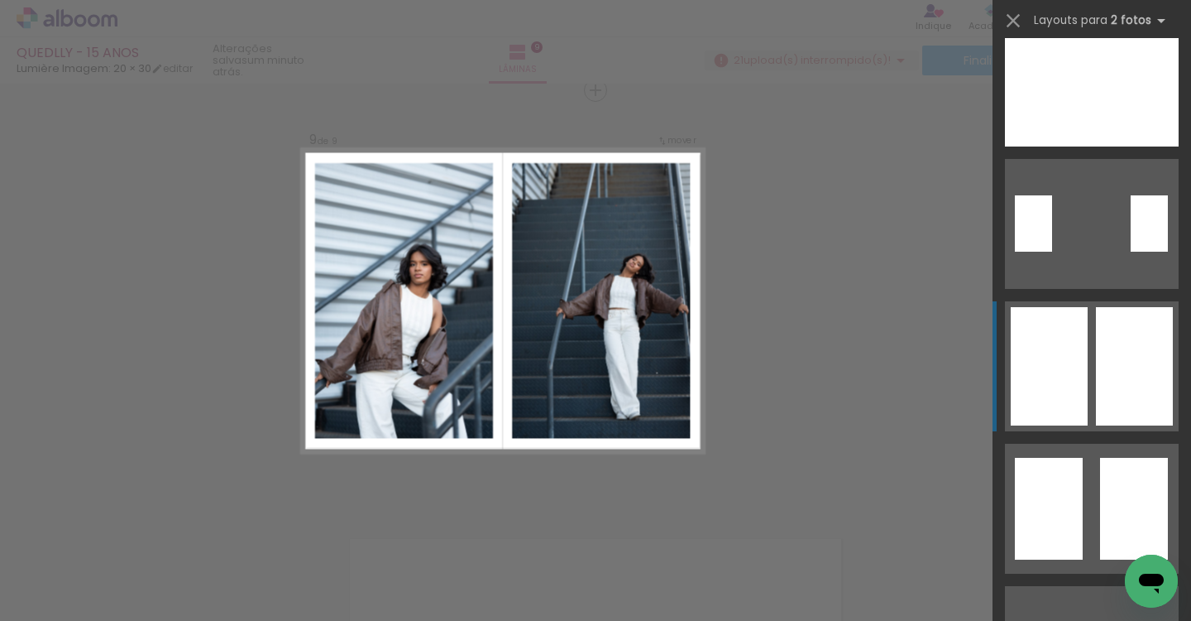
click at [1079, 391] on div at bounding box center [1049, 366] width 77 height 118
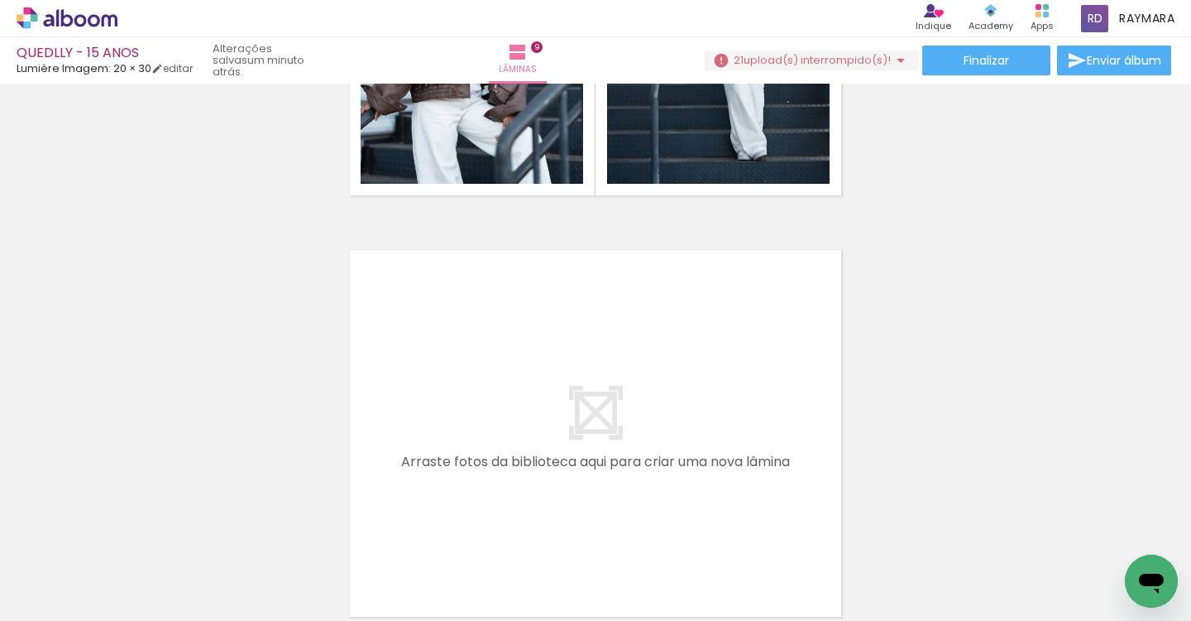
scroll to position [0, 1176]
drag, startPoint x: 412, startPoint y: 615, endPoint x: 443, endPoint y: 609, distance: 32.0
click at [136, 609] on iron-horizontal-list at bounding box center [119, 568] width 33 height 103
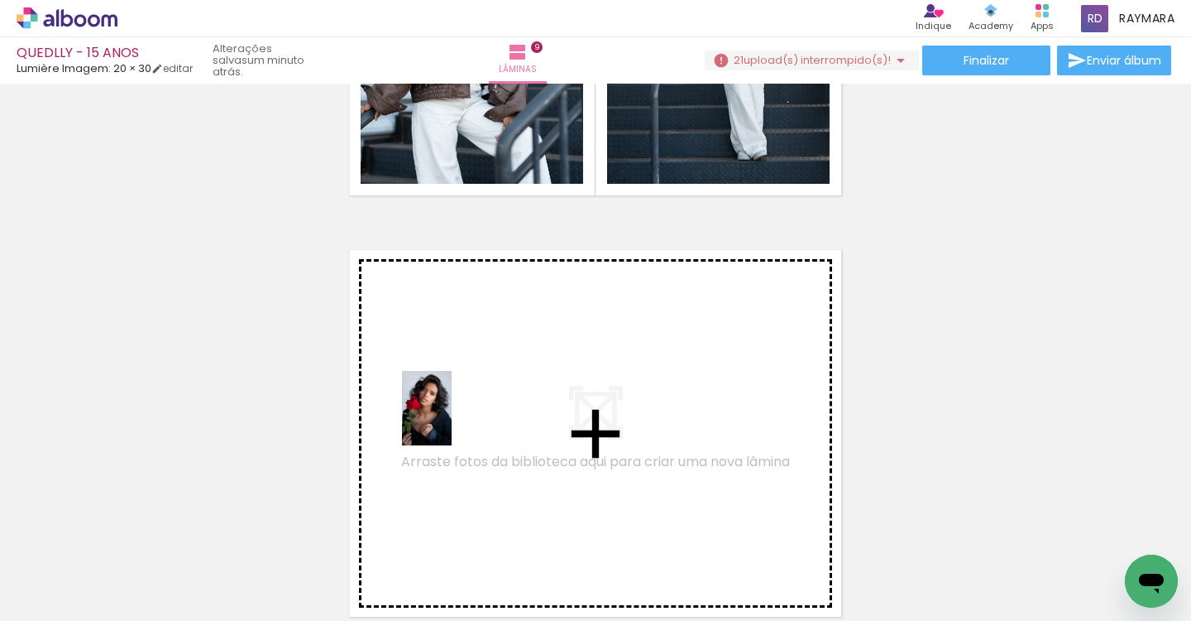
drag, startPoint x: 163, startPoint y: 544, endPoint x: 452, endPoint y: 420, distance: 314.3
click at [452, 420] on quentale-workspace at bounding box center [595, 310] width 1191 height 621
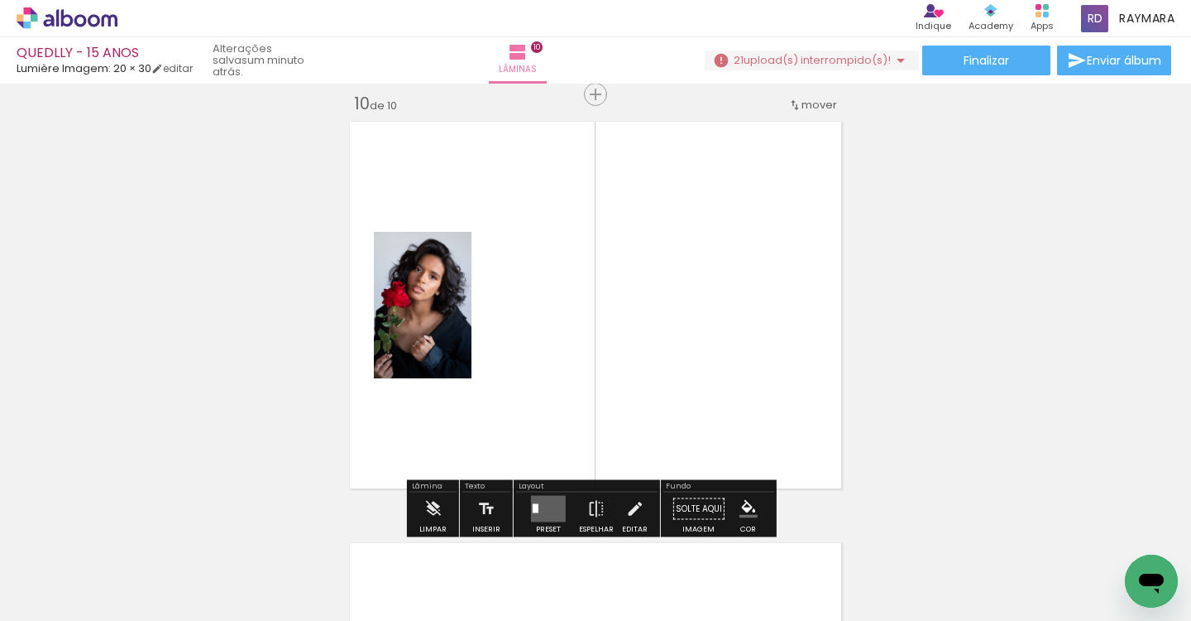
scroll to position [3811, 0]
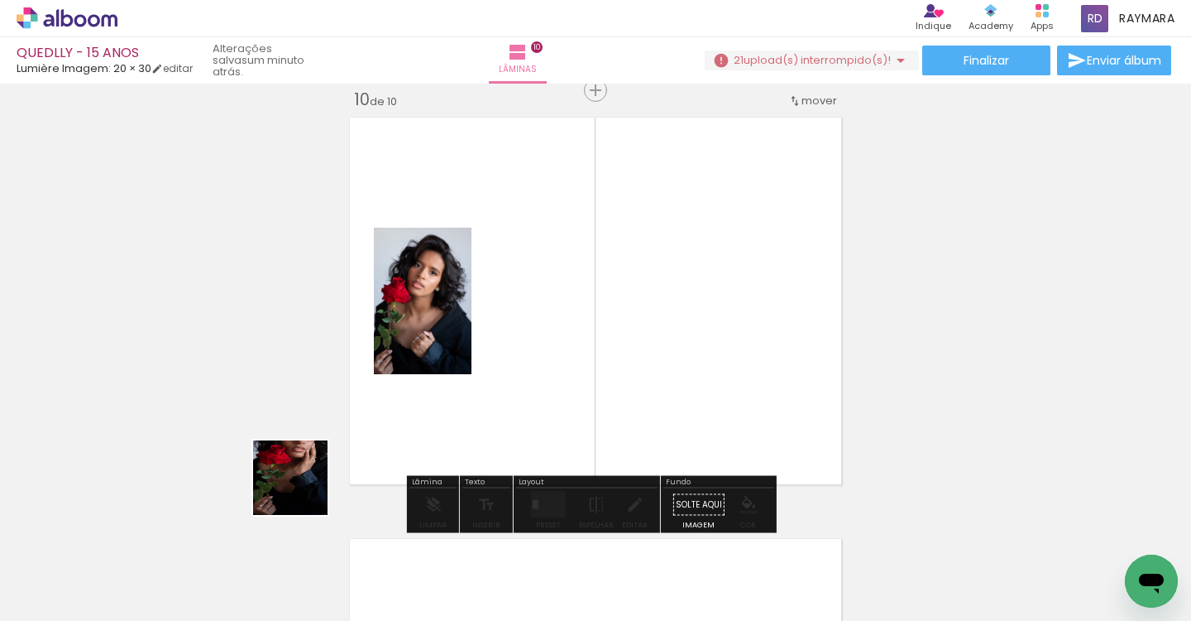
drag, startPoint x: 218, startPoint y: 567, endPoint x: 584, endPoint y: 398, distance: 403.5
click at [584, 398] on quentale-workspace at bounding box center [595, 310] width 1191 height 621
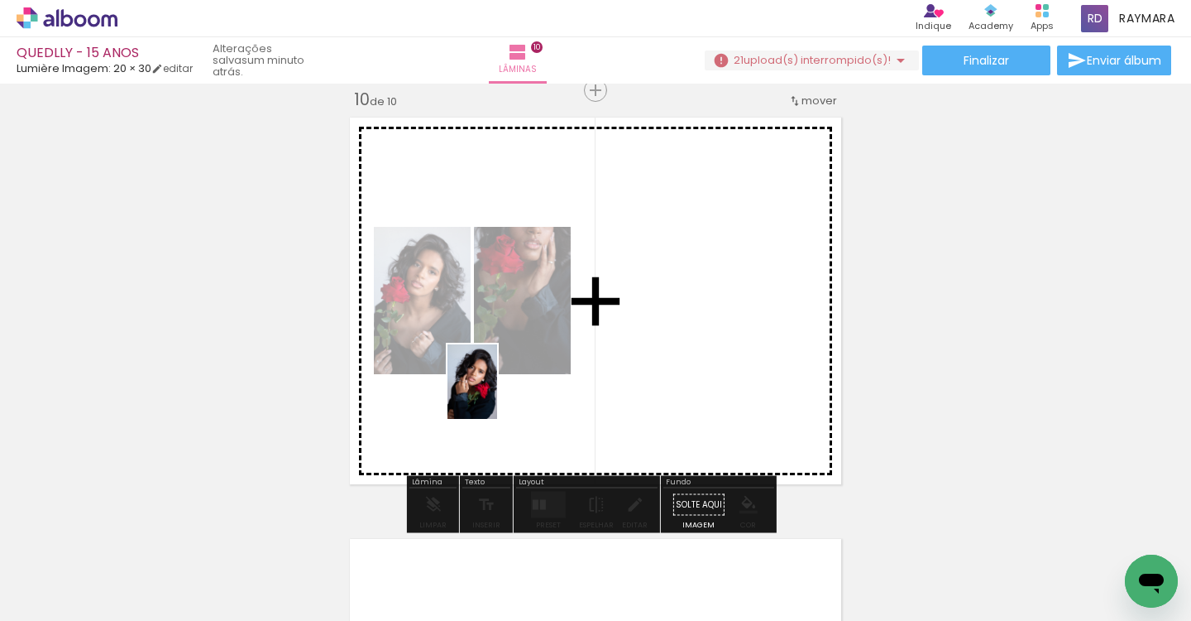
drag, startPoint x: 334, startPoint y: 554, endPoint x: 497, endPoint y: 394, distance: 228.2
click at [497, 394] on quentale-workspace at bounding box center [595, 310] width 1191 height 621
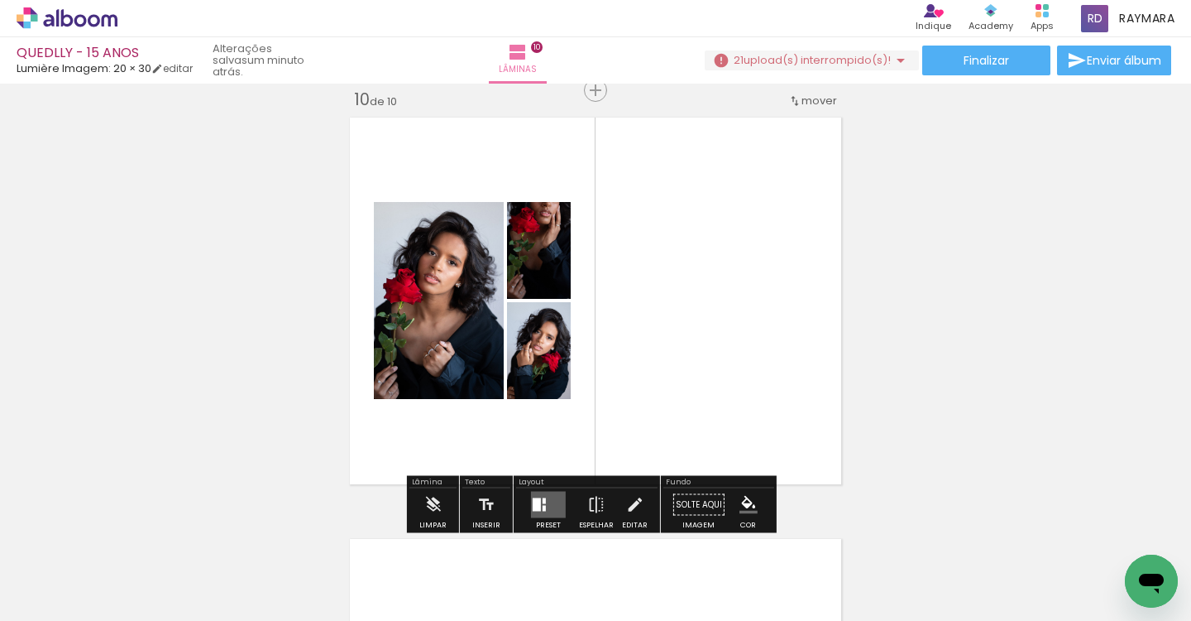
click at [545, 511] on quentale-layouter at bounding box center [548, 504] width 35 height 26
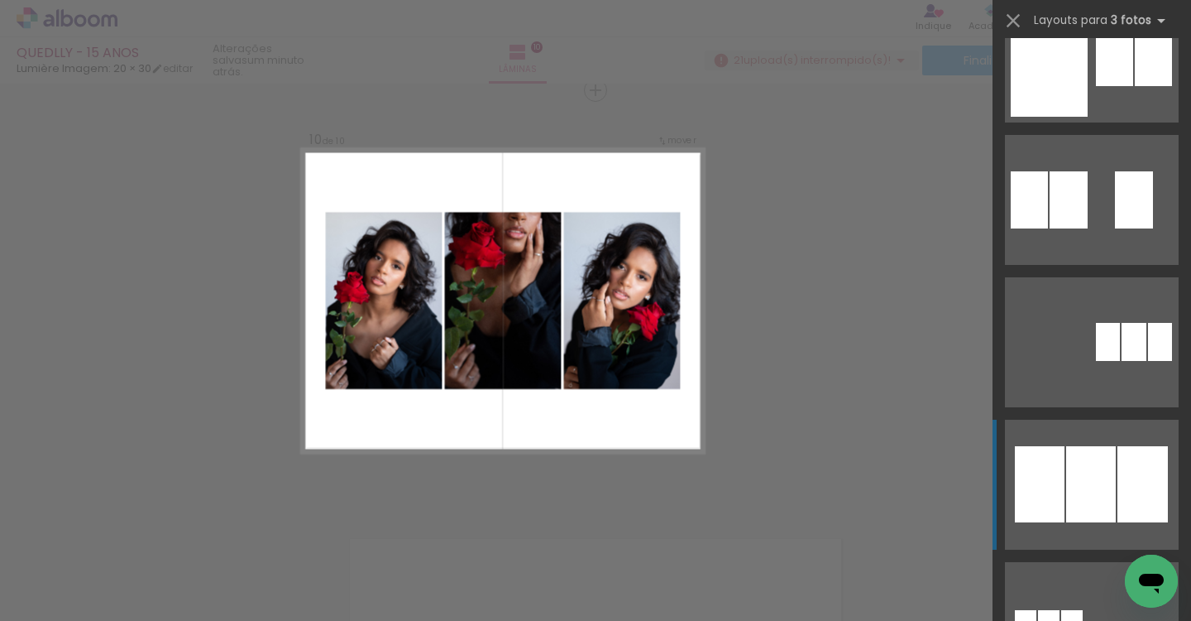
scroll to position [1263, 0]
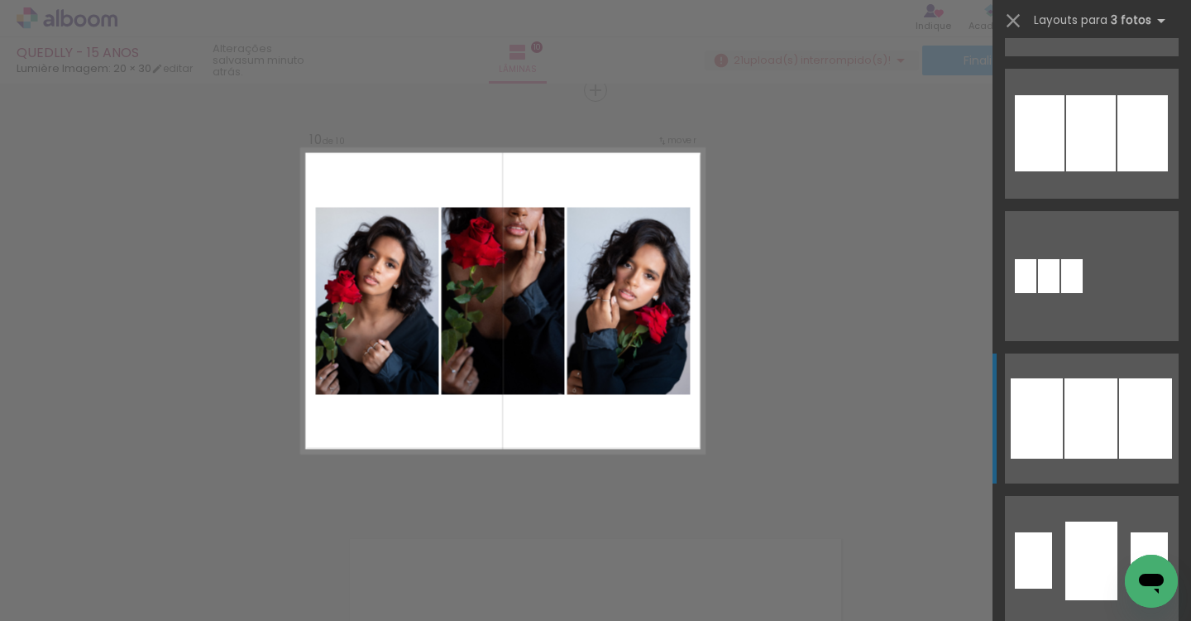
click at [1052, 455] on div at bounding box center [1037, 418] width 52 height 80
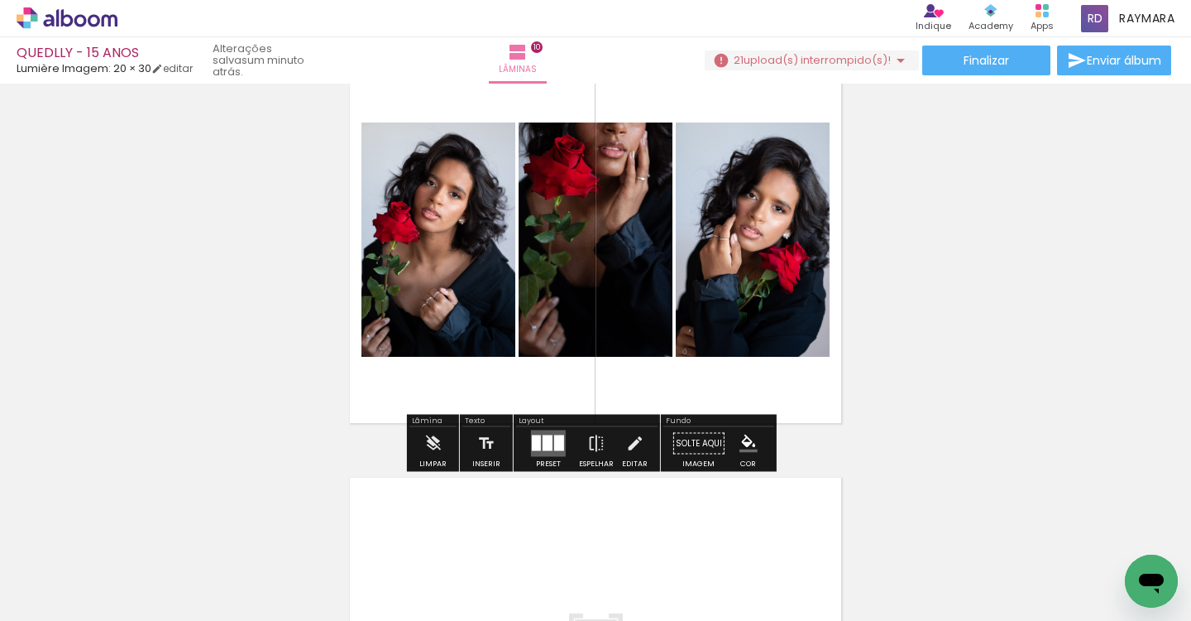
scroll to position [0, 1282]
drag, startPoint x: 551, startPoint y: 614, endPoint x: 588, endPoint y: 608, distance: 37.7
click at [136, 608] on iron-horizontal-list at bounding box center [119, 568] width 33 height 103
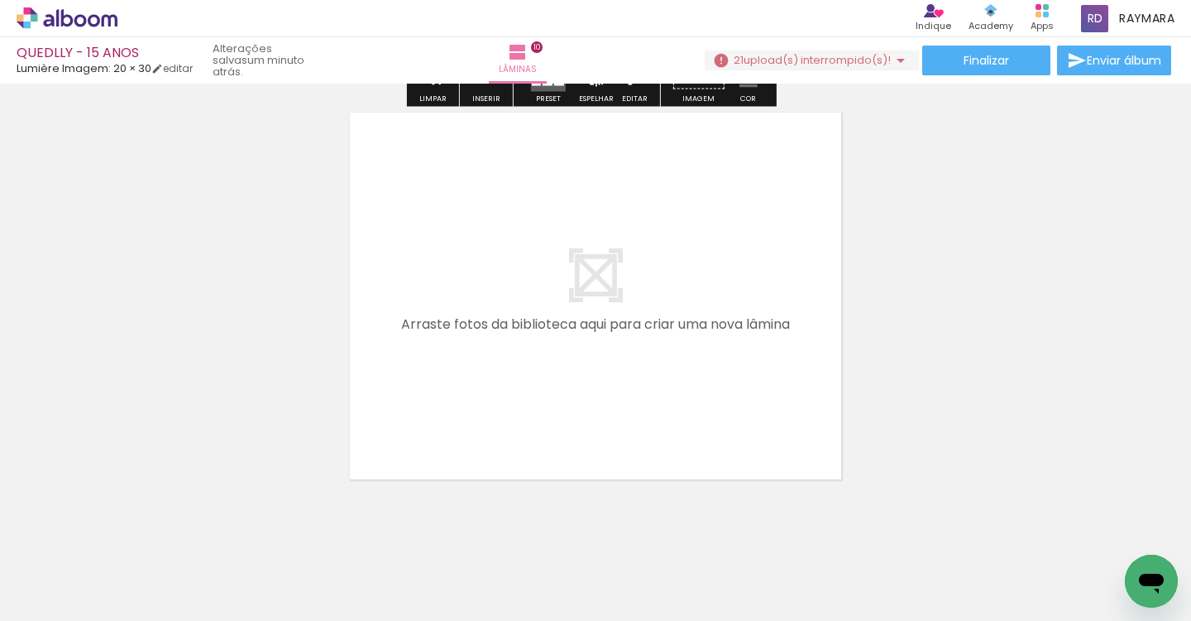
scroll to position [4264, 0]
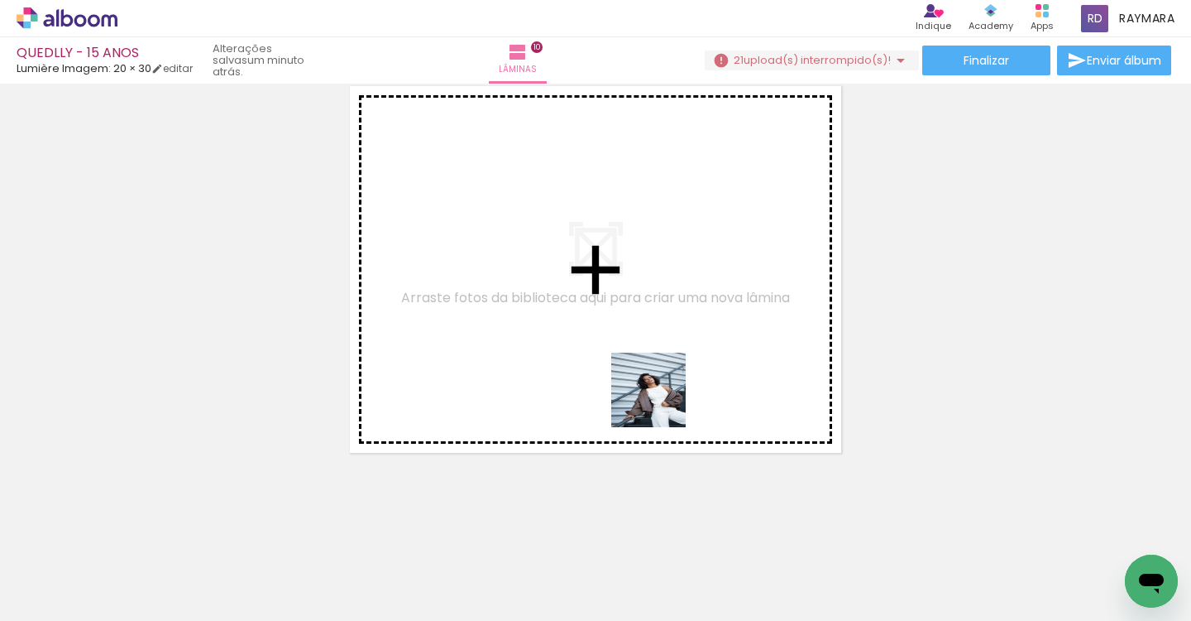
drag, startPoint x: 672, startPoint y: 420, endPoint x: 661, endPoint y: 402, distance: 21.1
click at [661, 402] on quentale-workspace at bounding box center [595, 310] width 1191 height 621
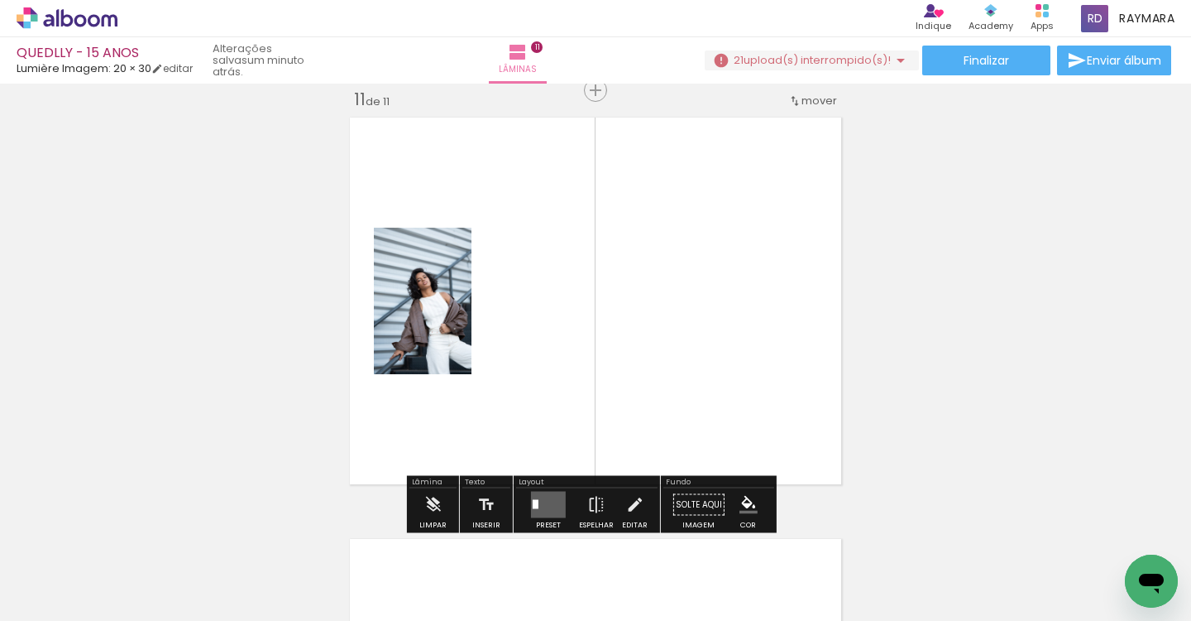
scroll to position [0, 1371]
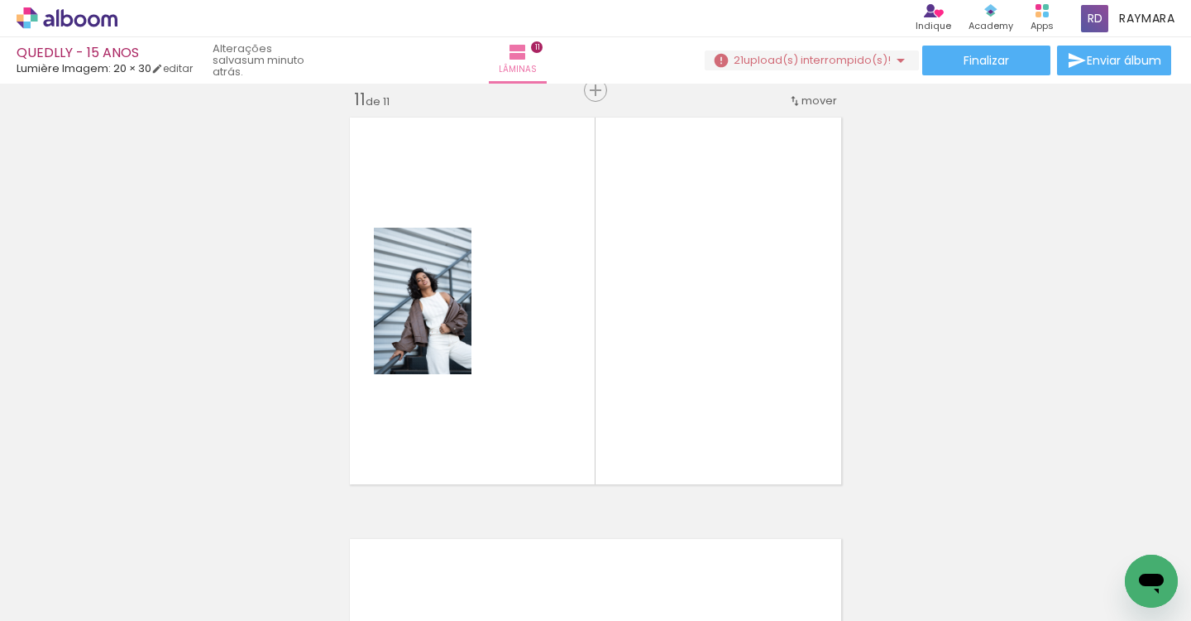
drag, startPoint x: 529, startPoint y: 616, endPoint x: 635, endPoint y: 616, distance: 105.9
click at [136, 616] on iron-horizontal-list at bounding box center [119, 568] width 33 height 103
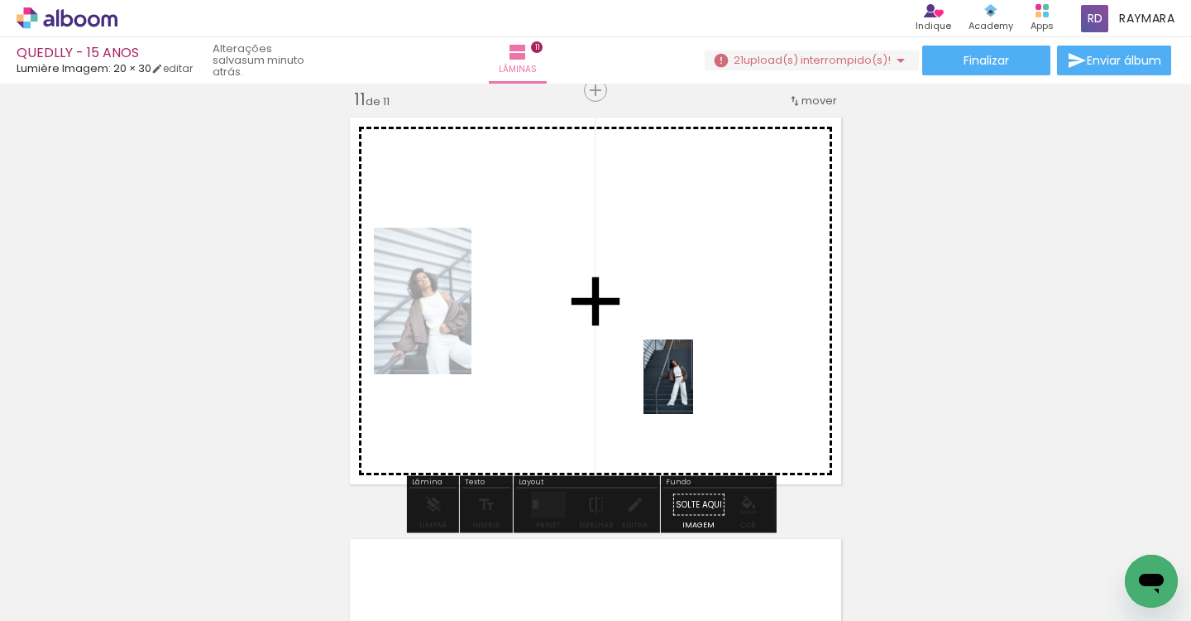
drag, startPoint x: 835, startPoint y: 580, endPoint x: 693, endPoint y: 389, distance: 237.8
click at [693, 389] on quentale-workspace at bounding box center [595, 310] width 1191 height 621
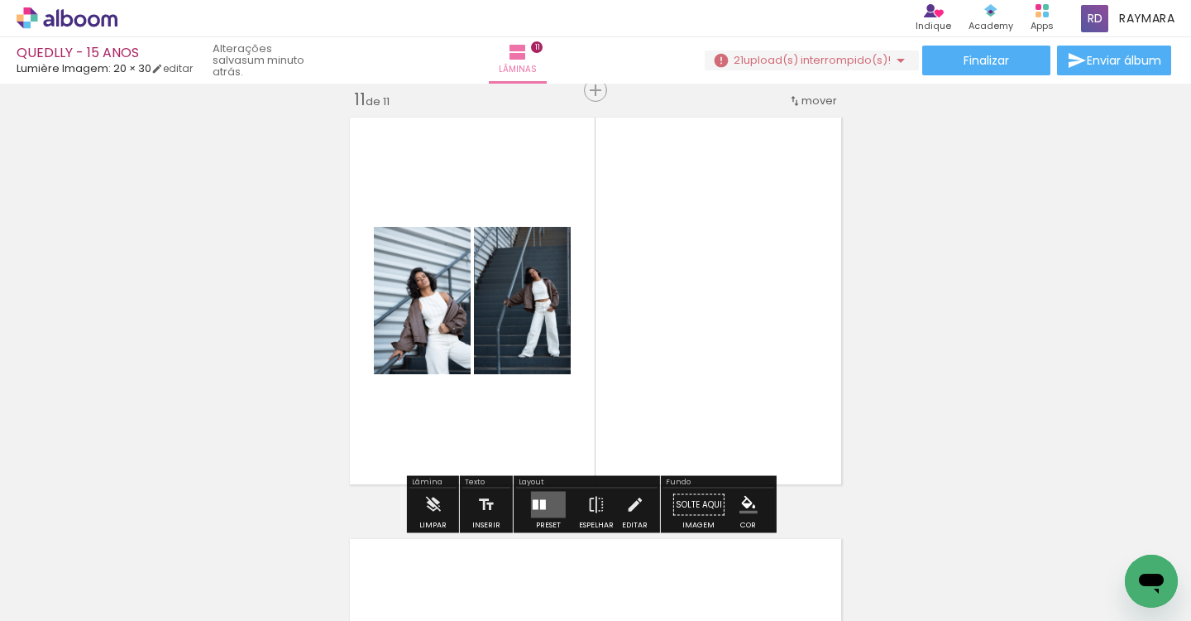
click at [547, 501] on quentale-layouter at bounding box center [548, 504] width 35 height 26
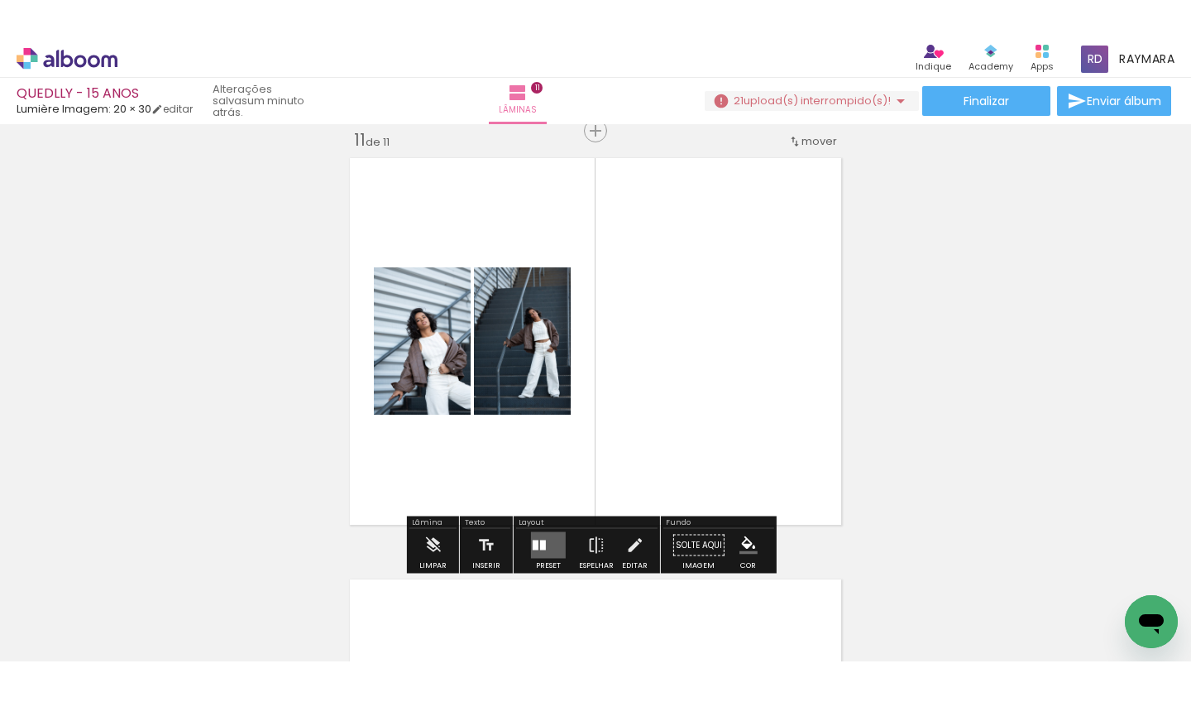
scroll to position [0, 0]
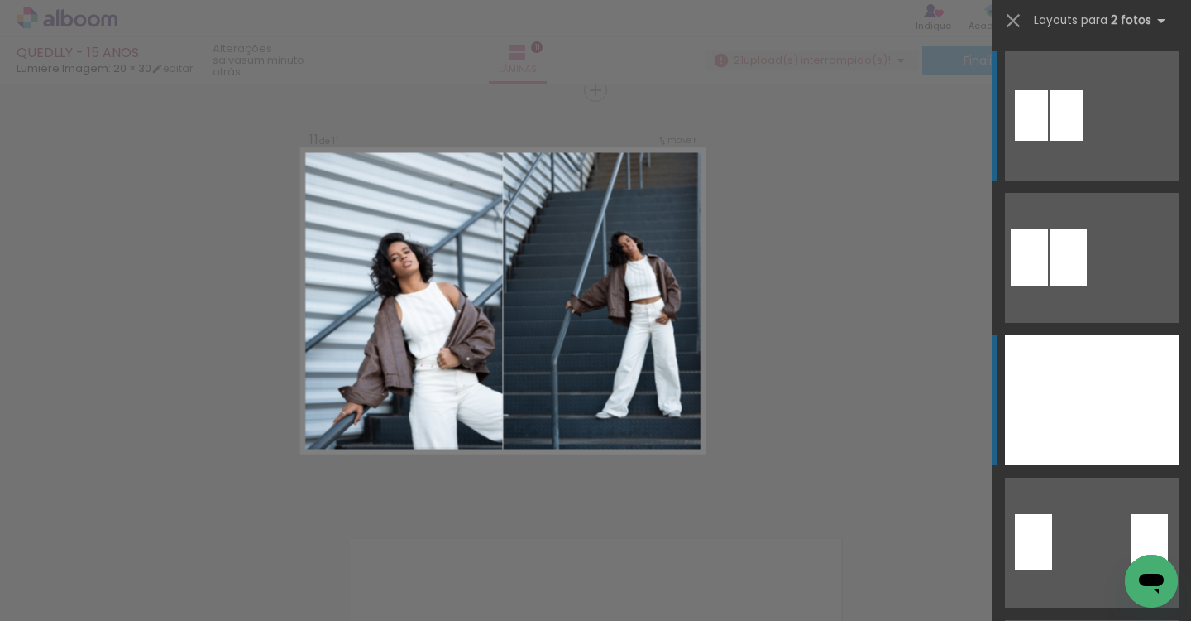
click at [1081, 385] on div at bounding box center [1048, 400] width 87 height 130
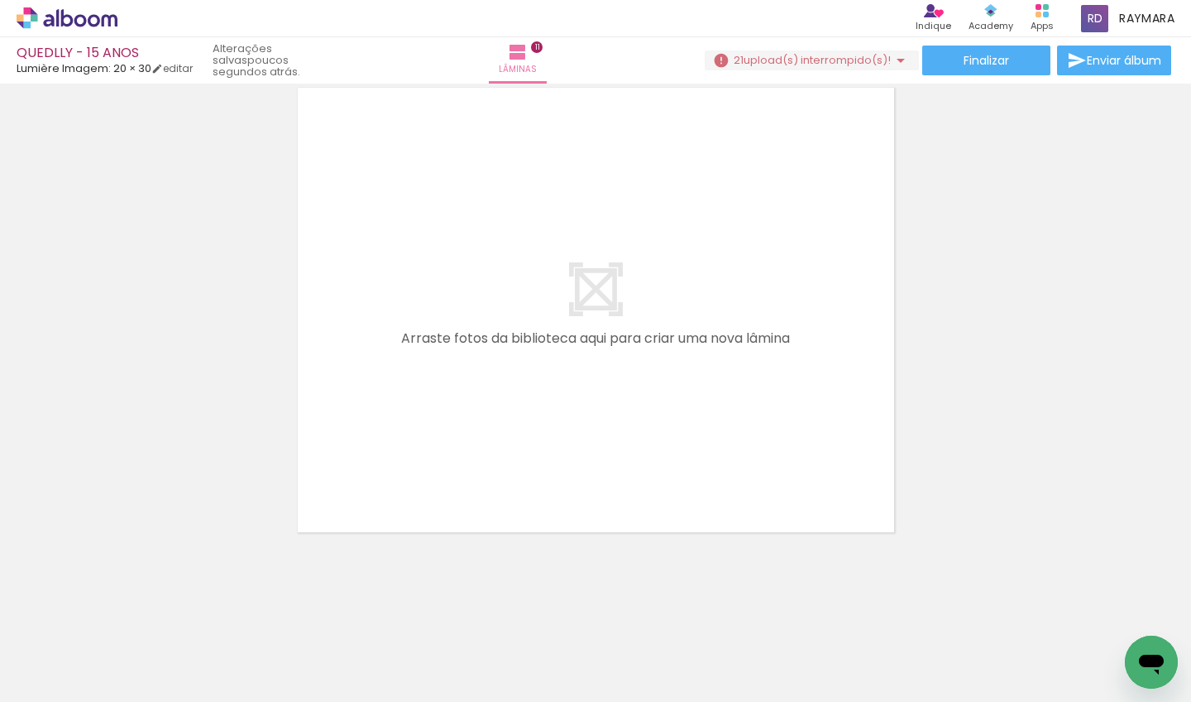
scroll to position [0, 1452]
drag, startPoint x: 550, startPoint y: 697, endPoint x: 602, endPoint y: 701, distance: 51.4
click at [136, 621] on iron-horizontal-list at bounding box center [119, 649] width 33 height 103
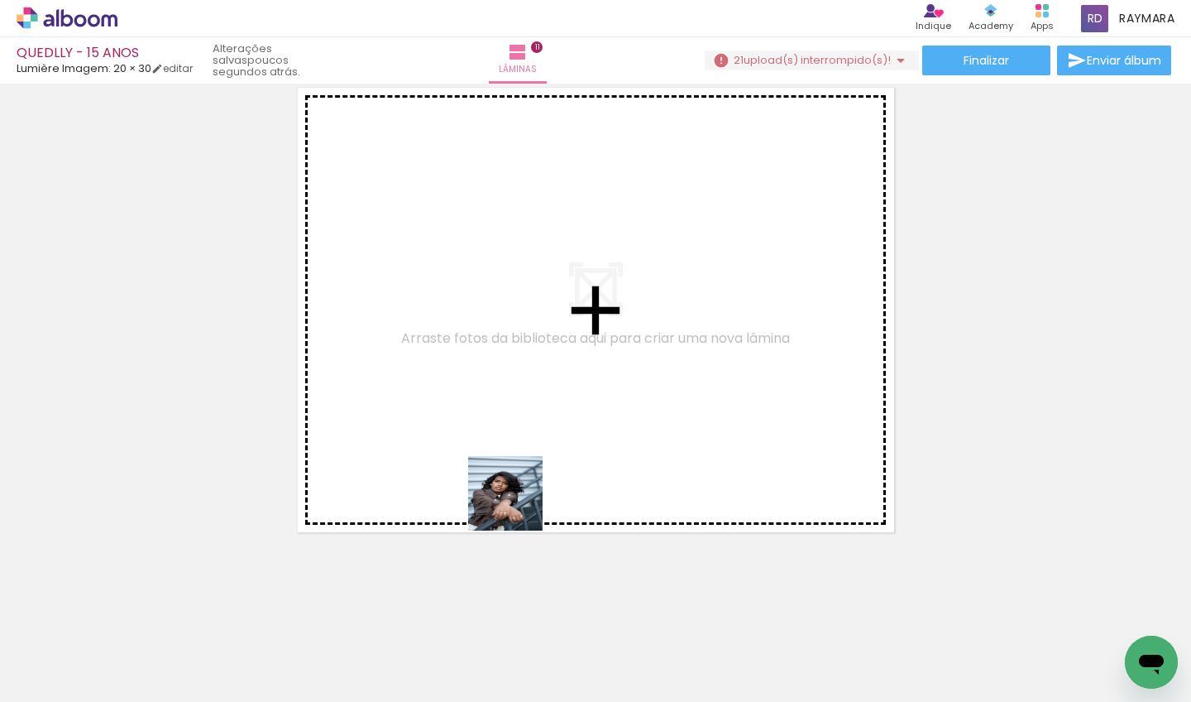
drag, startPoint x: 518, startPoint y: 506, endPoint x: 535, endPoint y: 489, distance: 24.0
click at [535, 489] on quentale-workspace at bounding box center [595, 351] width 1191 height 702
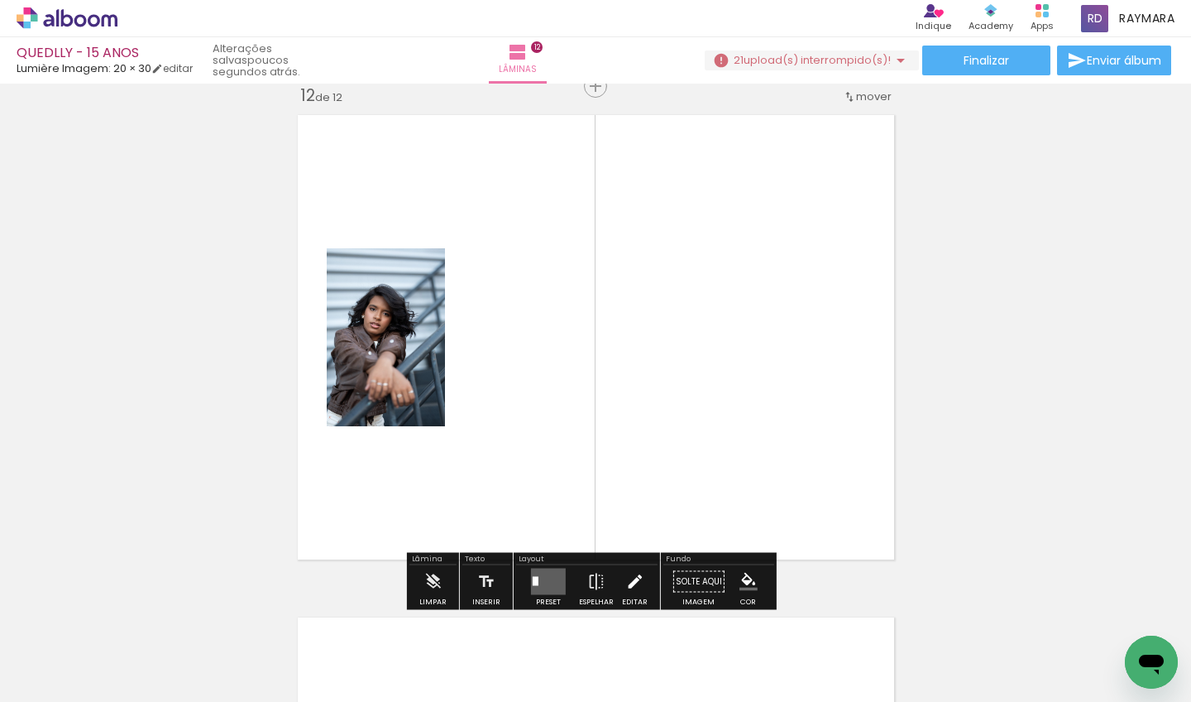
scroll to position [5545, 0]
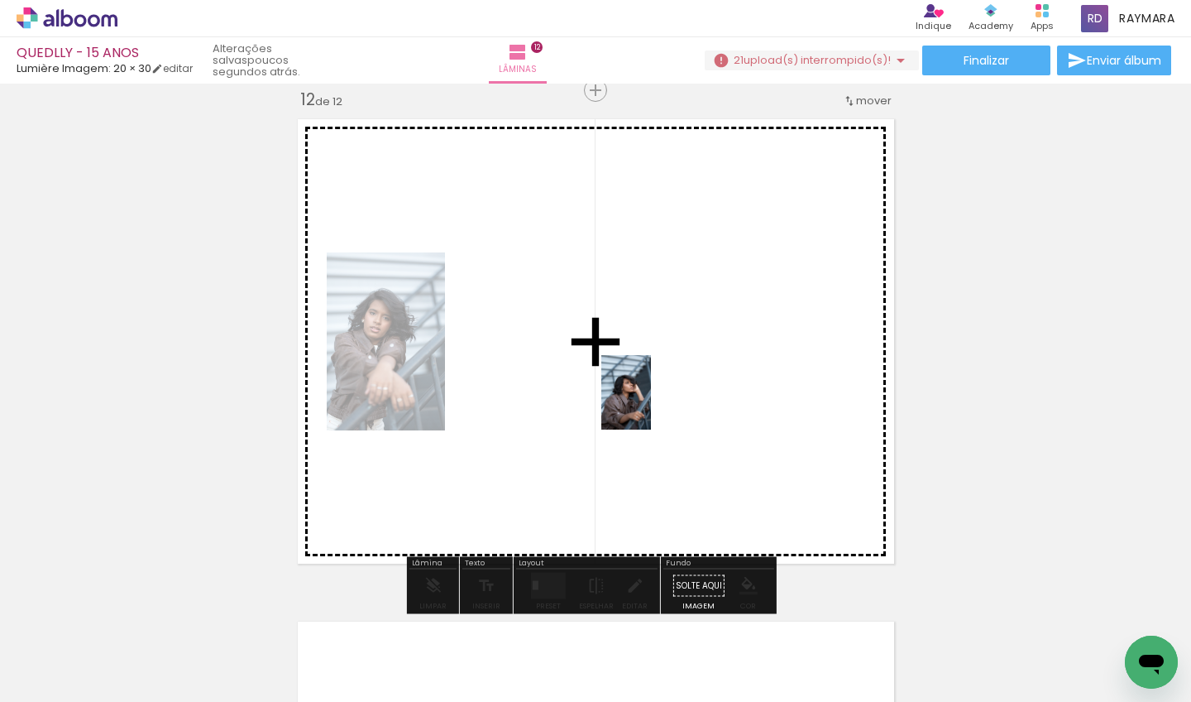
drag, startPoint x: 629, startPoint y: 604, endPoint x: 651, endPoint y: 405, distance: 200.7
click at [651, 405] on quentale-workspace at bounding box center [595, 351] width 1191 height 702
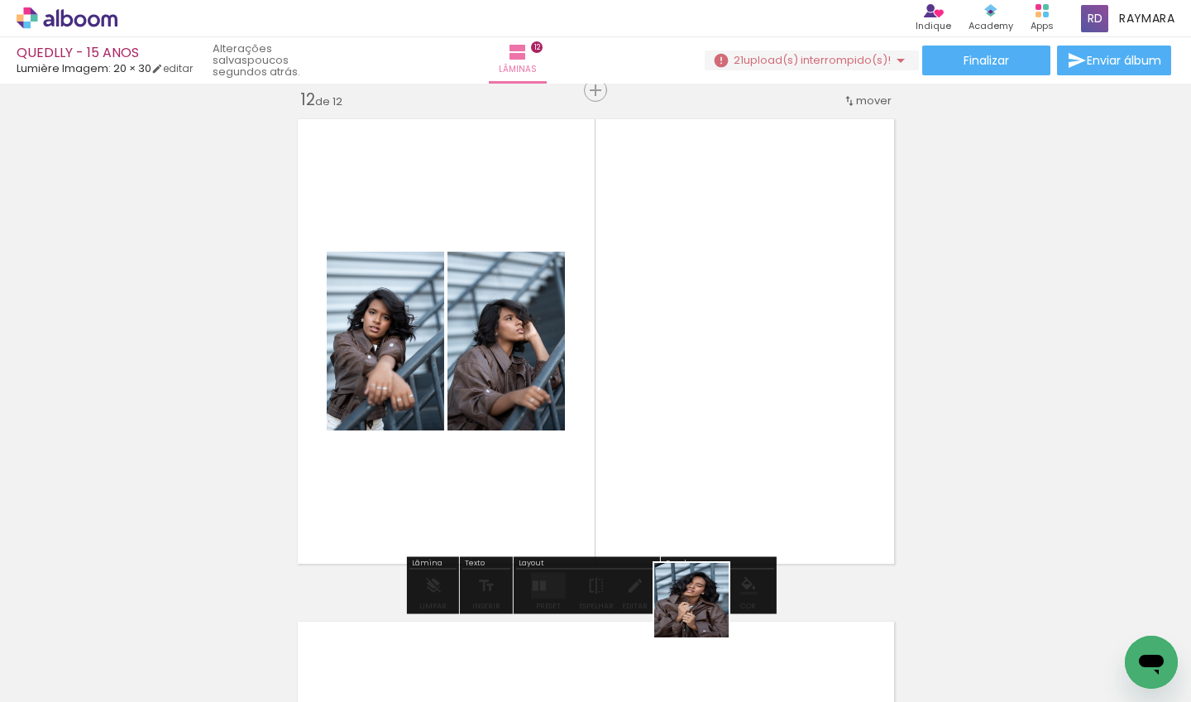
drag, startPoint x: 715, startPoint y: 647, endPoint x: 654, endPoint y: 407, distance: 247.6
click at [654, 407] on quentale-workspace at bounding box center [595, 351] width 1191 height 702
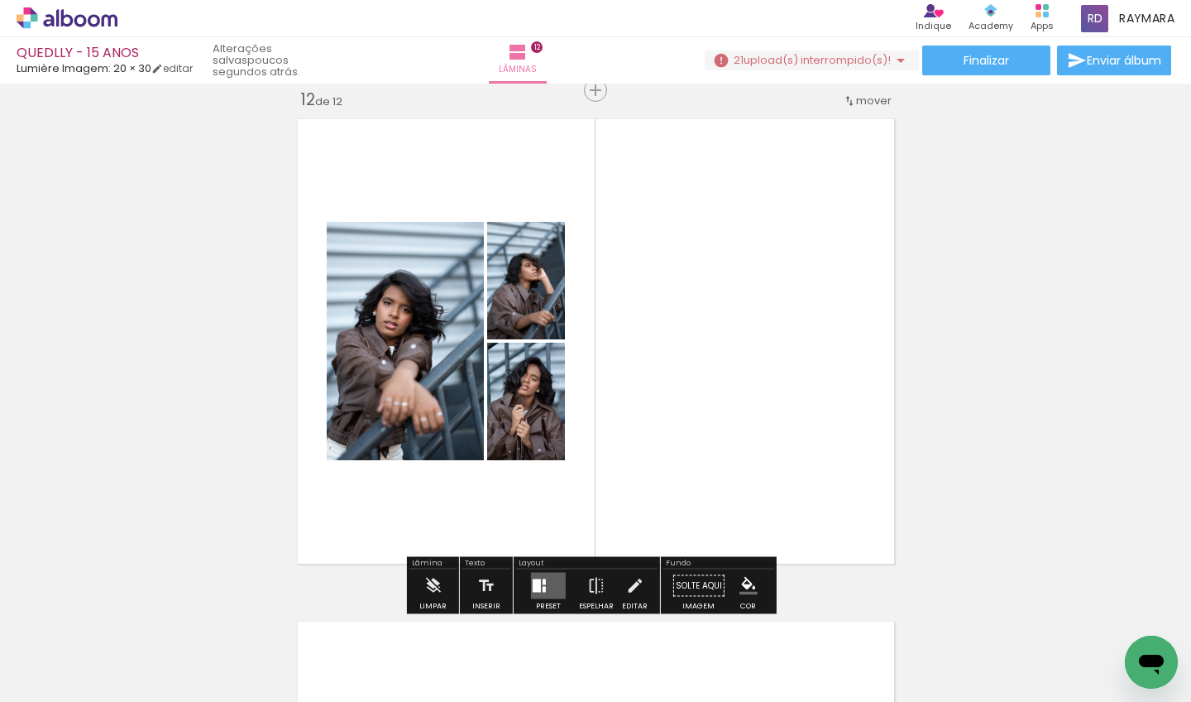
click at [538, 575] on quentale-layouter at bounding box center [548, 586] width 35 height 26
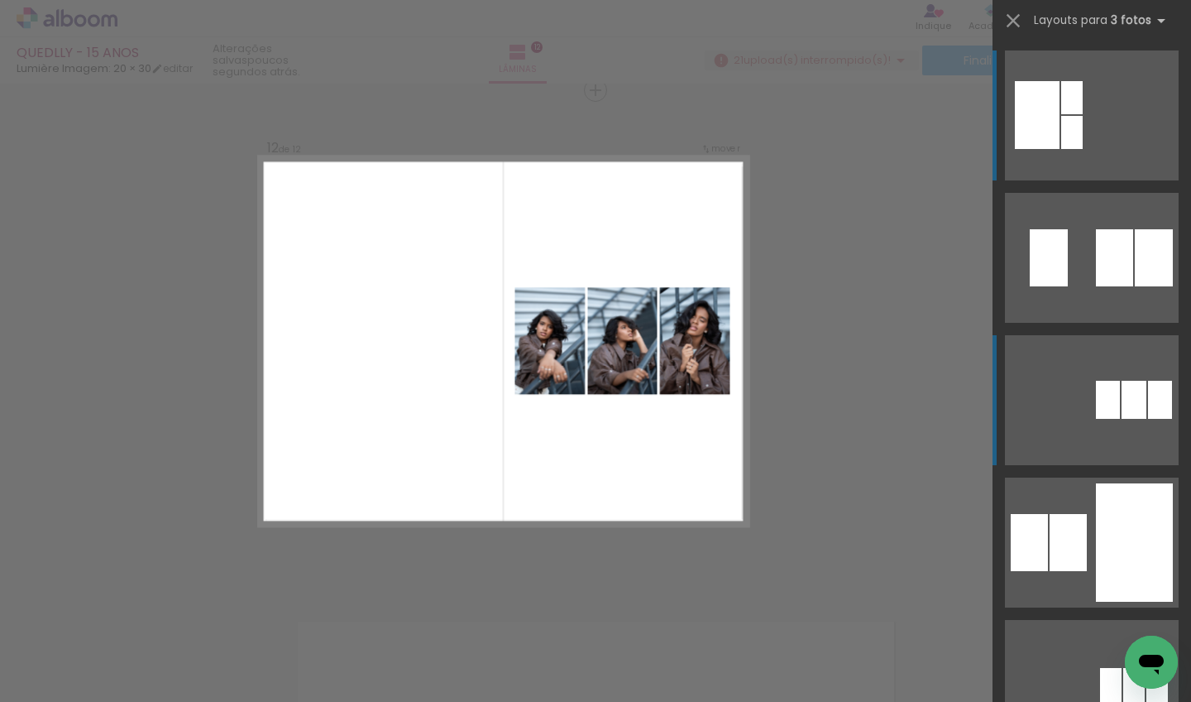
scroll to position [687, 0]
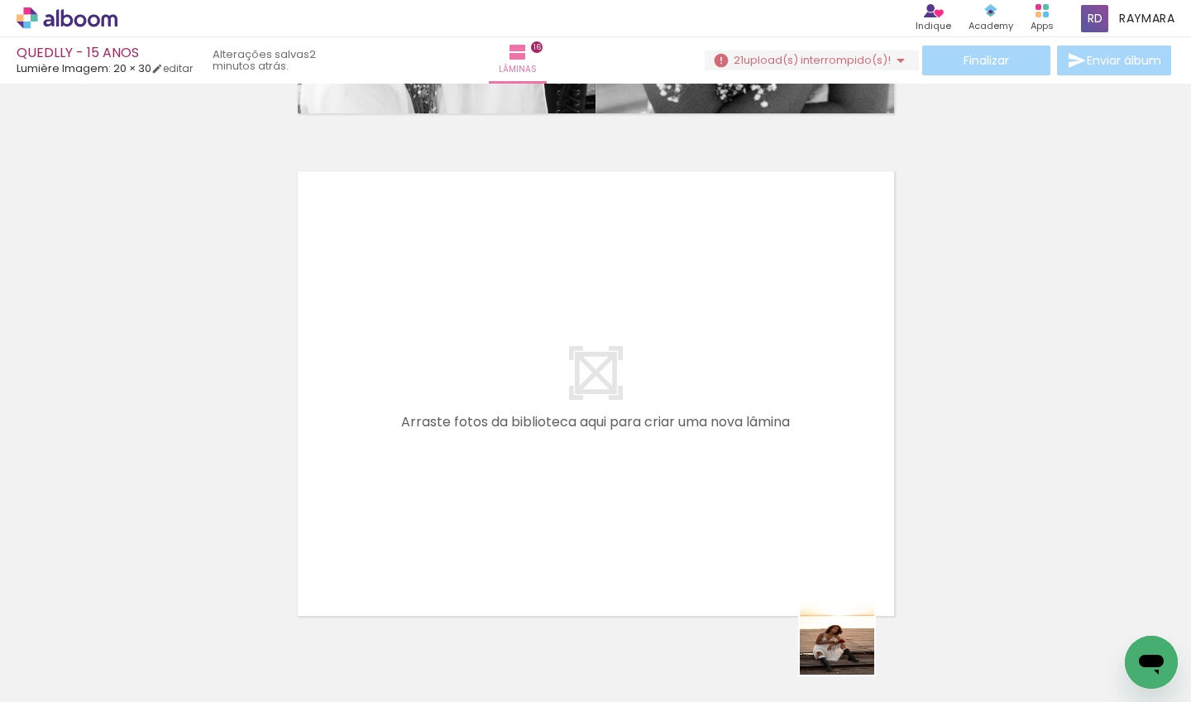
drag, startPoint x: 850, startPoint y: 650, endPoint x: 682, endPoint y: 381, distance: 316.3
click at [682, 381] on quentale-workspace at bounding box center [595, 351] width 1191 height 702
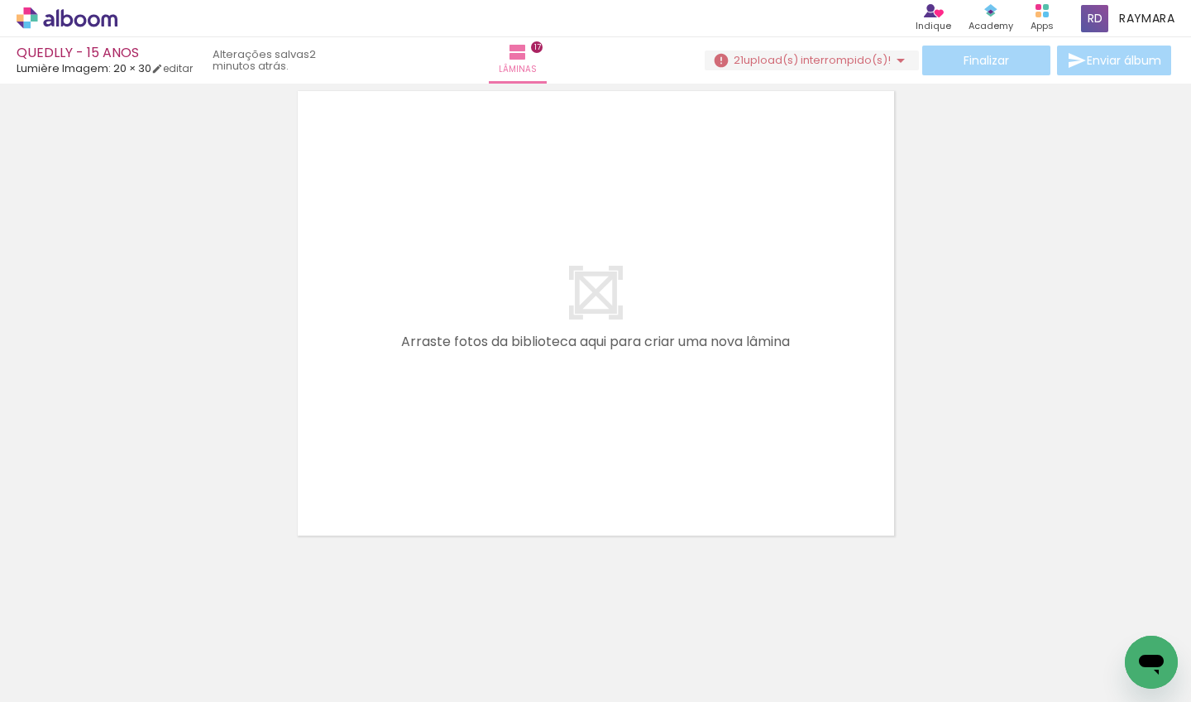
scroll to position [8149, 0]
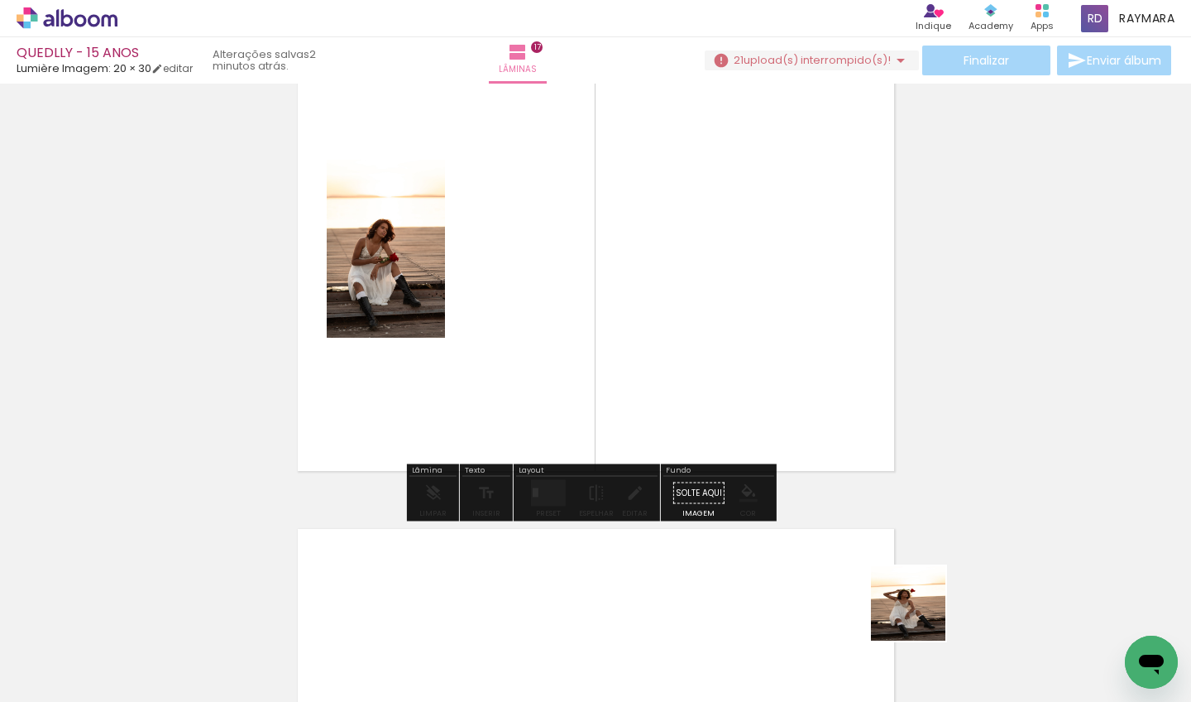
drag, startPoint x: 937, startPoint y: 647, endPoint x: 688, endPoint y: 363, distance: 377.6
click at [688, 363] on quentale-workspace at bounding box center [595, 351] width 1191 height 702
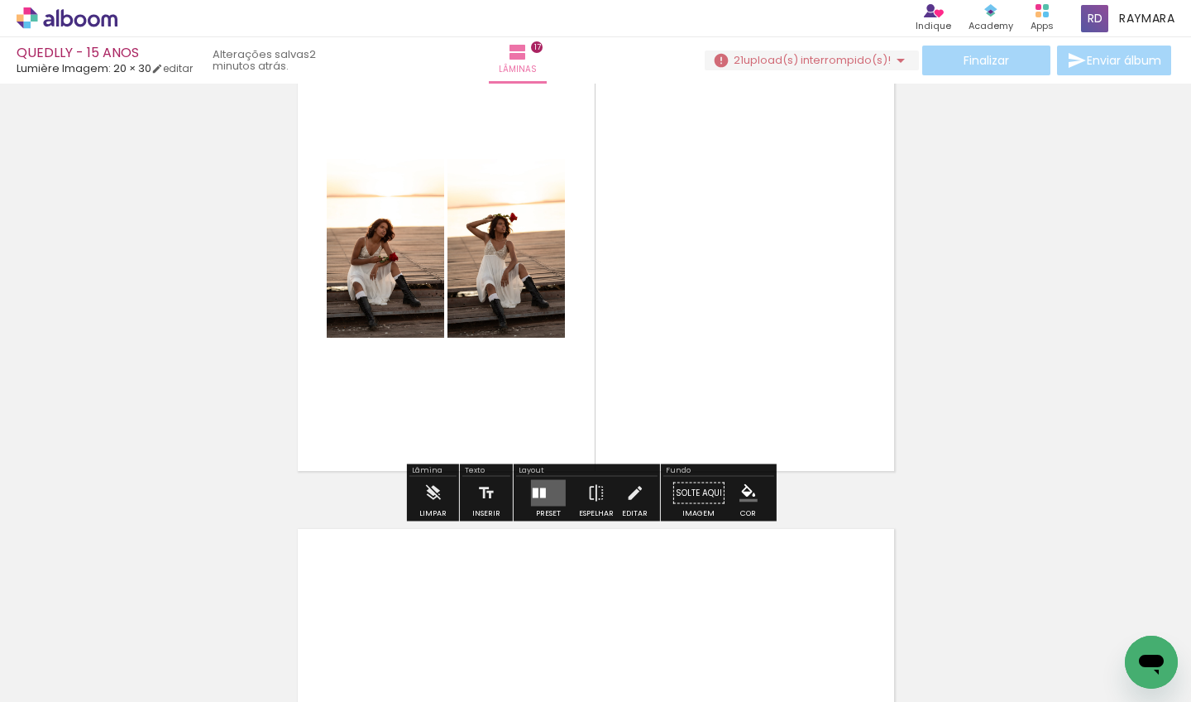
click at [556, 488] on quentale-layouter at bounding box center [548, 493] width 35 height 26
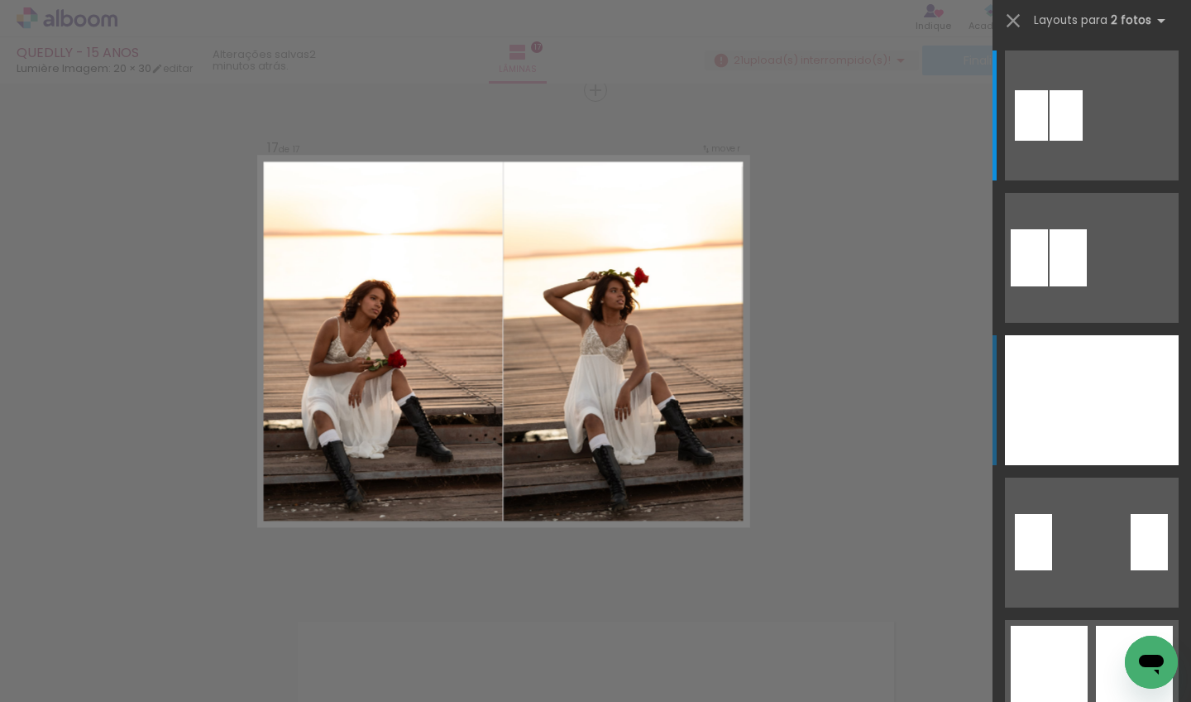
click at [1074, 381] on div at bounding box center [1048, 400] width 87 height 130
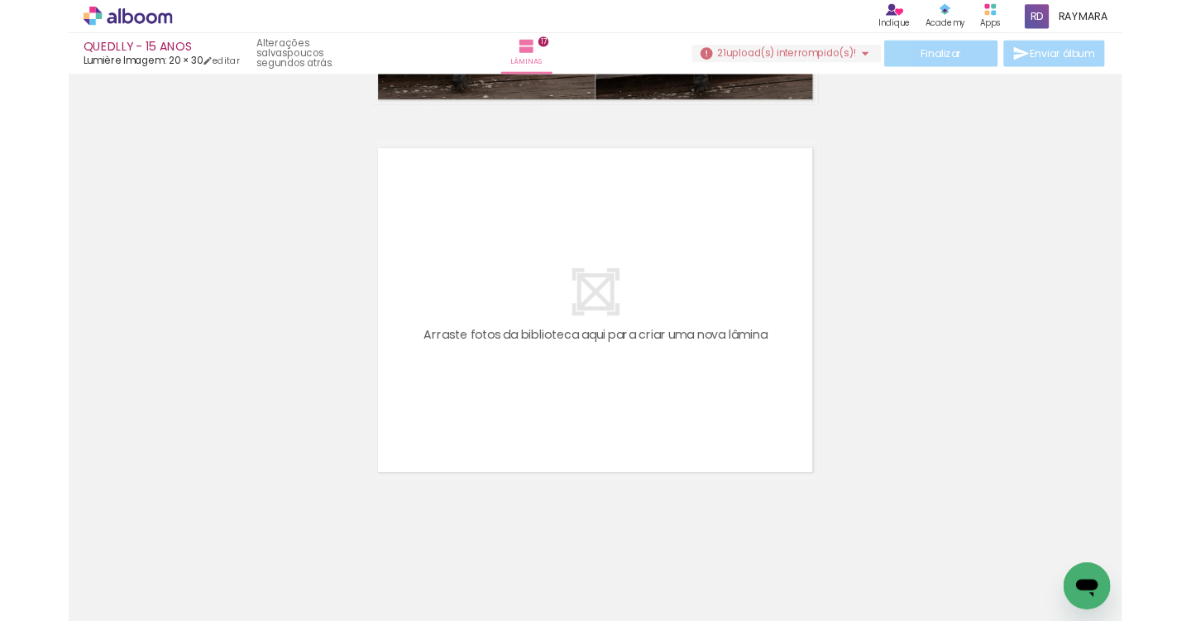
scroll to position [7212, 0]
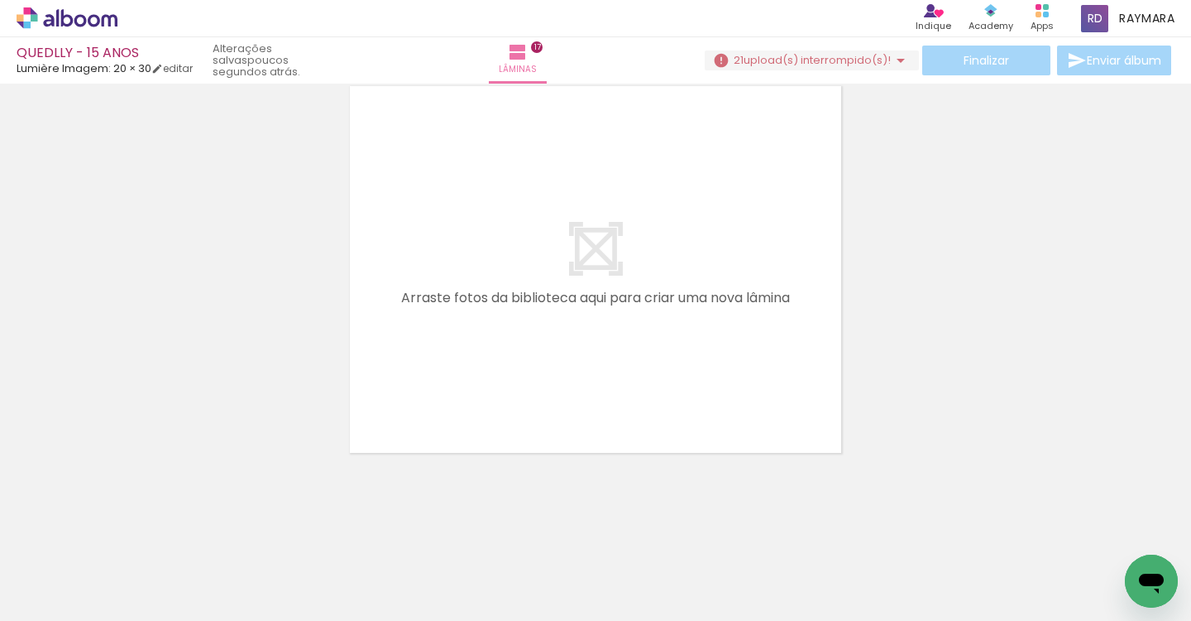
click at [497, 207] on quentale-layouter at bounding box center [595, 269] width 505 height 380
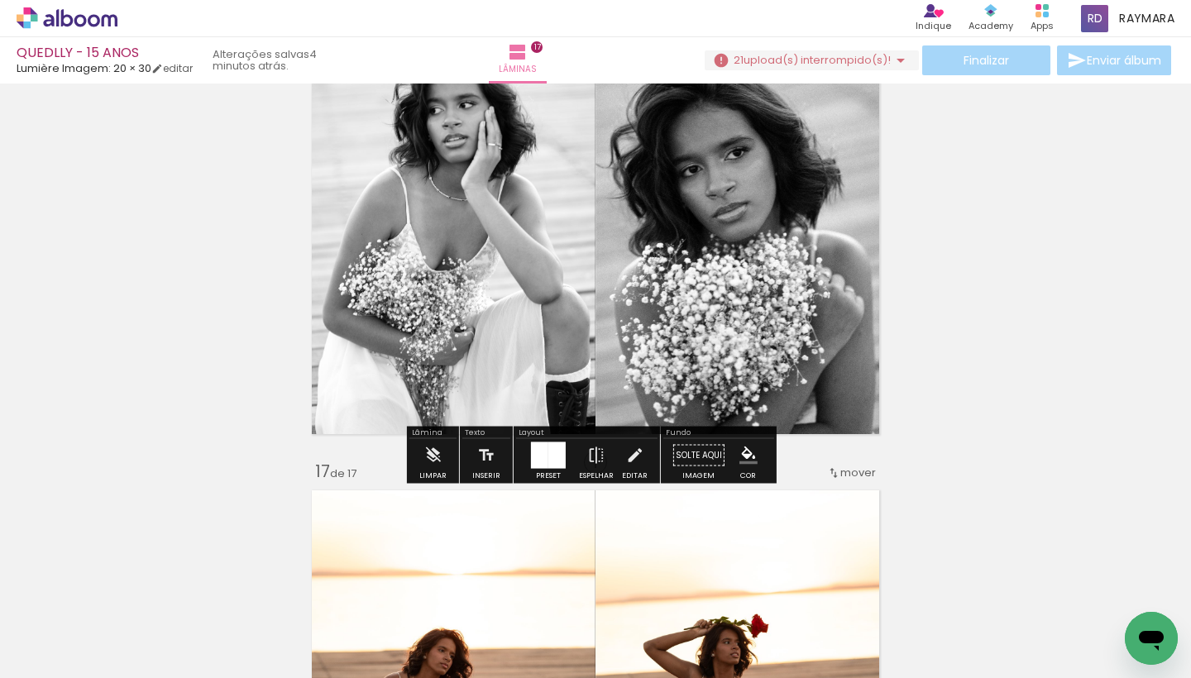
scroll to position [7716, 0]
